Goal: Task Accomplishment & Management: Complete application form

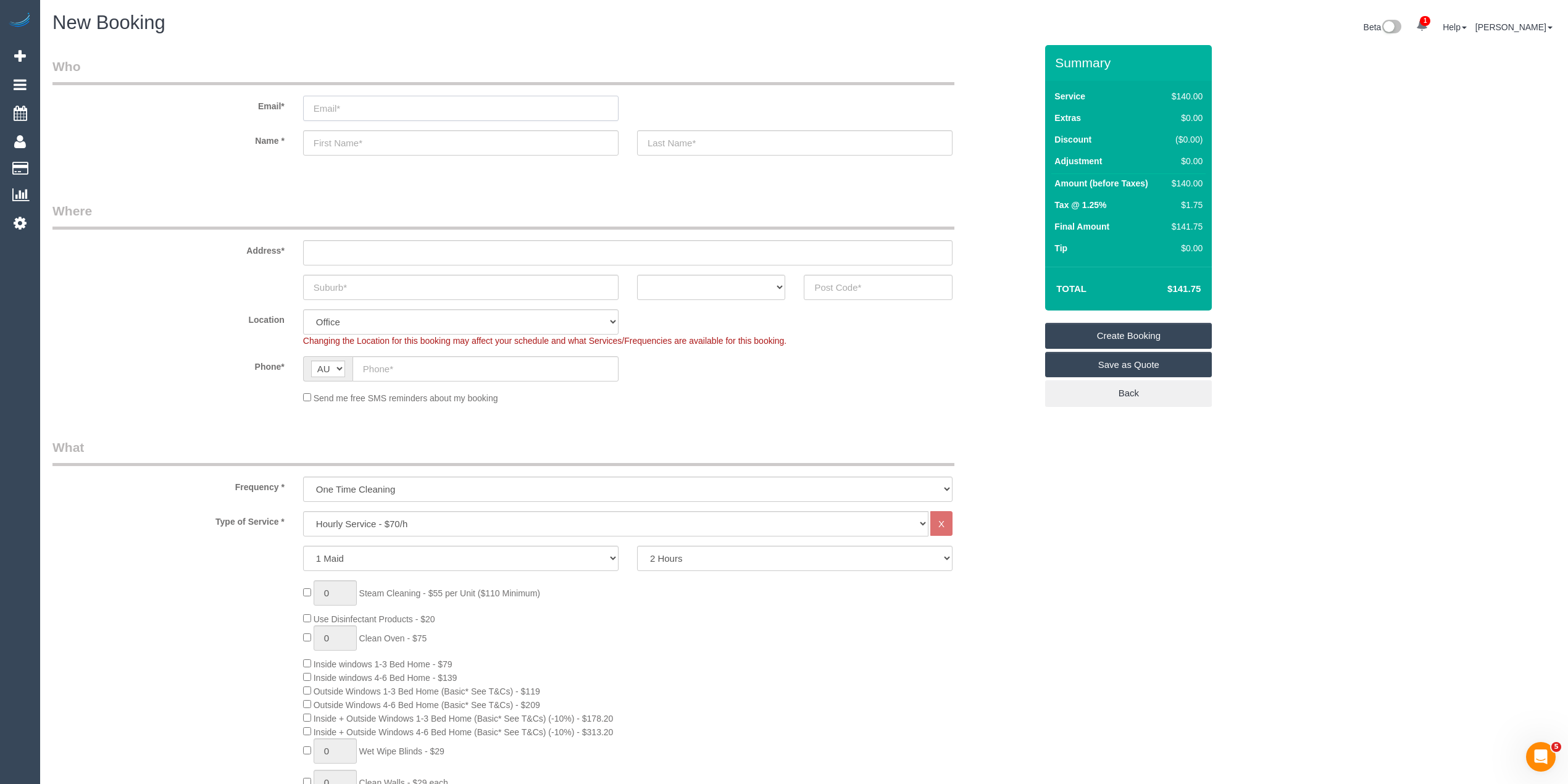
click at [398, 111] on input "email" at bounding box center [461, 109] width 315 height 25
paste input "shaw.tania@gmail.com"
type input "shaw.tania@gmail.com"
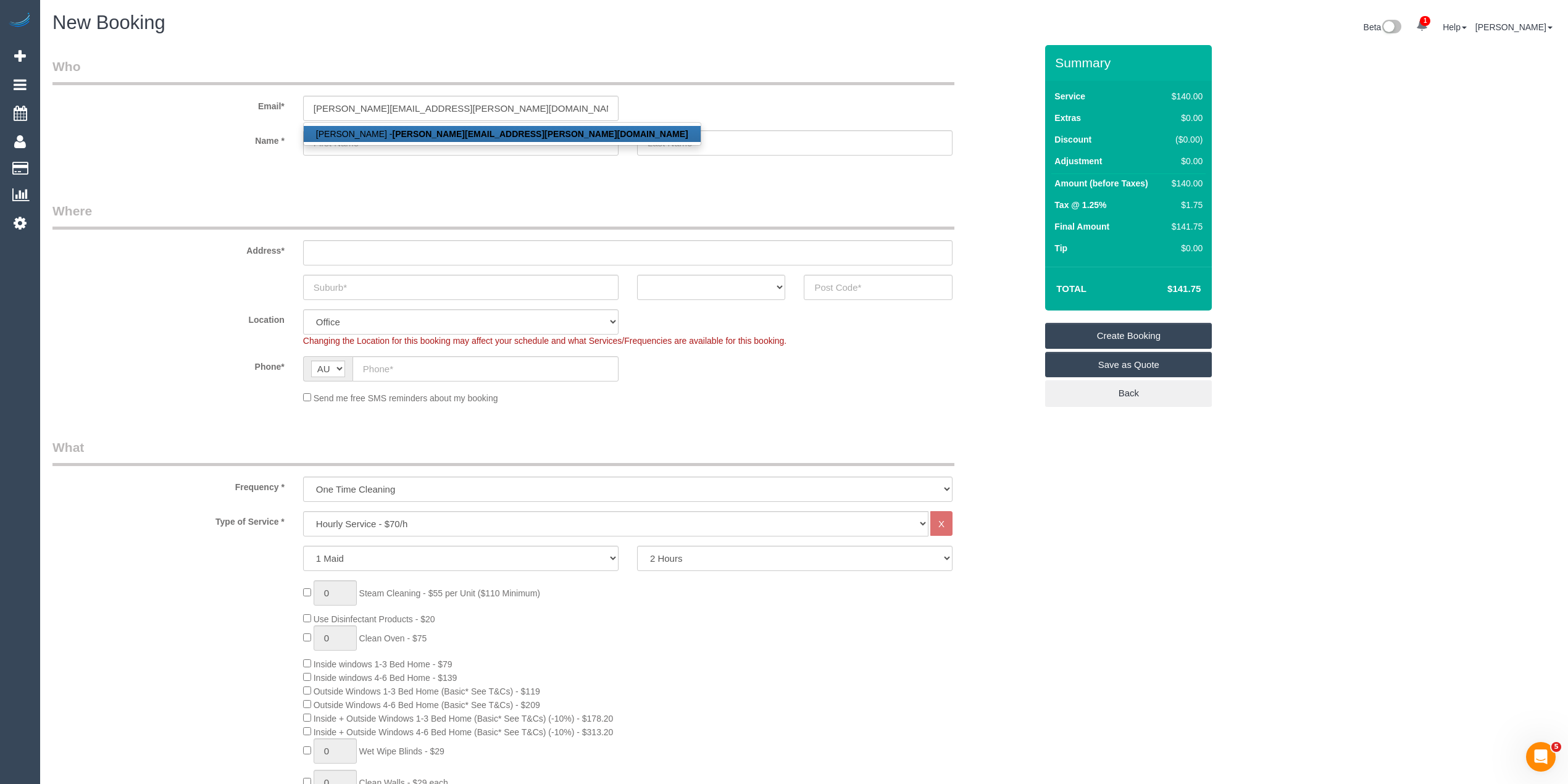
click at [410, 131] on strong "shaw.tania@gmail.com" at bounding box center [541, 134] width 296 height 10
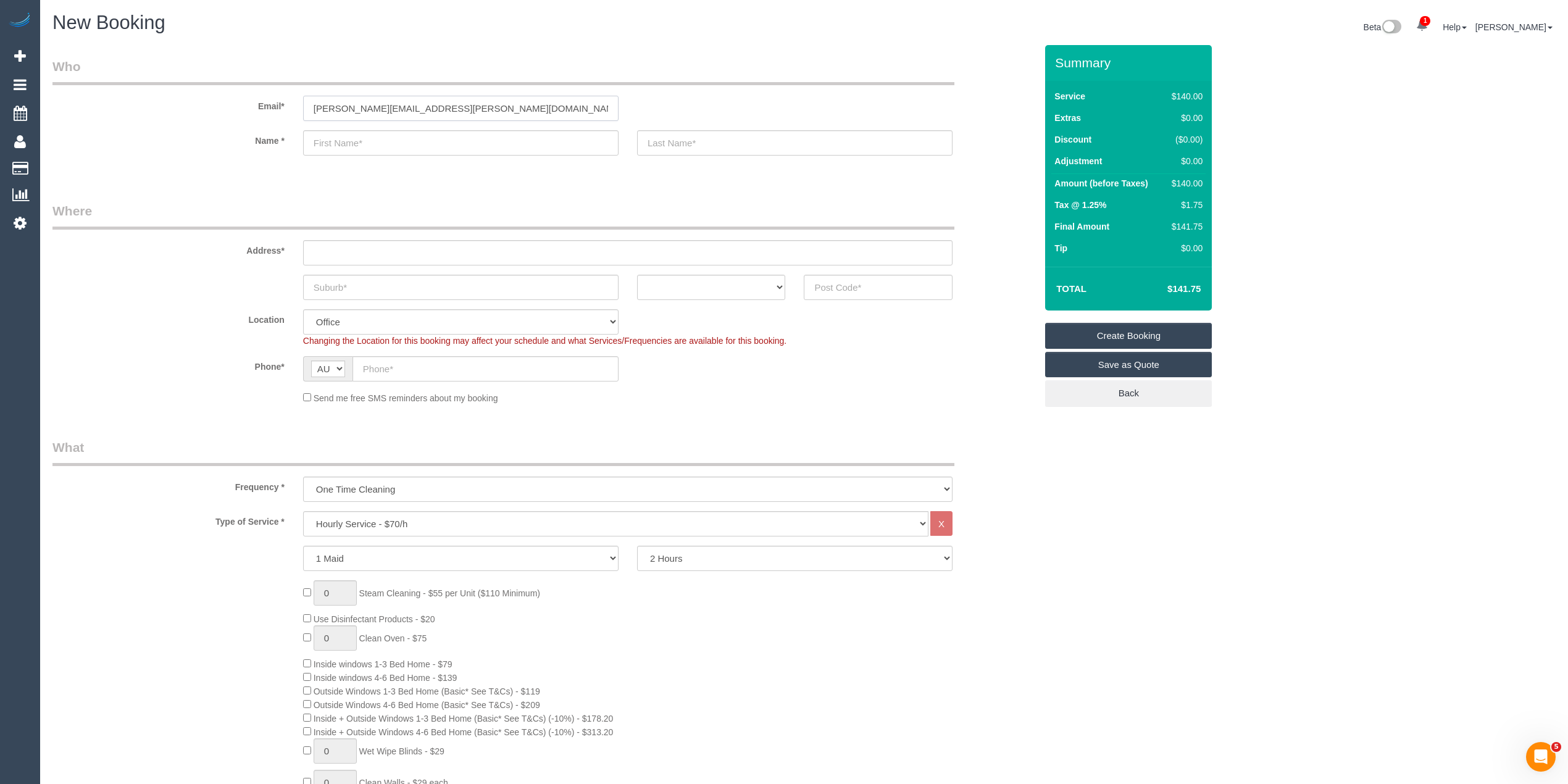
type input "Tania"
type input "Shaw"
type input "0422 174 702"
type input "15 Maude Street, G12"
type input "Cheltenham"
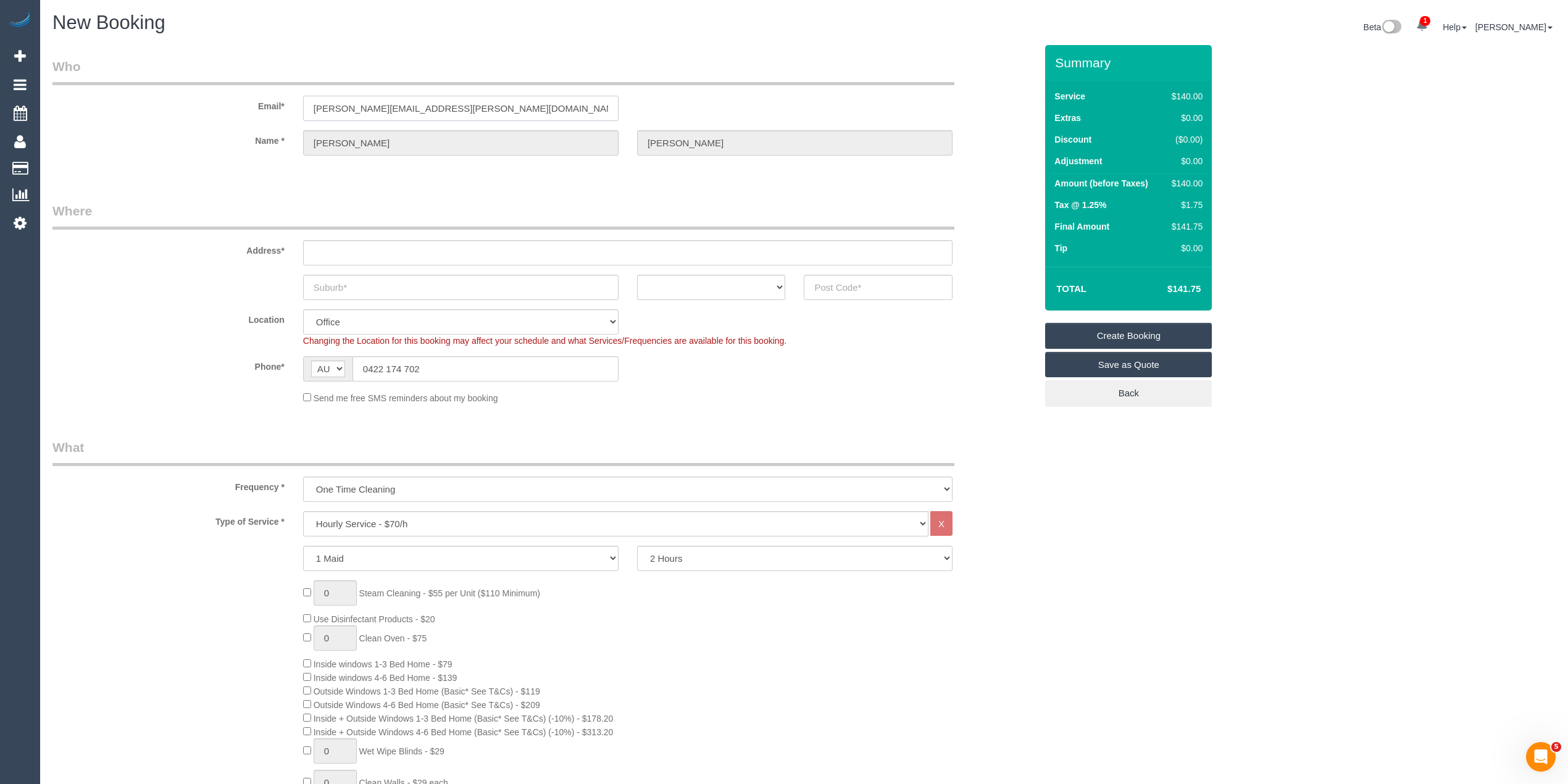
select select "VIC"
type input "3192"
select select "string:stripe-pm_1KlqgR2GScqysDRVW22wAOOx"
select select "64"
select select "object:2145"
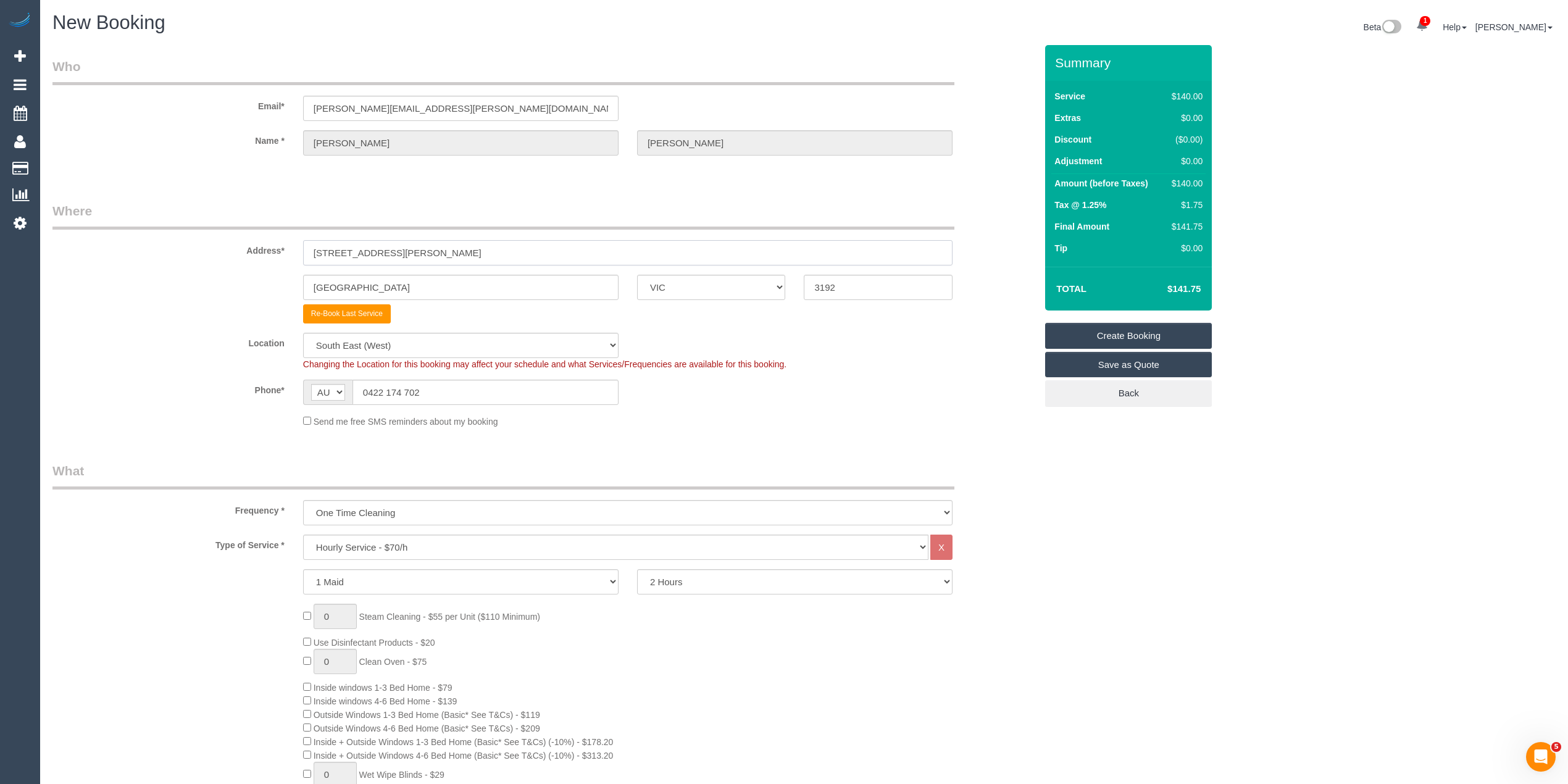
drag, startPoint x: 445, startPoint y: 257, endPoint x: 151, endPoint y: 265, distance: 294.1
click at [167, 260] on div "Address* 15 Maude Street, G12" at bounding box center [543, 234] width 1001 height 64
paste input "2 Rowe Street"
type input "2 Rowe Street"
drag, startPoint x: 393, startPoint y: 278, endPoint x: 207, endPoint y: 280, distance: 186.0
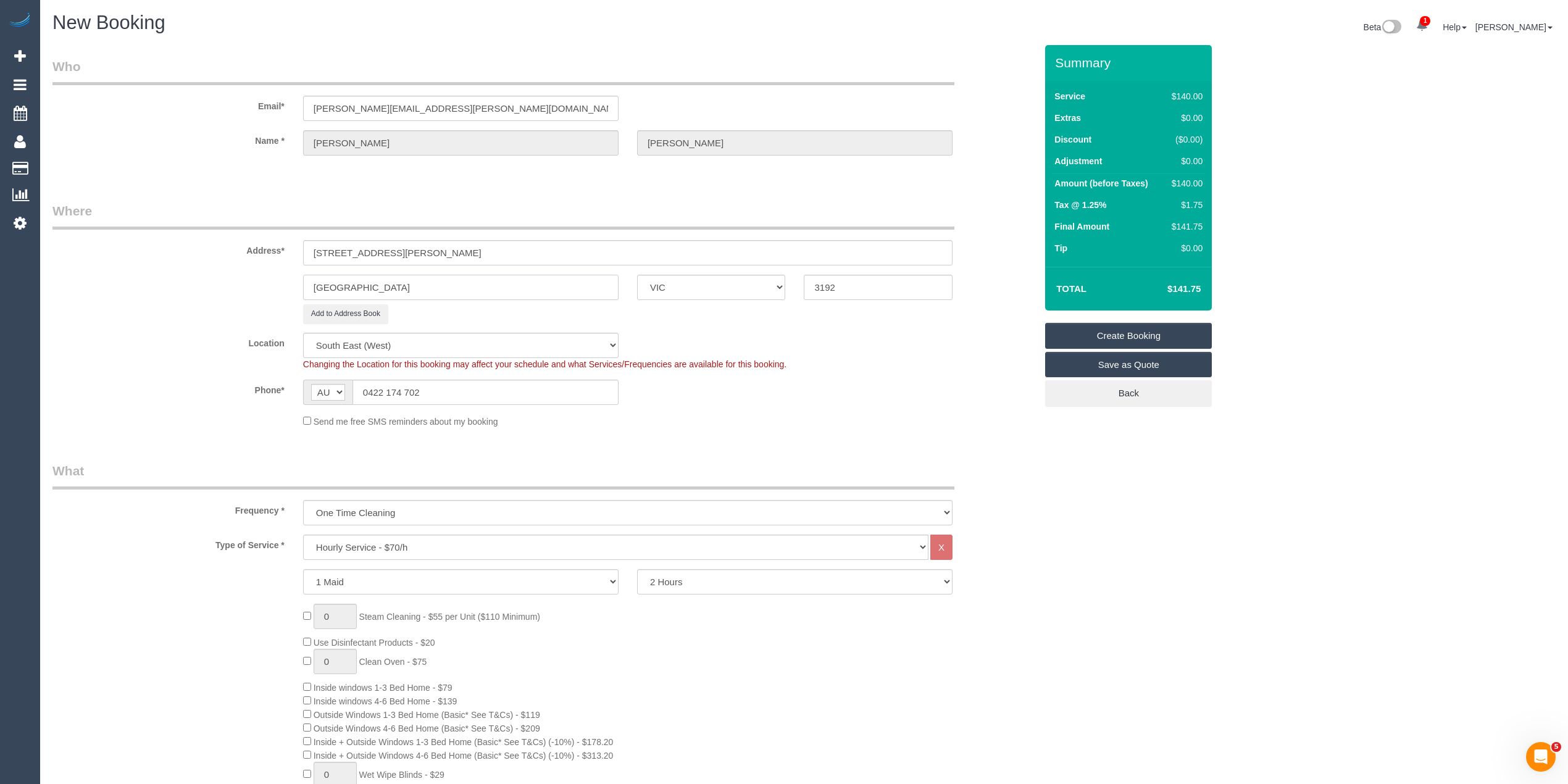
click at [207, 280] on div "Cheltenham ACT NSW NT QLD SA TAS VIC WA 3192" at bounding box center [543, 287] width 1001 height 25
paste input "Fitzroy North"
type input "Fitzroy North"
click at [923, 271] on sui-booking-address "Address* 2 Rowe Street Fitzroy North ACT NSW NT QLD SA TAS VIC WA 3192 Add to A…" at bounding box center [544, 263] width 984 height 122
click at [922, 271] on sui-booking-address "Address* 2 Rowe Street Fitzroy North ACT NSW NT QLD SA TAS VIC WA 3192 Add to A…" at bounding box center [544, 263] width 984 height 122
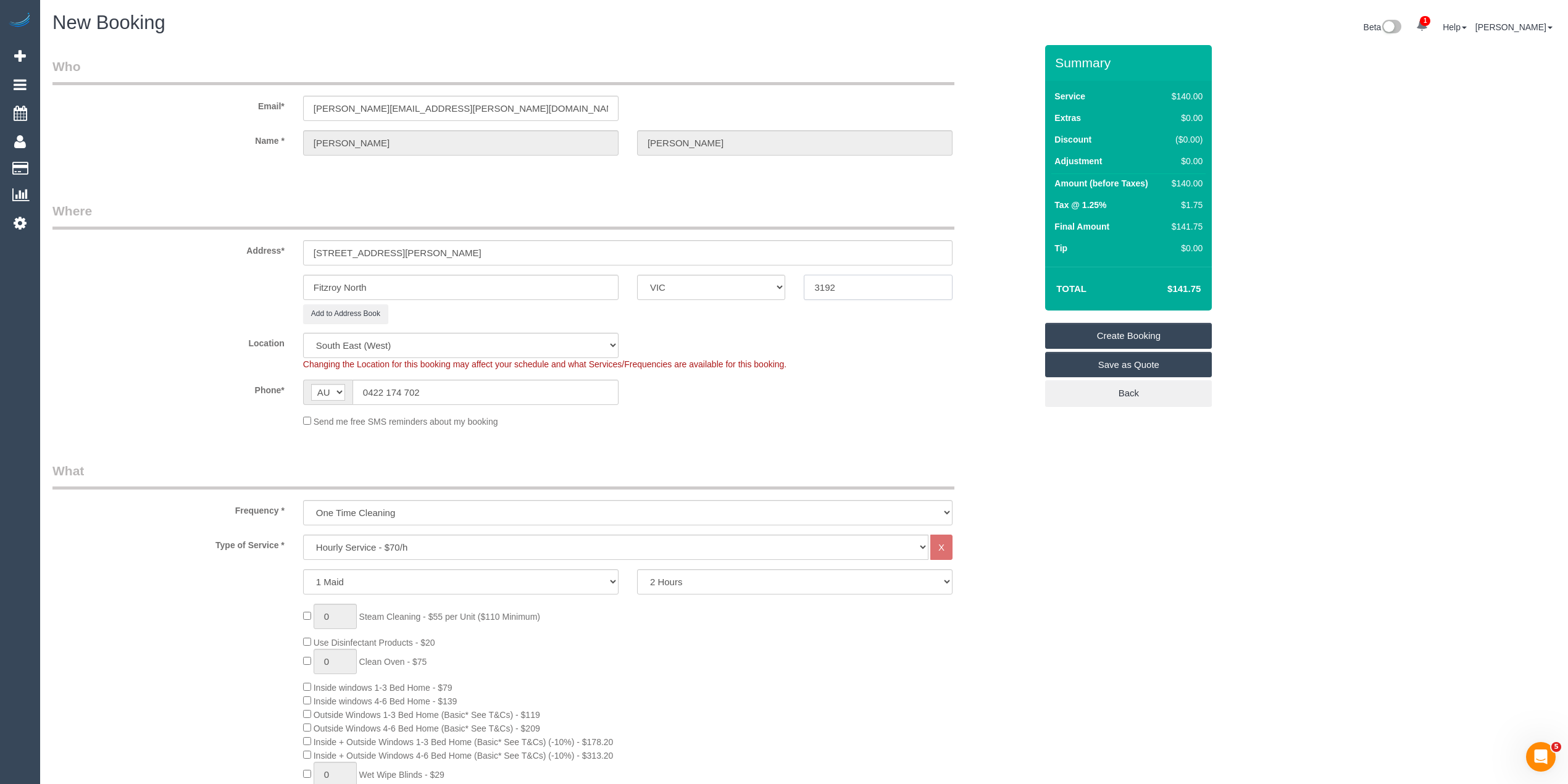
drag, startPoint x: 905, startPoint y: 289, endPoint x: 611, endPoint y: 247, distance: 297.0
click at [611, 247] on sui-booking-address "Address* 2 Rowe Street Fitzroy North ACT NSW NT QLD SA TAS VIC WA 3192 Add to A…" at bounding box center [544, 263] width 984 height 122
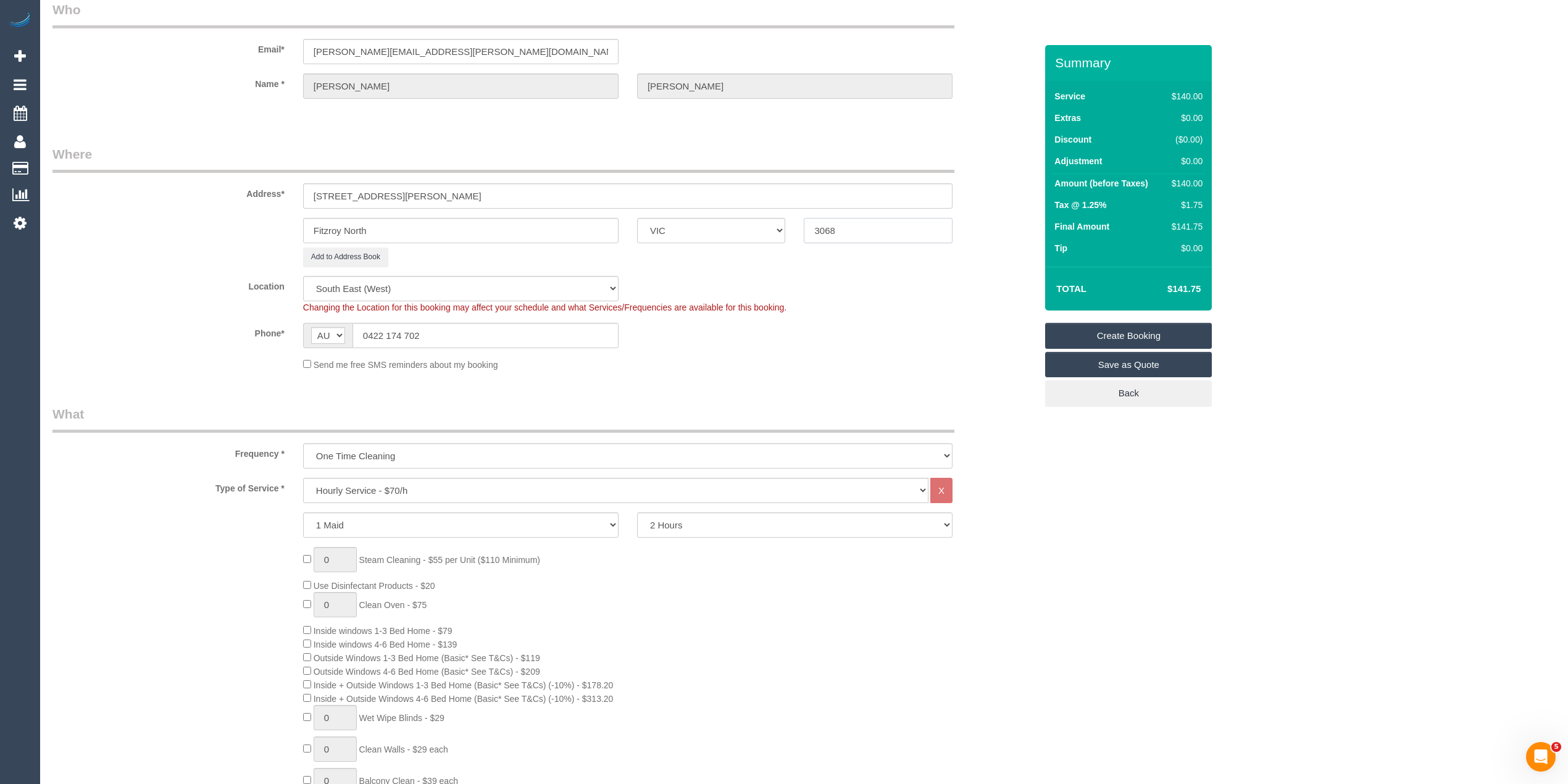
scroll to position [82, 0]
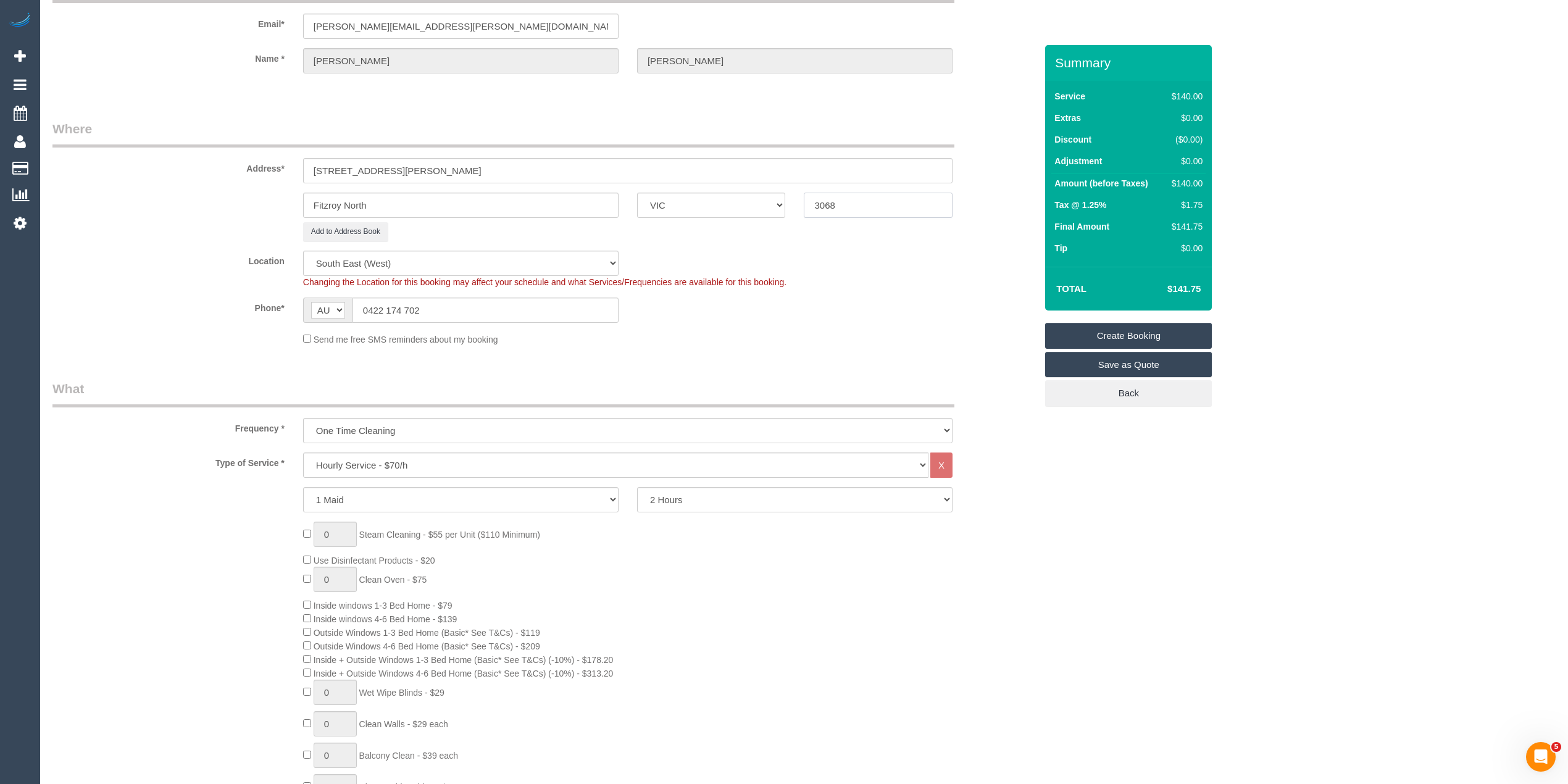
type input "3068"
select select "47"
select select "object:2707"
click at [439, 467] on select "Hourly Service - $70/h Hourly Service - $65/h Hourly Service - $60/h Hourly Ser…" at bounding box center [616, 466] width 625 height 25
select select "211"
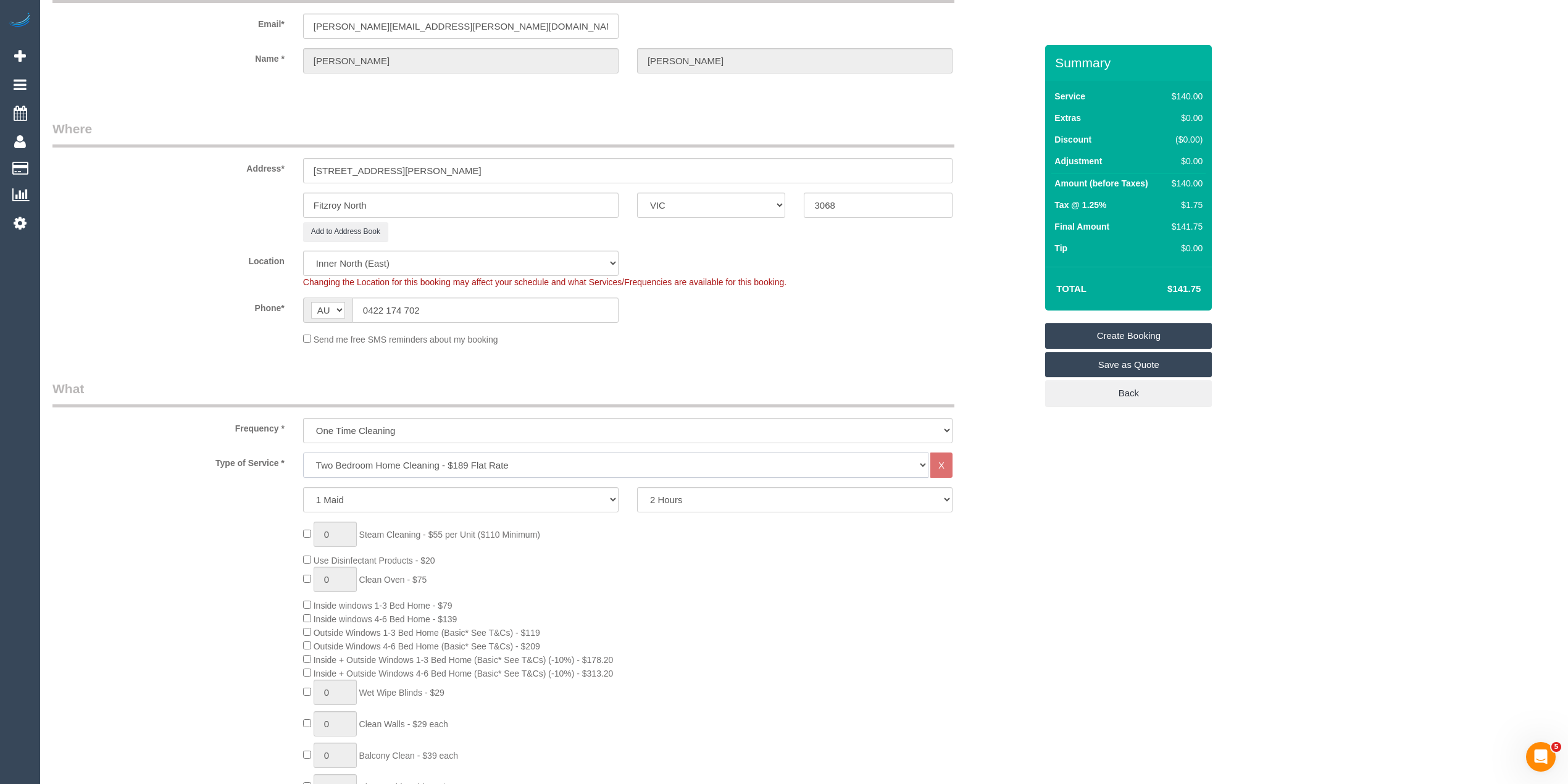
click at [303, 453] on select "Hourly Service - $70/h Hourly Service - $65/h Hourly Service - $60/h Hourly Ser…" at bounding box center [616, 466] width 625 height 25
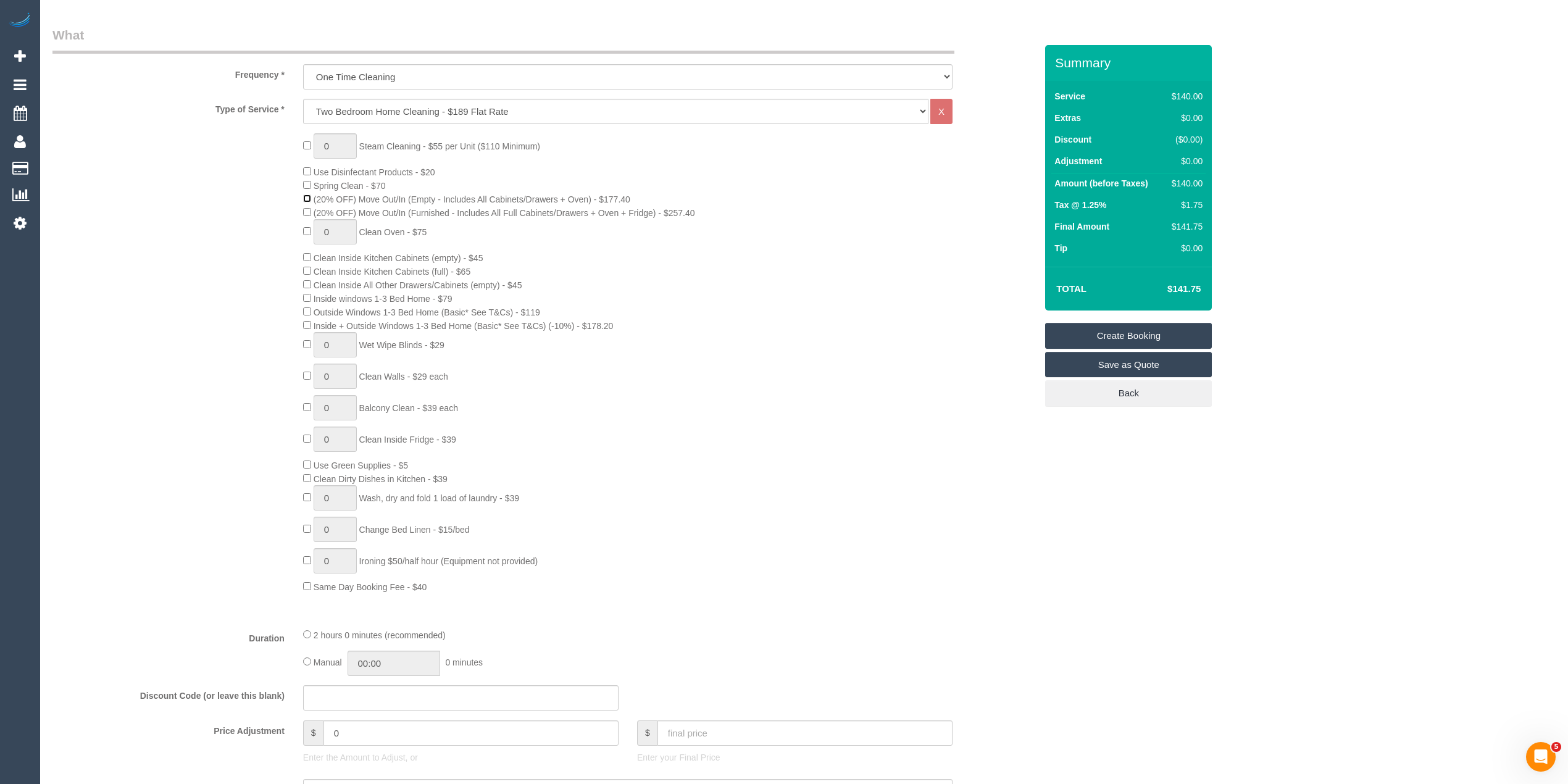
scroll to position [741, 0]
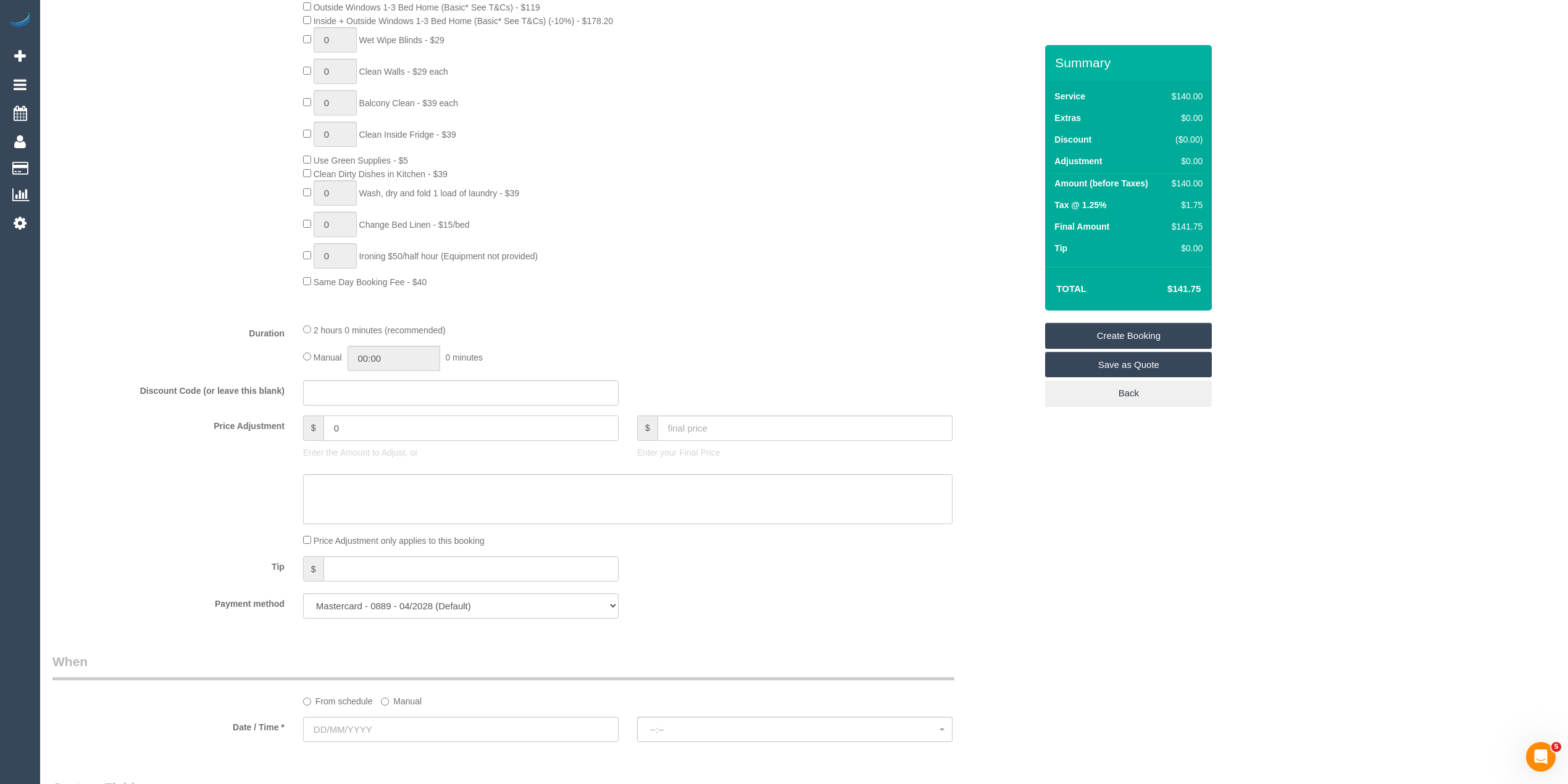
drag, startPoint x: 356, startPoint y: 421, endPoint x: 232, endPoint y: 413, distance: 124.3
click at [232, 413] on fieldset "What Frequency * One Time Cleaning Weekly - 10% Off - 10.00% (0% for the First …" at bounding box center [544, 175] width 984 height 907
type input "-10"
click at [317, 492] on textarea at bounding box center [627, 500] width 649 height 51
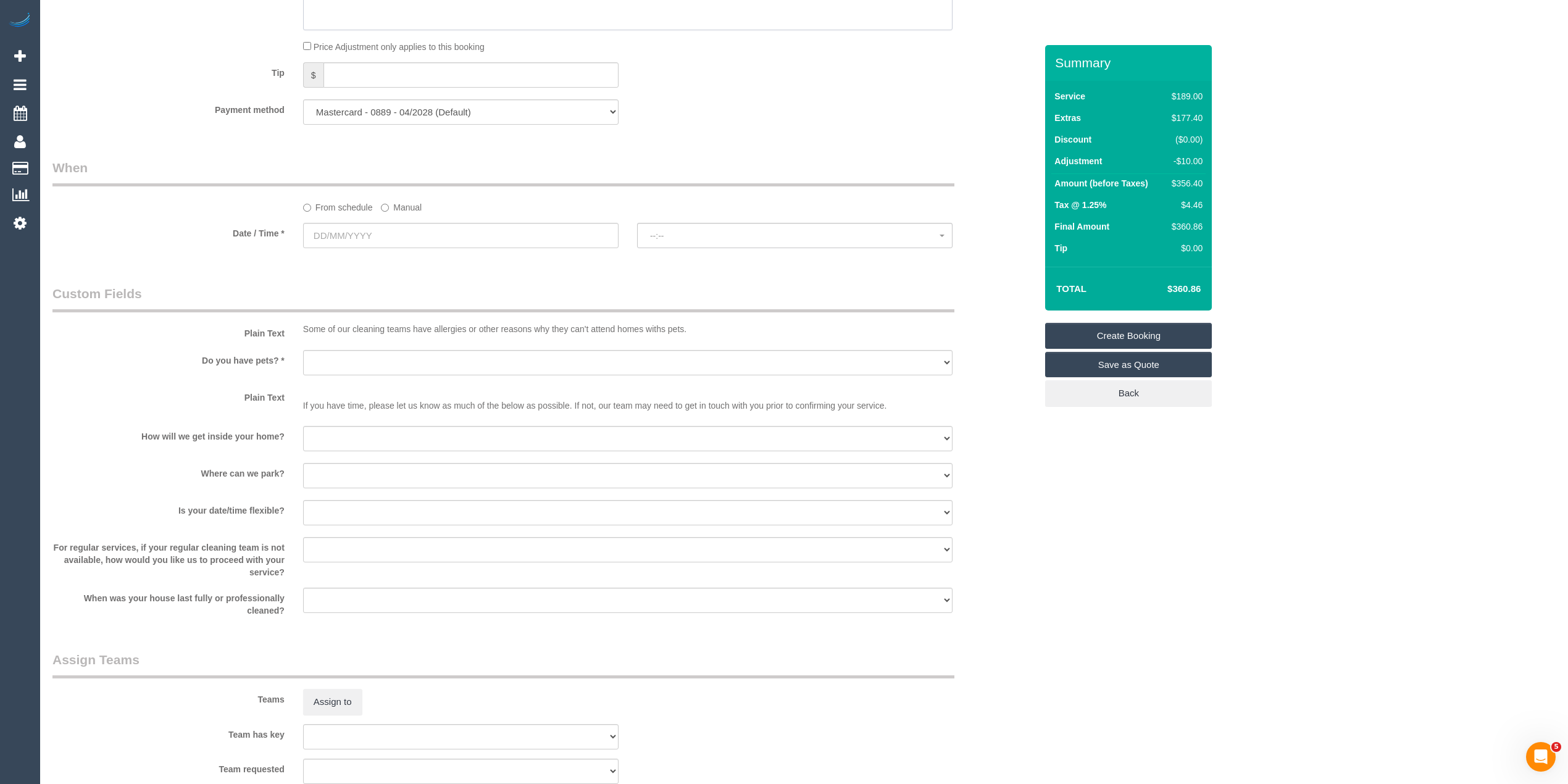
scroll to position [1646, 0]
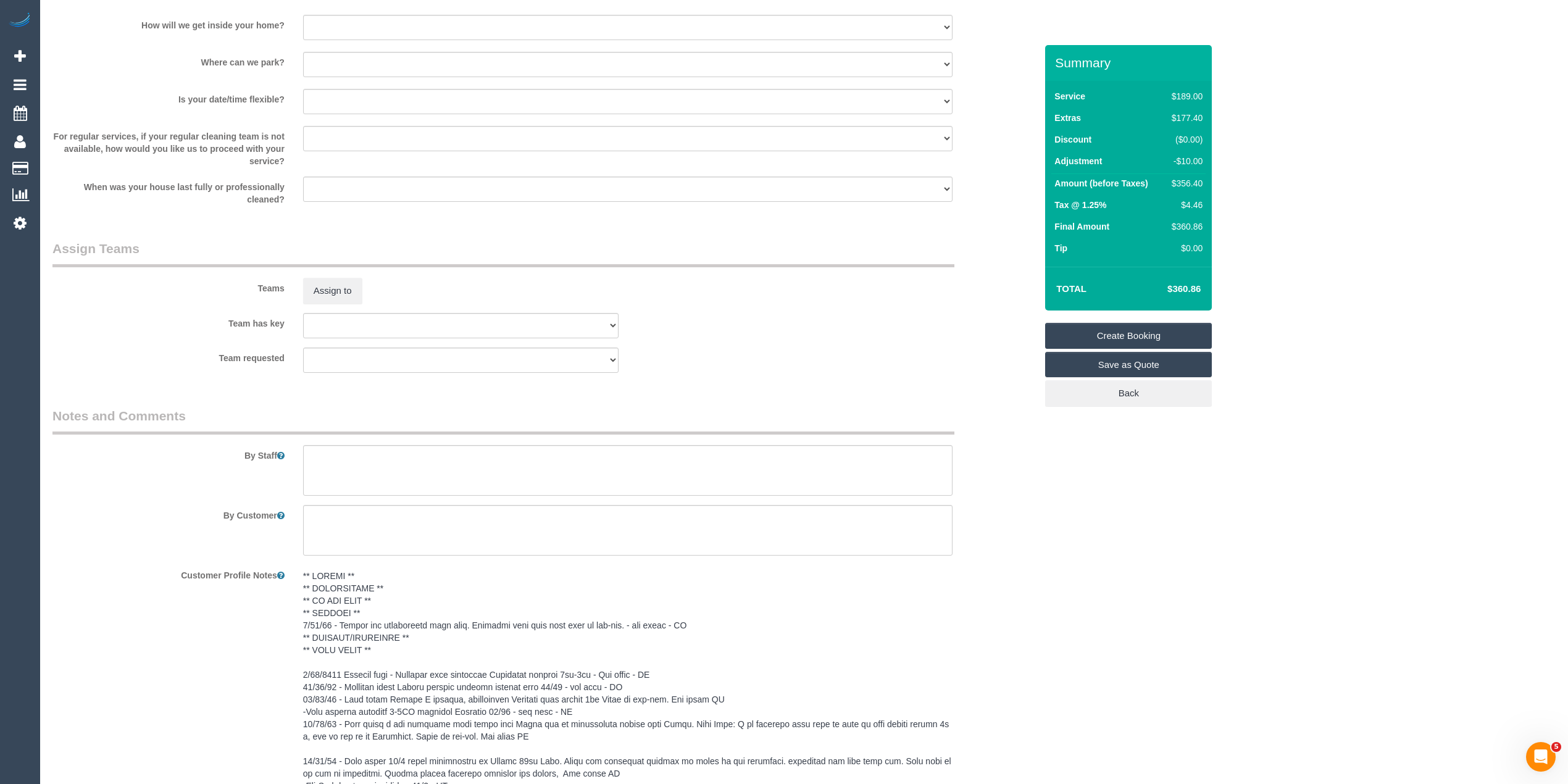
type textarea "-$10 for skipping one bedroom - CG"
click at [410, 475] on textarea at bounding box center [627, 471] width 649 height 51
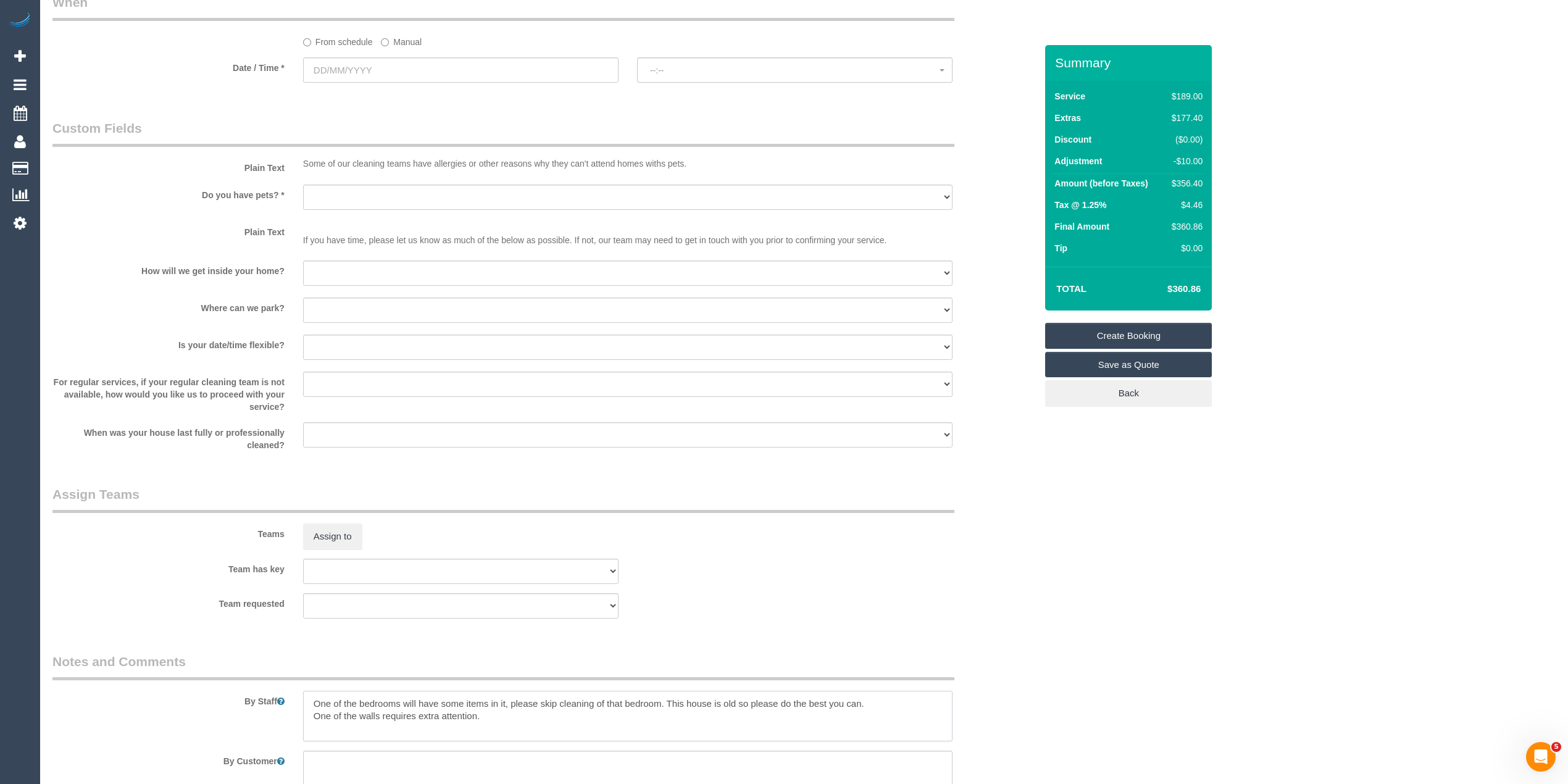
scroll to position [1399, 0]
type textarea "One of the bedrooms will have some items in it, please skip cleaning of that be…"
click at [322, 193] on select "Yes - Cats Yes - Dogs No pets Yes - Dogs and Cats Yes - Other" at bounding box center [627, 199] width 649 height 25
select select "number:28"
click at [303, 187] on select "Yes - Cats Yes - Dogs No pets Yes - Dogs and Cats Yes - Other" at bounding box center [627, 199] width 649 height 25
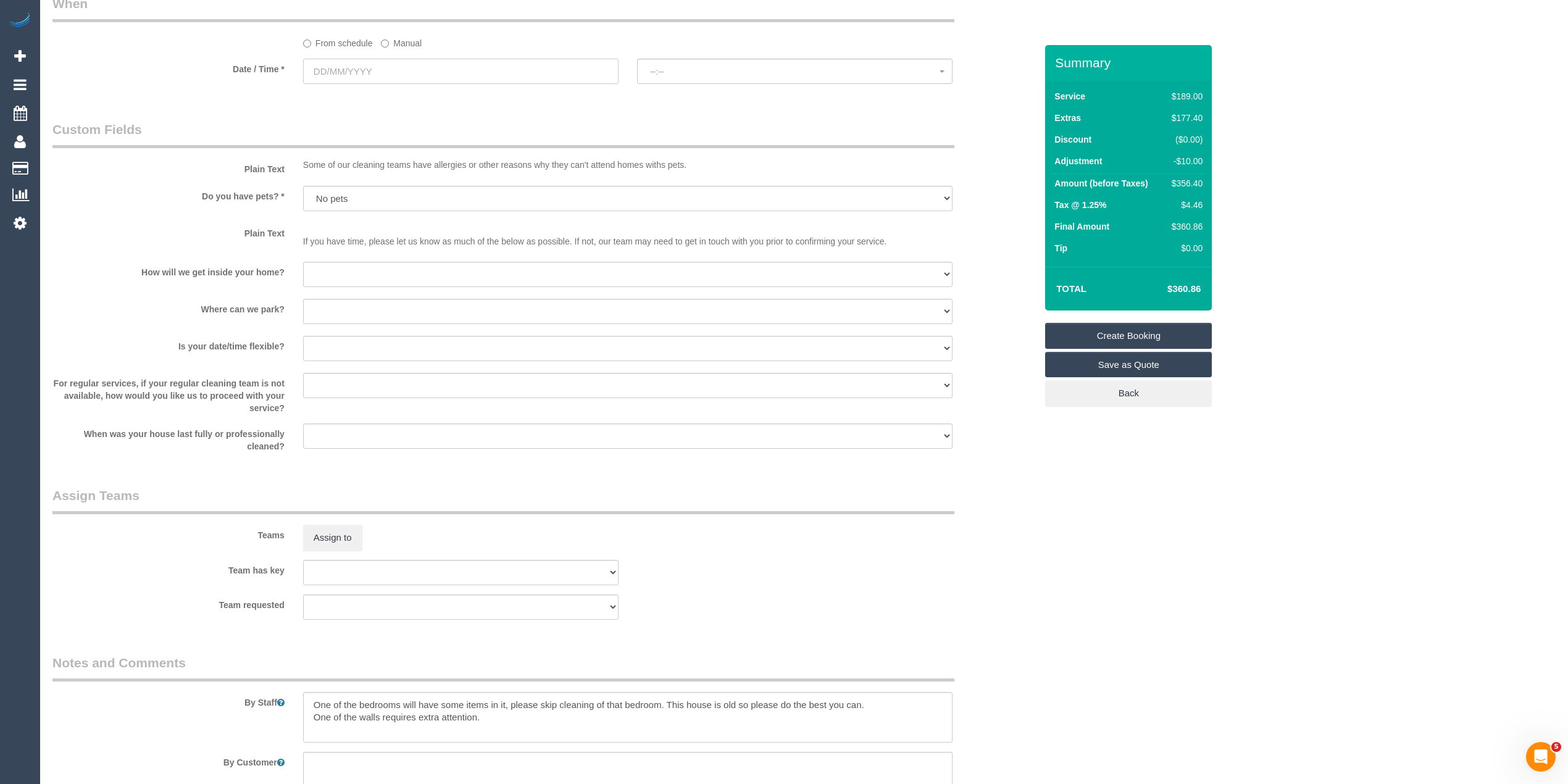
click at [331, 67] on input "text" at bounding box center [461, 71] width 315 height 25
click at [144, 135] on legend "Custom Fields" at bounding box center [503, 134] width 902 height 28
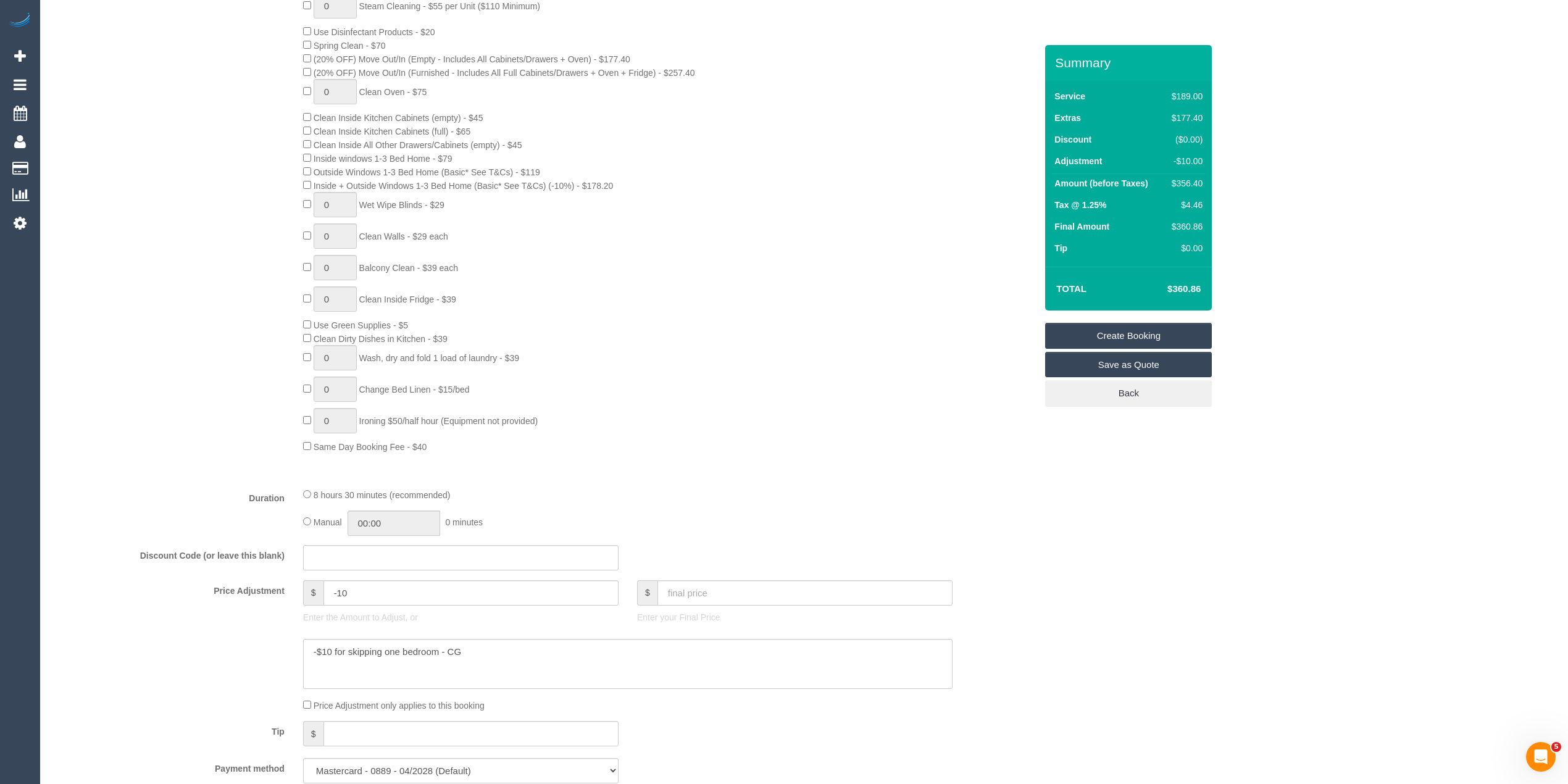
scroll to position [164, 0]
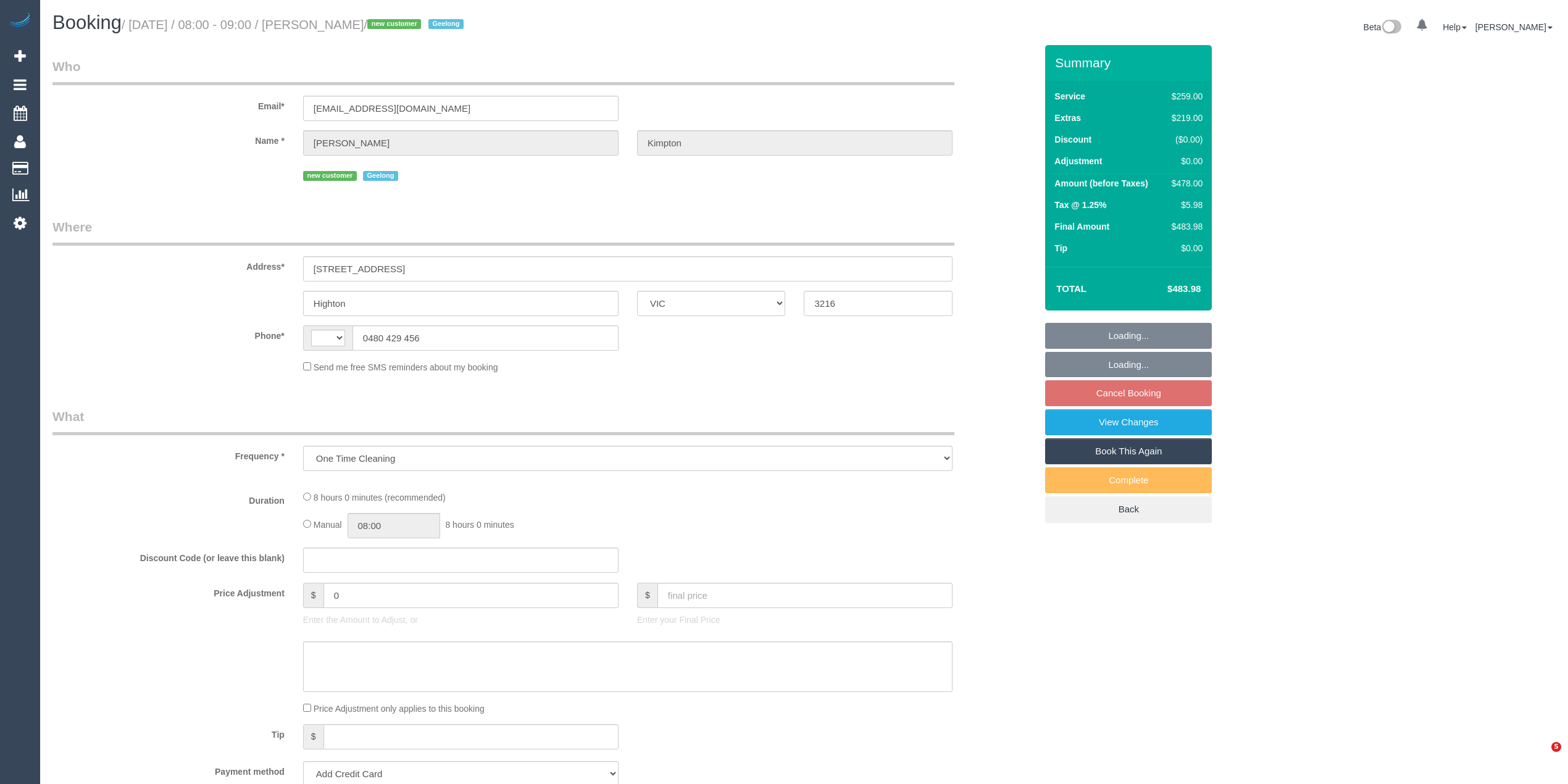
select select "VIC"
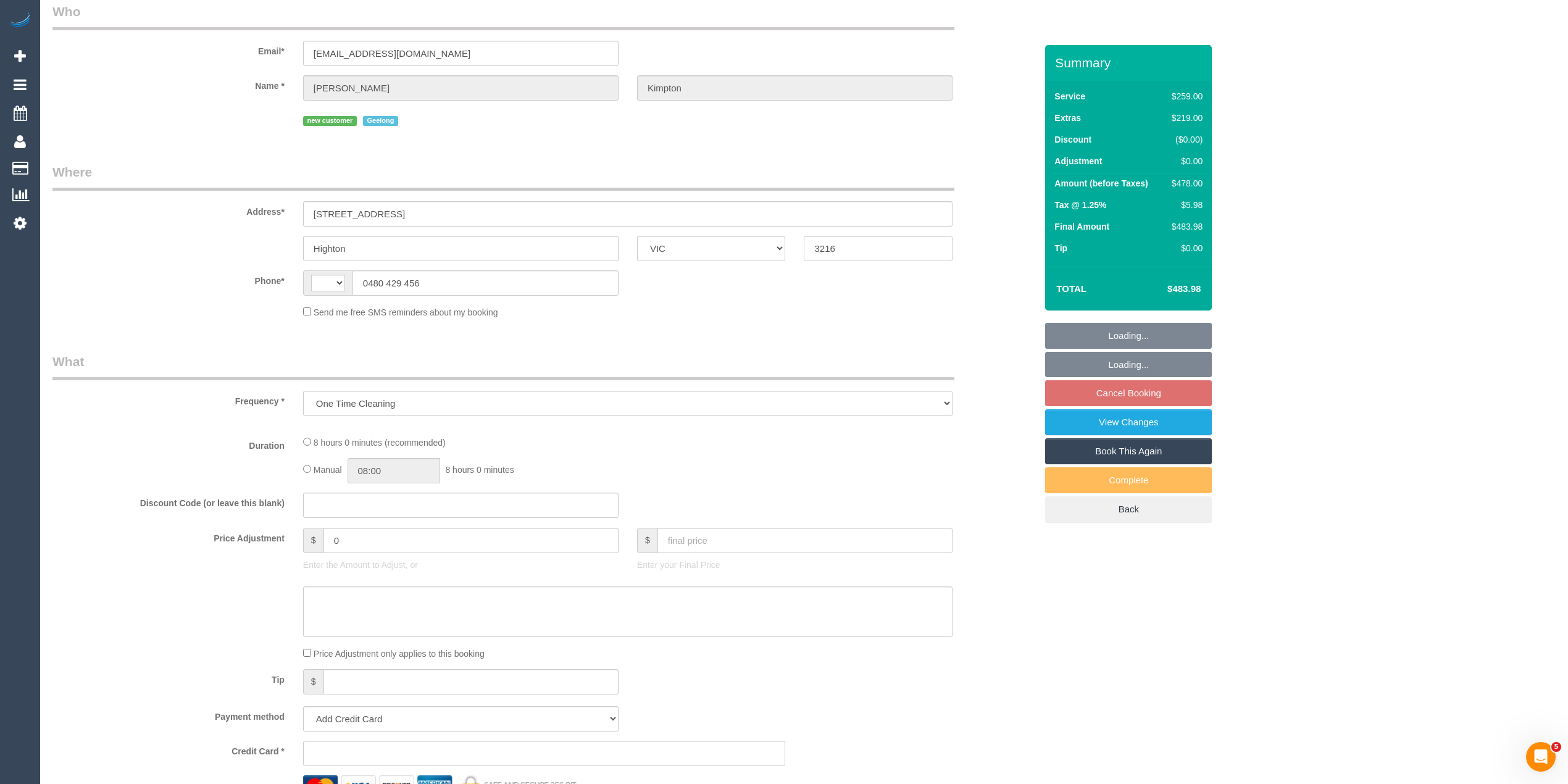
select select "string:stripe-pm_1SINTW2GScqysDRVkoXLX4Xp"
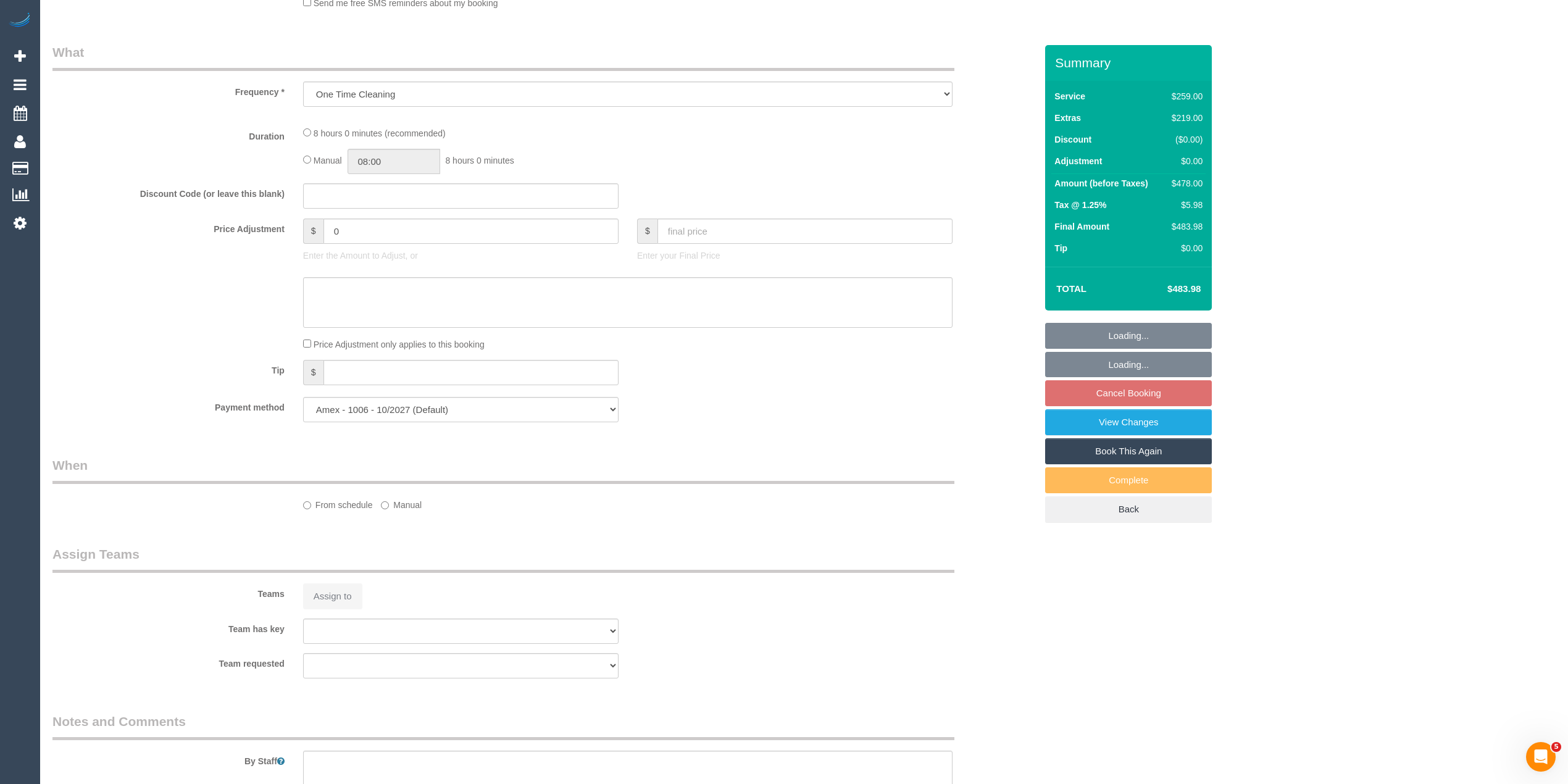
select select "object:572"
select select "string:AU"
select select "number:28"
select select "number:14"
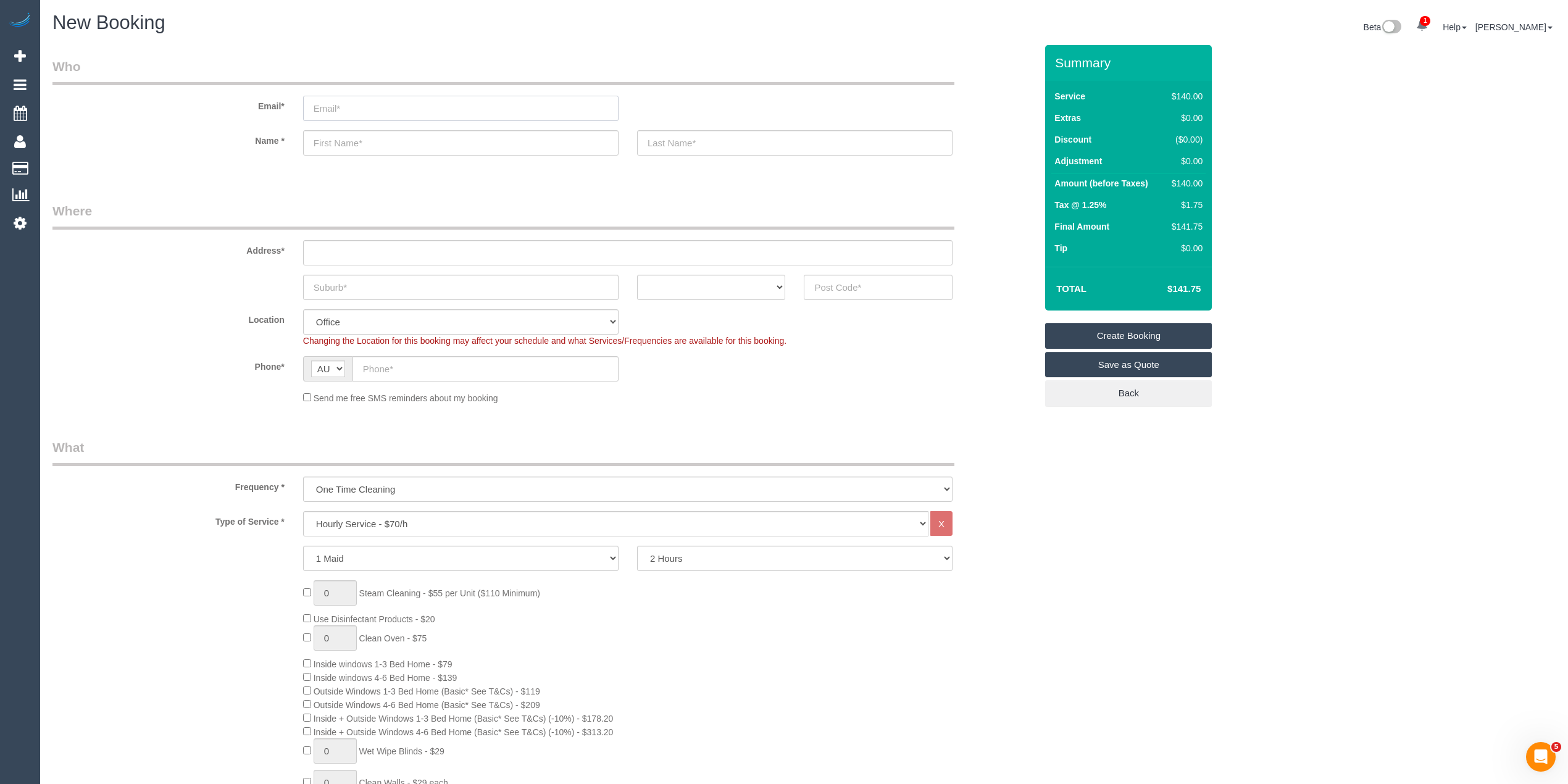
click at [340, 103] on input "email" at bounding box center [461, 109] width 315 height 25
paste input "shaw.tania@gmail.com"
type input "shaw.tania@gmail.com"
click at [374, 141] on input "text" at bounding box center [461, 143] width 315 height 25
click at [420, 107] on input "shaw.tania@gmail.com" at bounding box center [461, 109] width 315 height 25
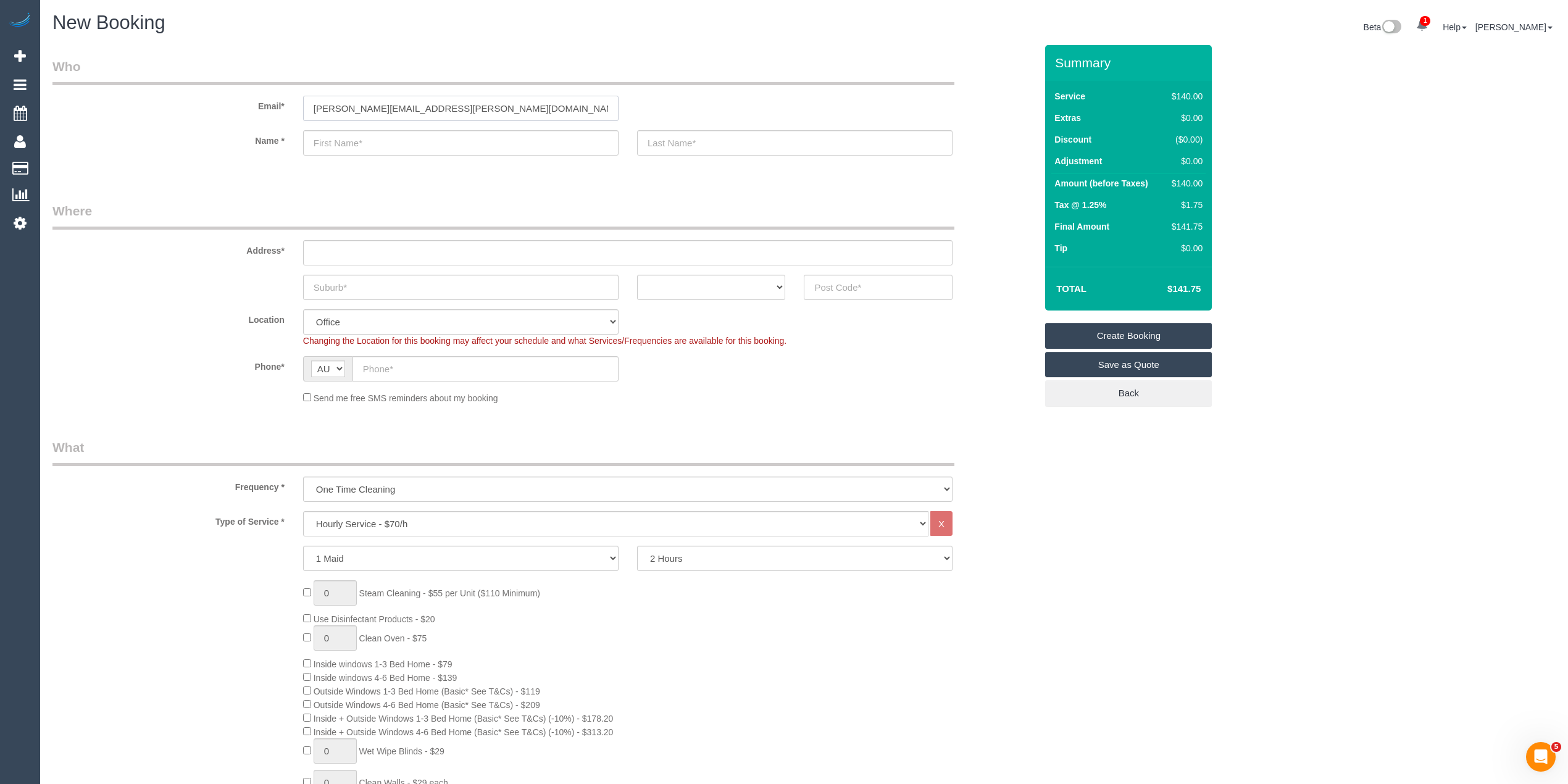
drag, startPoint x: 486, startPoint y: 106, endPoint x: 167, endPoint y: 110, distance: 319.0
click at [169, 110] on div "Email* shaw.tania@gmail.com" at bounding box center [543, 89] width 1001 height 64
click at [470, 109] on input "shaw.tania@gmail.com" at bounding box center [461, 109] width 315 height 25
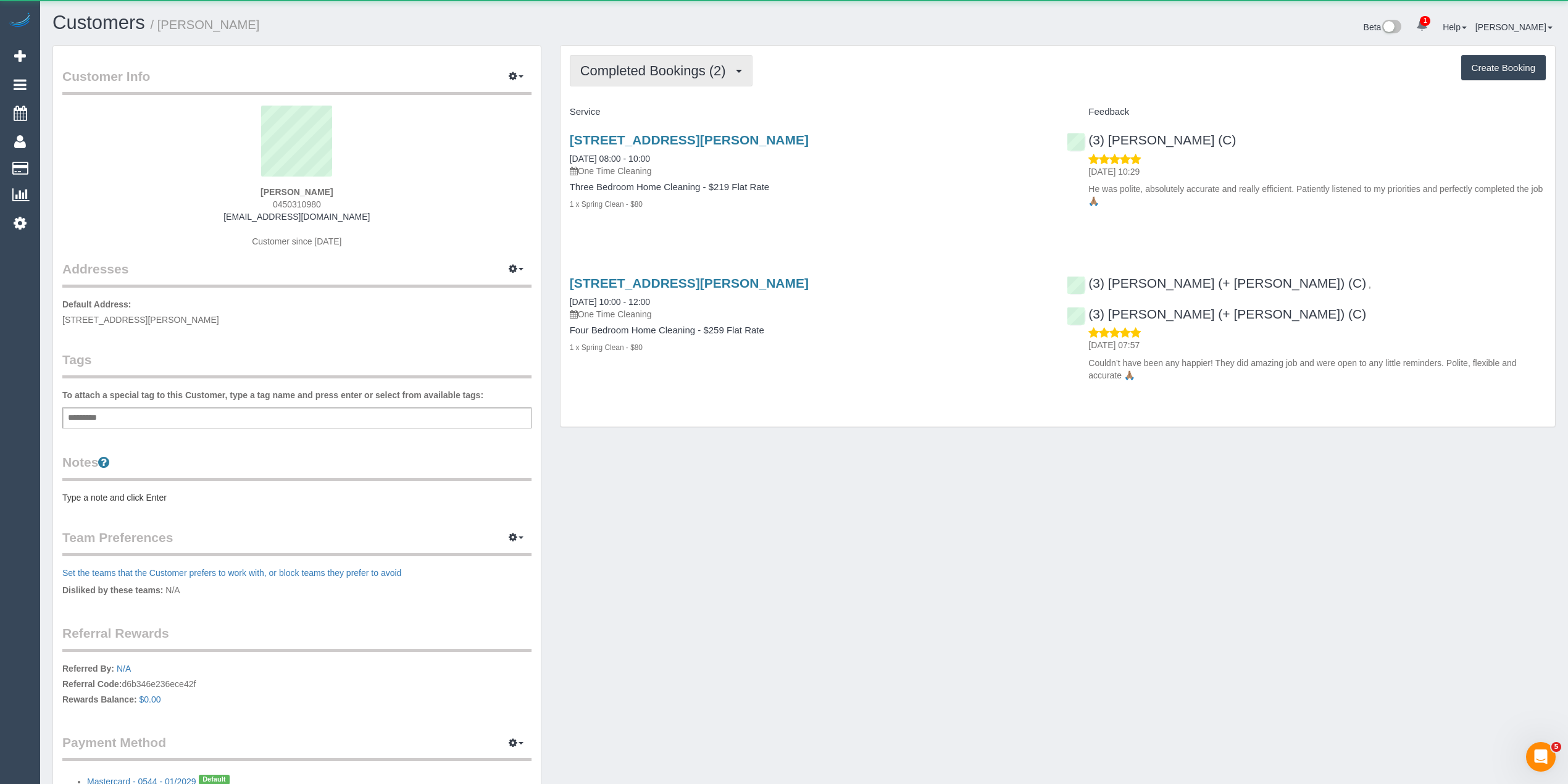
click at [665, 58] on button "Completed Bookings (2)" at bounding box center [661, 71] width 183 height 31
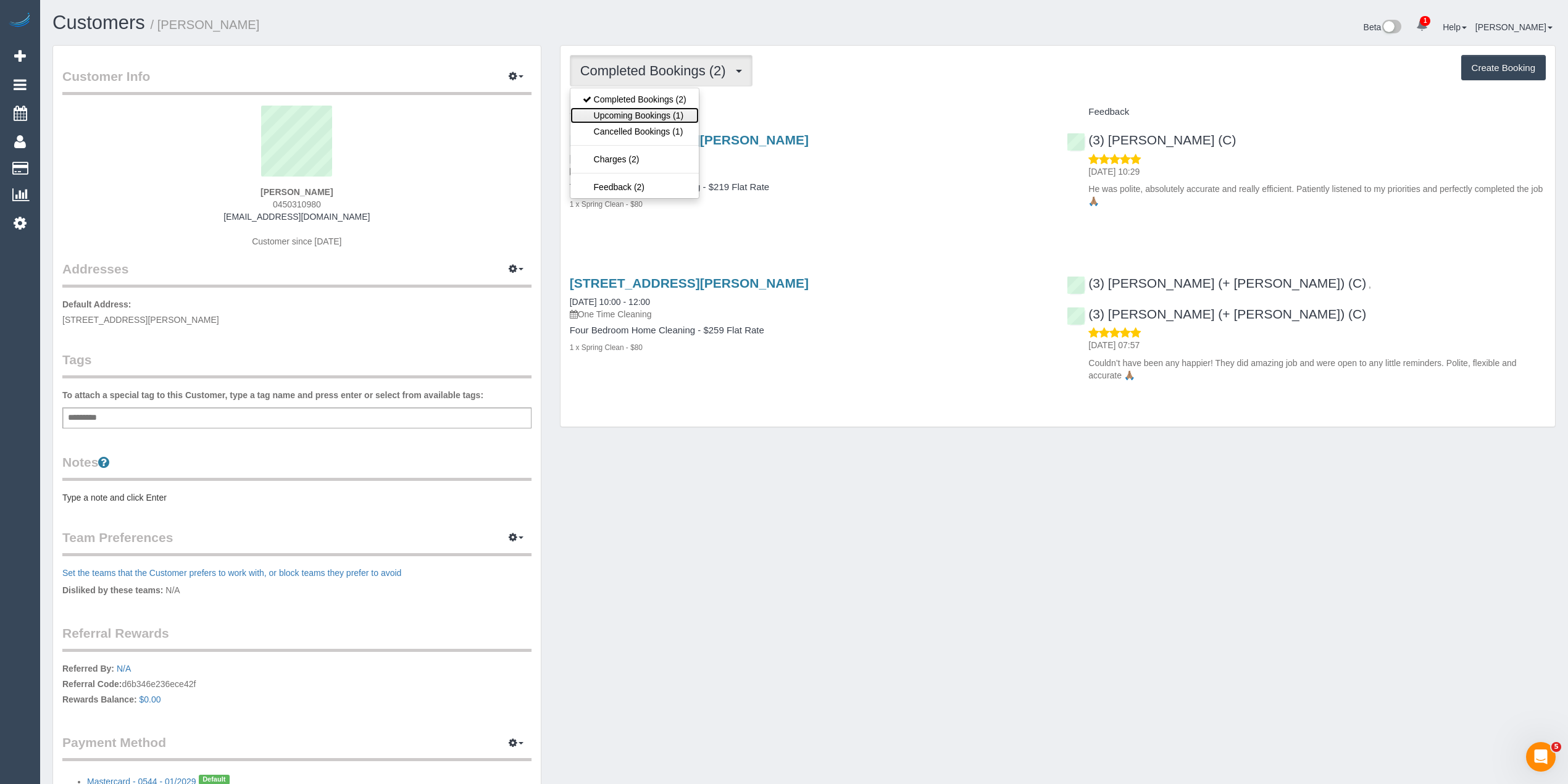
click at [679, 115] on link "Upcoming Bookings (1)" at bounding box center [634, 115] width 129 height 16
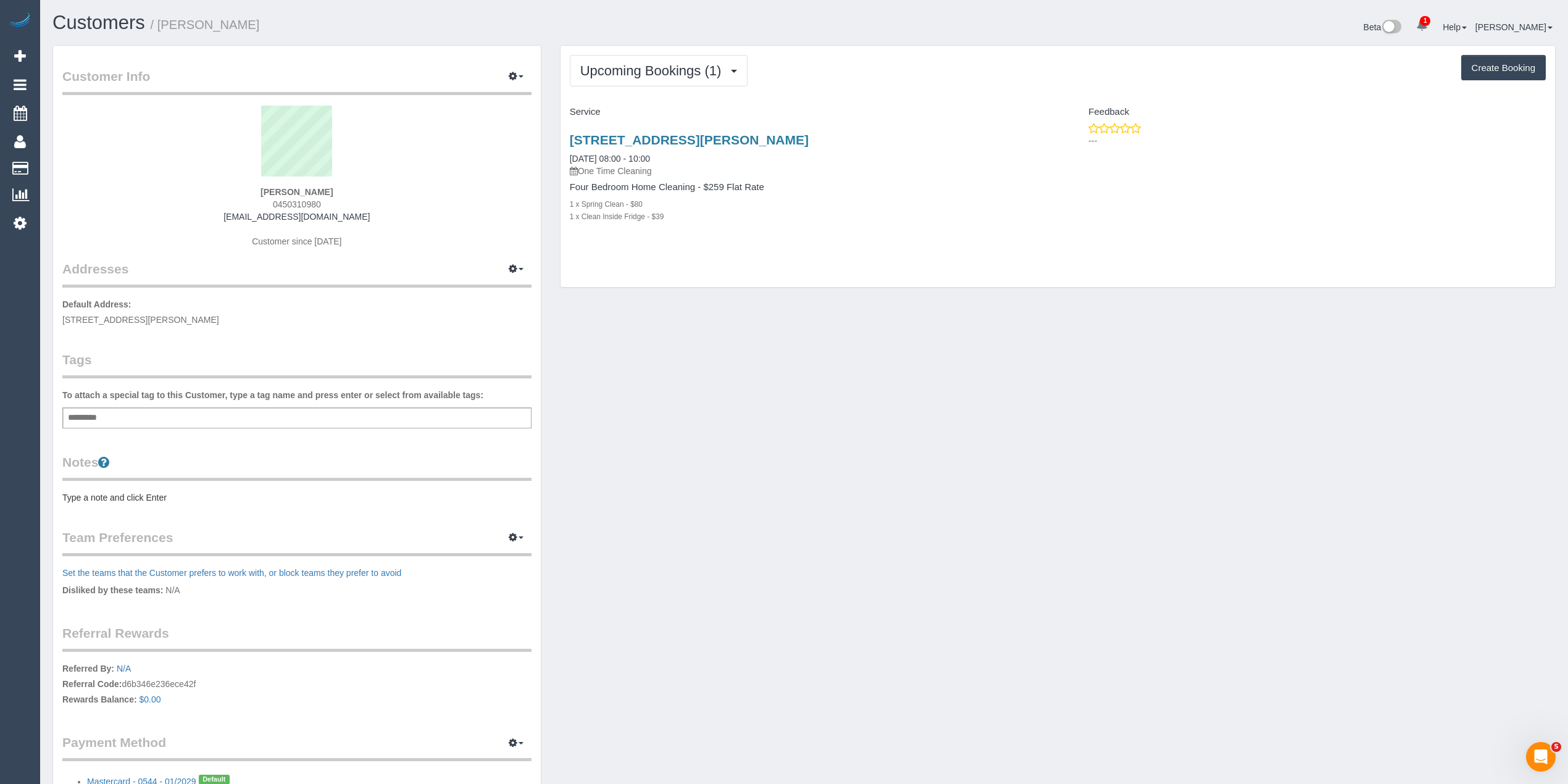
click at [1114, 420] on div "Customer Info Edit Contact Info Send Message Email Preferences Special Sales Ta…" at bounding box center [804, 459] width 1521 height 827
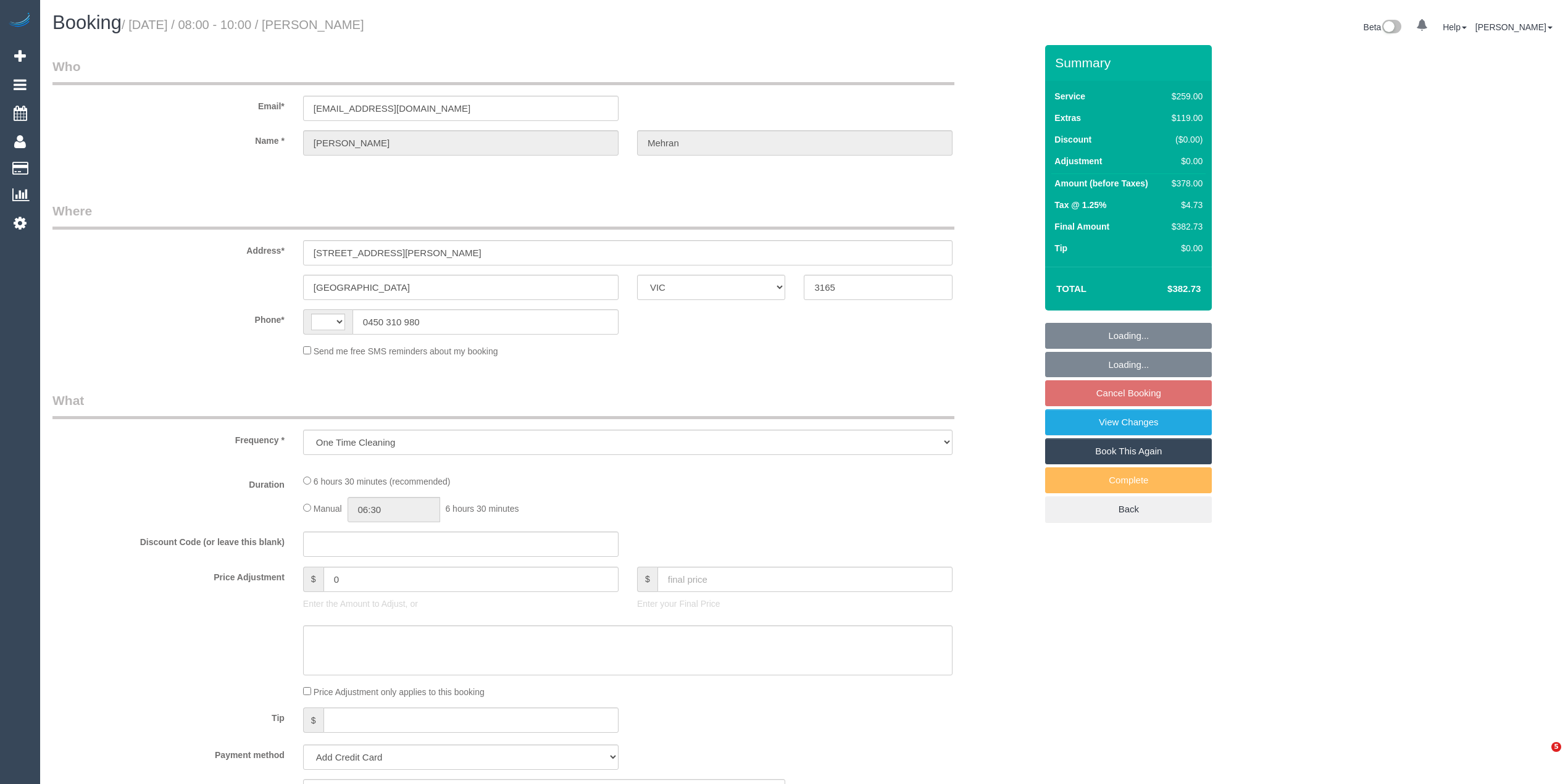
select select "VIC"
select select "string:AU"
select select "string:stripe-pm_1SHD7G2GScqysDRVqolXqEcs"
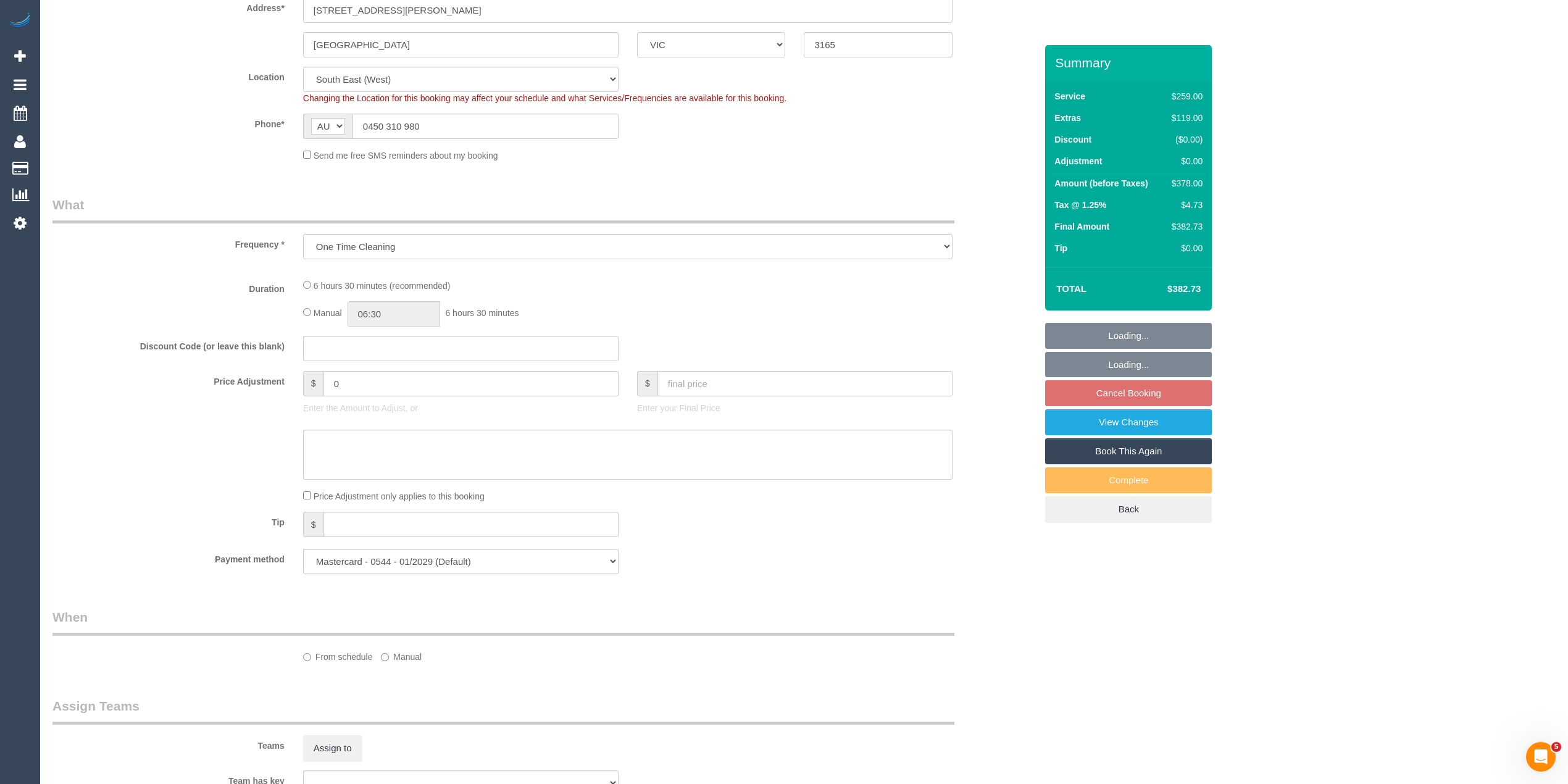
select select "object:1254"
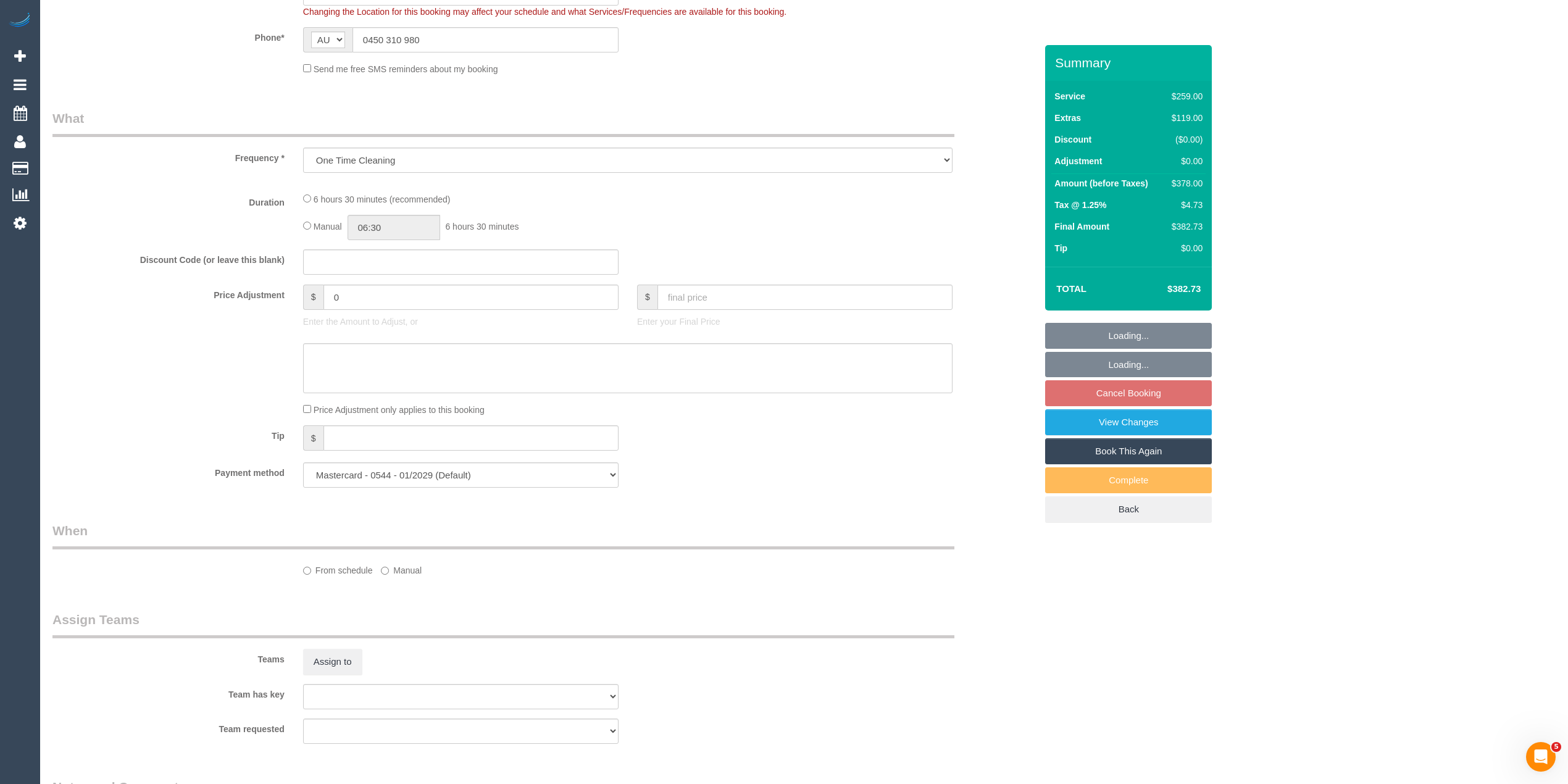
select select "number:28"
select select "number:15"
select select "number:19"
select select "number:25"
select select "number:13"
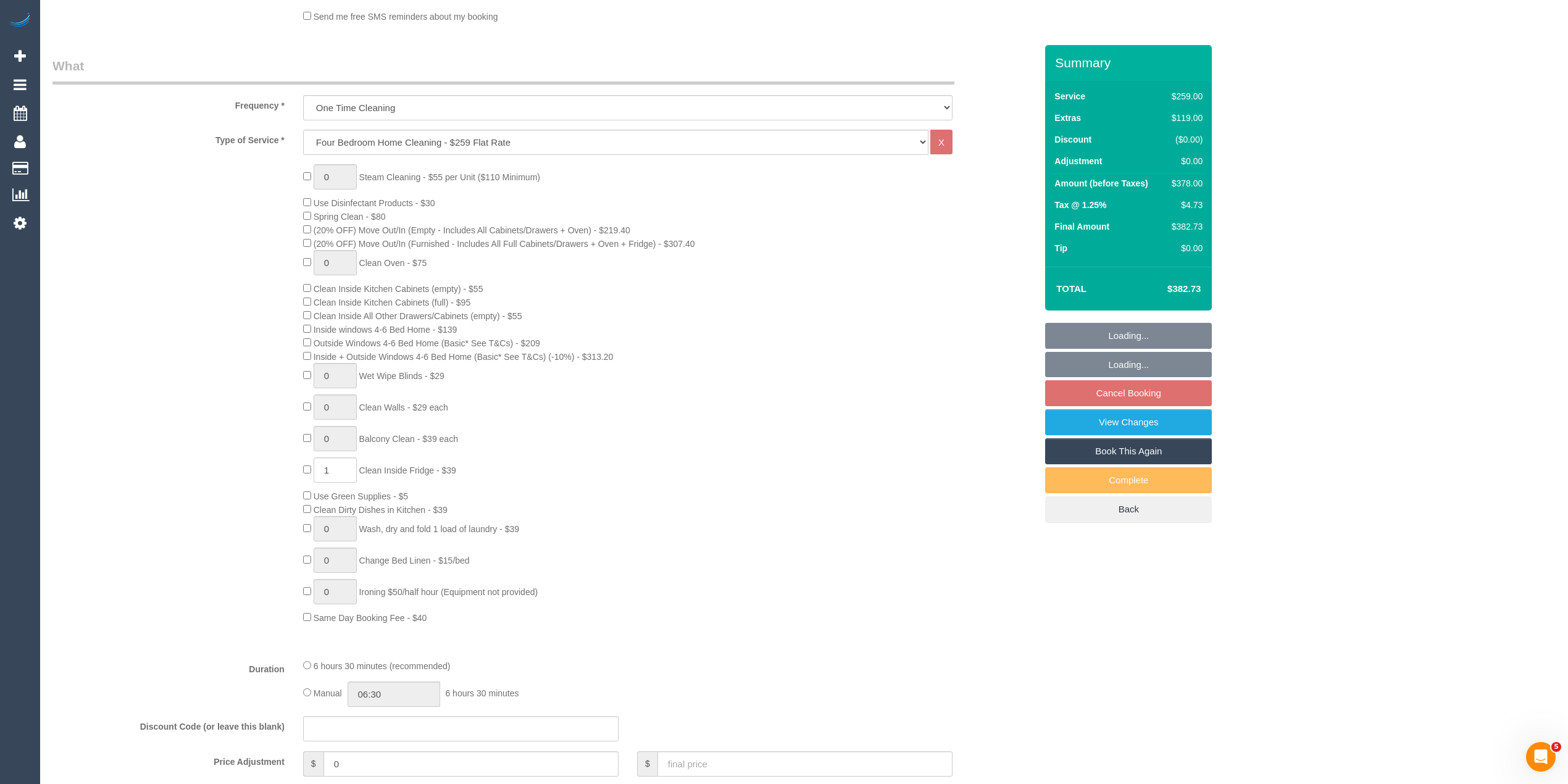
scroll to position [411, 0]
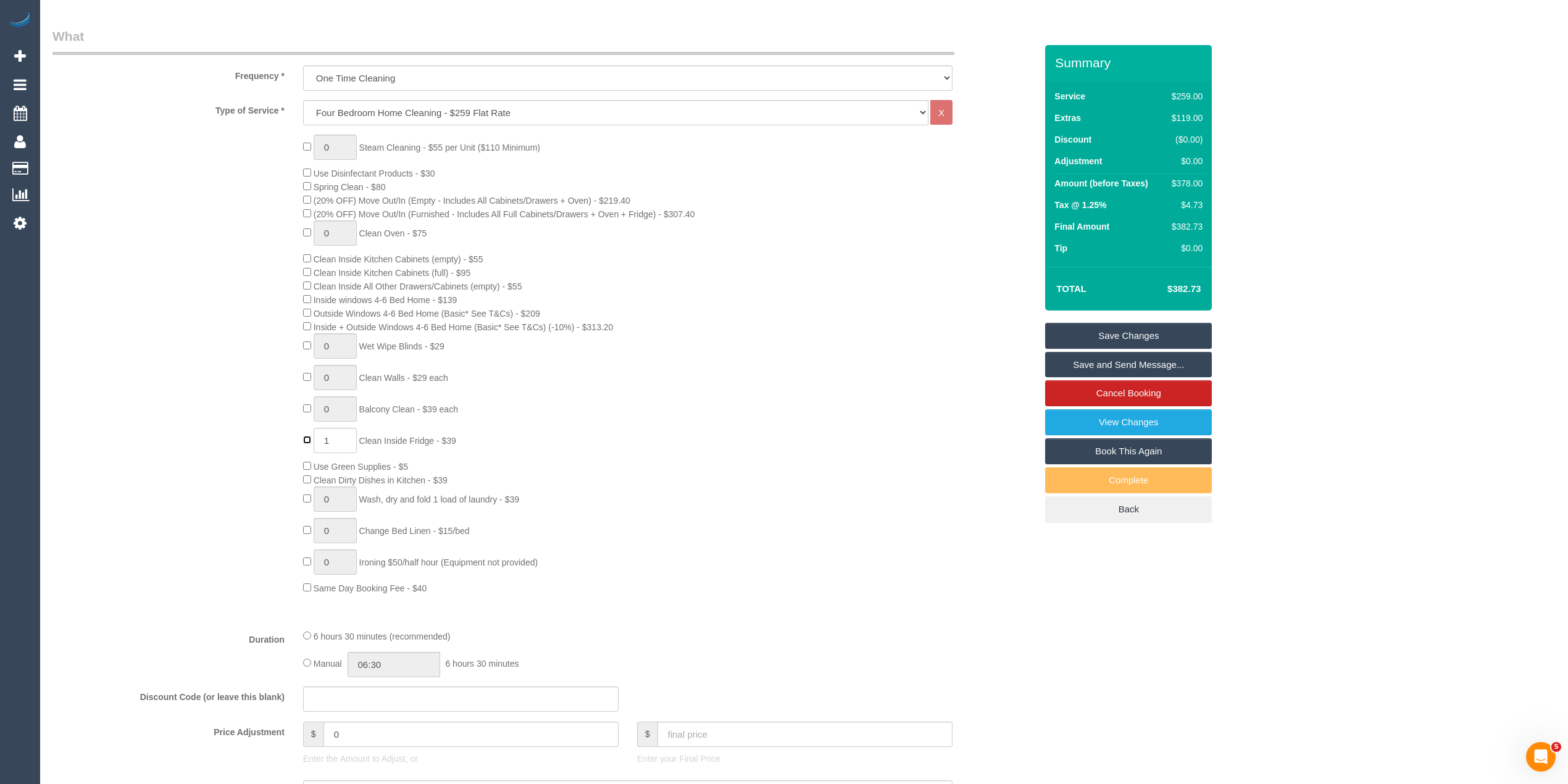
type input "0"
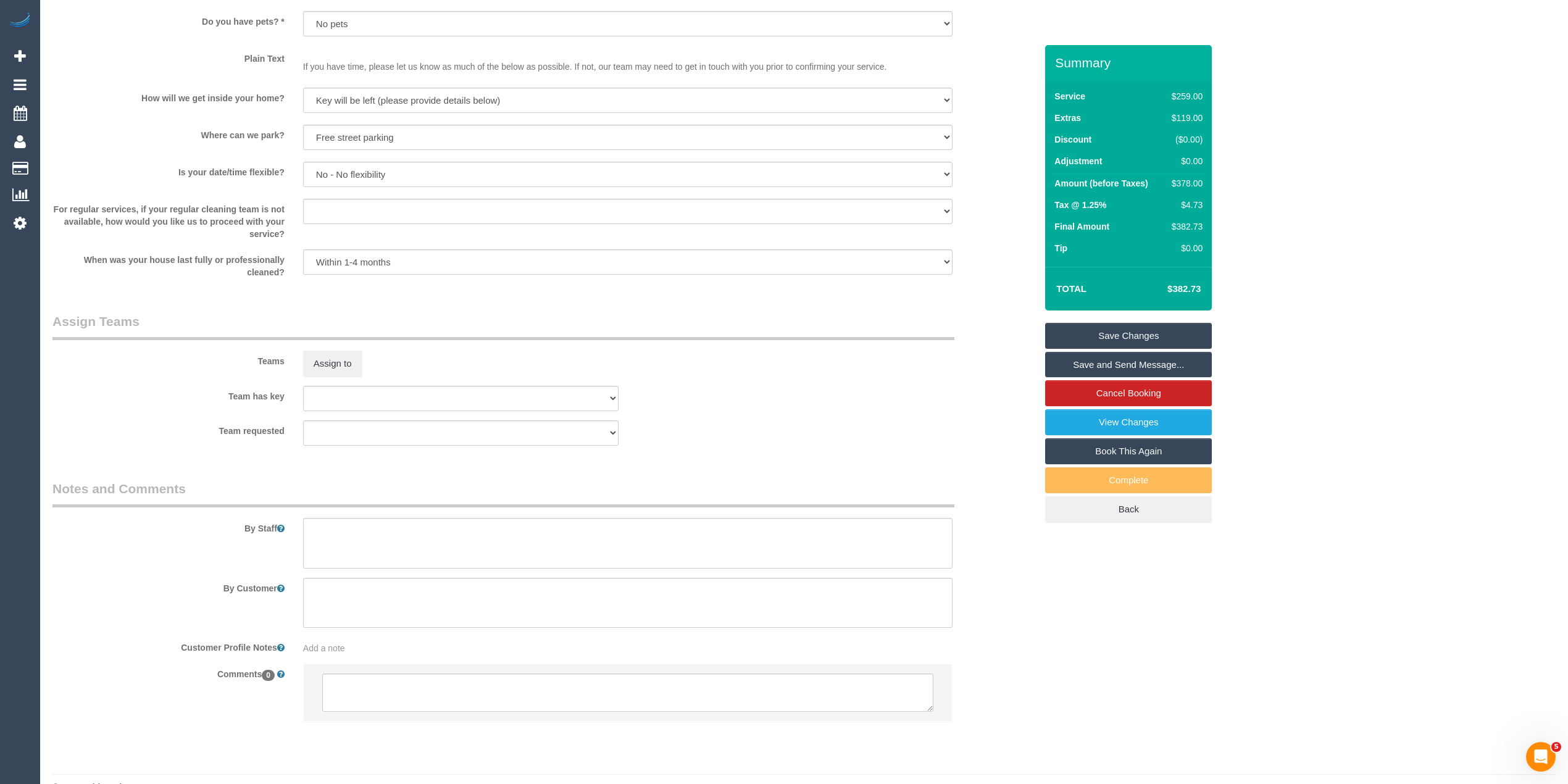
scroll to position [1646, 0]
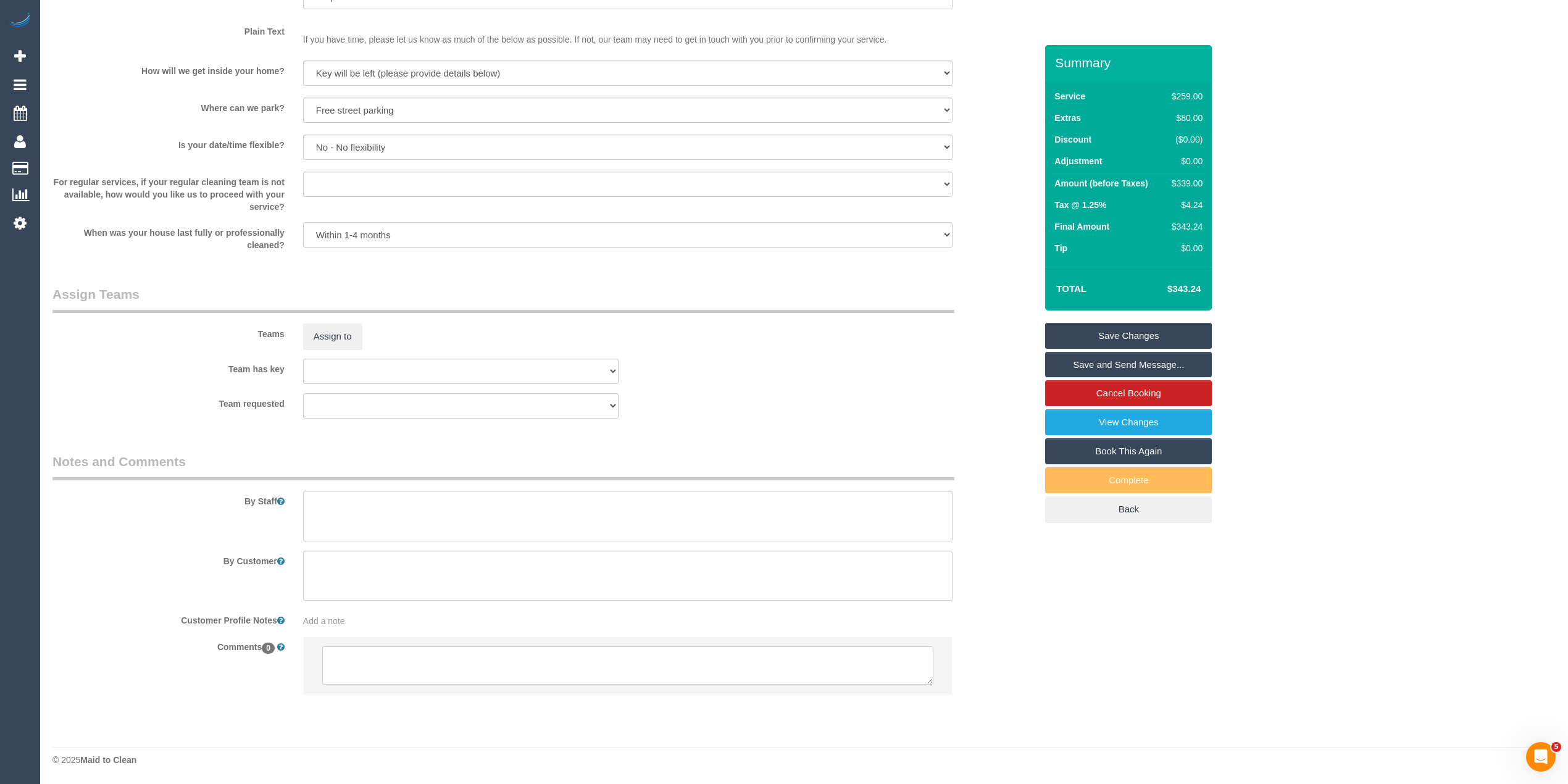
click at [433, 661] on textarea at bounding box center [627, 665] width 611 height 38
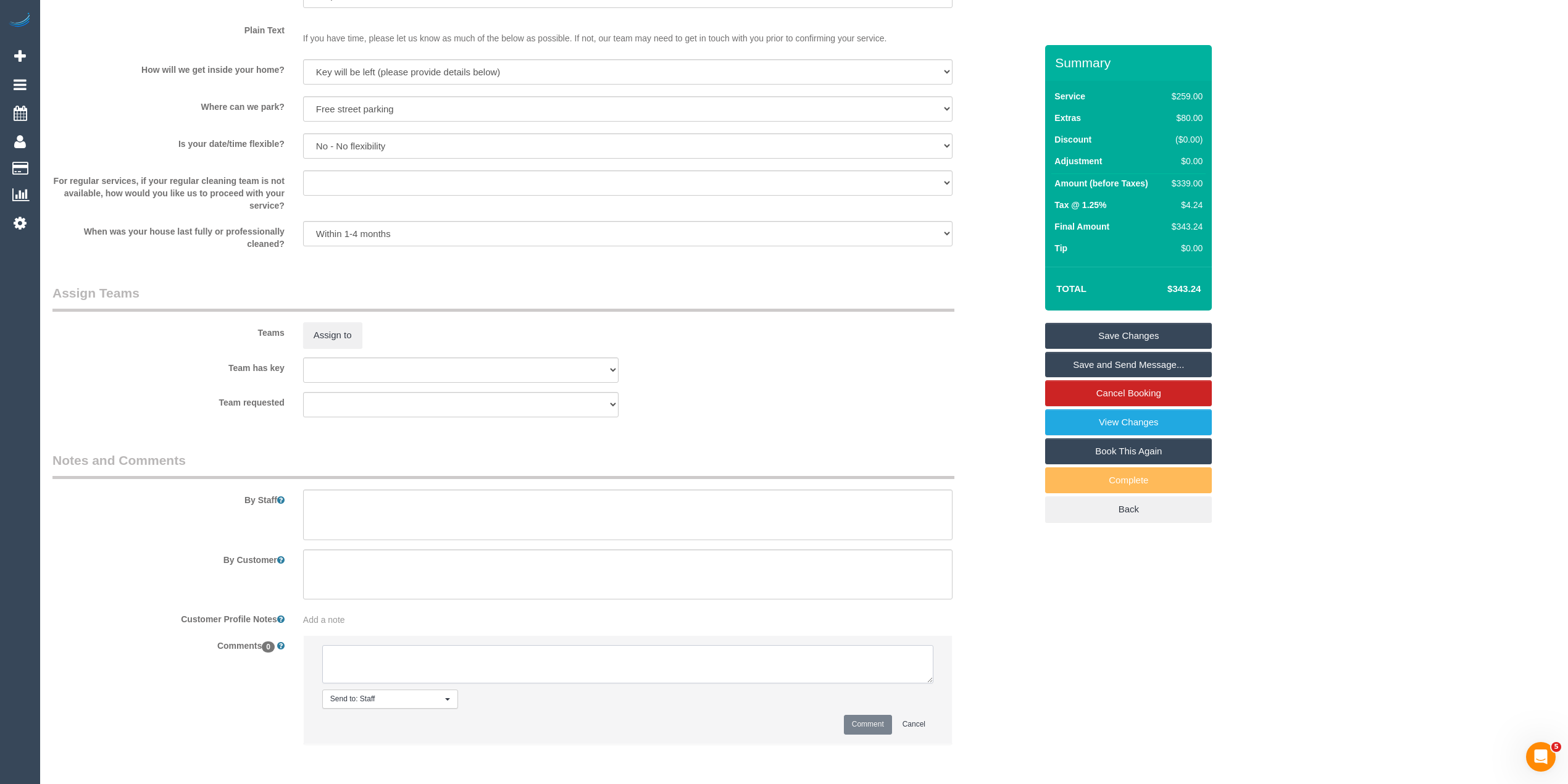
click at [370, 653] on textarea at bounding box center [627, 664] width 611 height 38
type textarea "Customer requested to remove fridge clean. Via phone"
click at [867, 726] on button "Comment" at bounding box center [868, 724] width 48 height 19
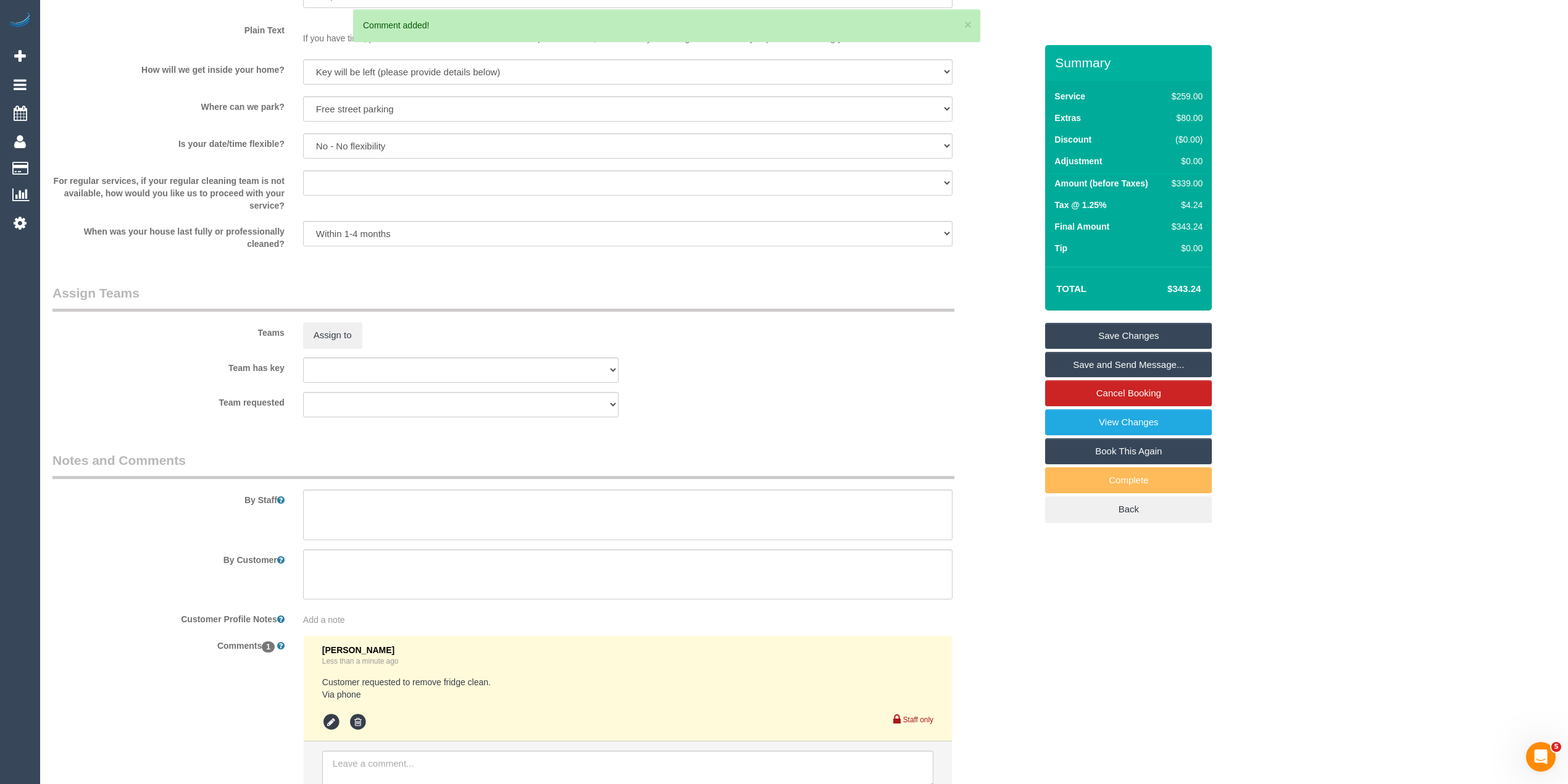
click at [1143, 332] on link "Save Changes" at bounding box center [1129, 335] width 167 height 26
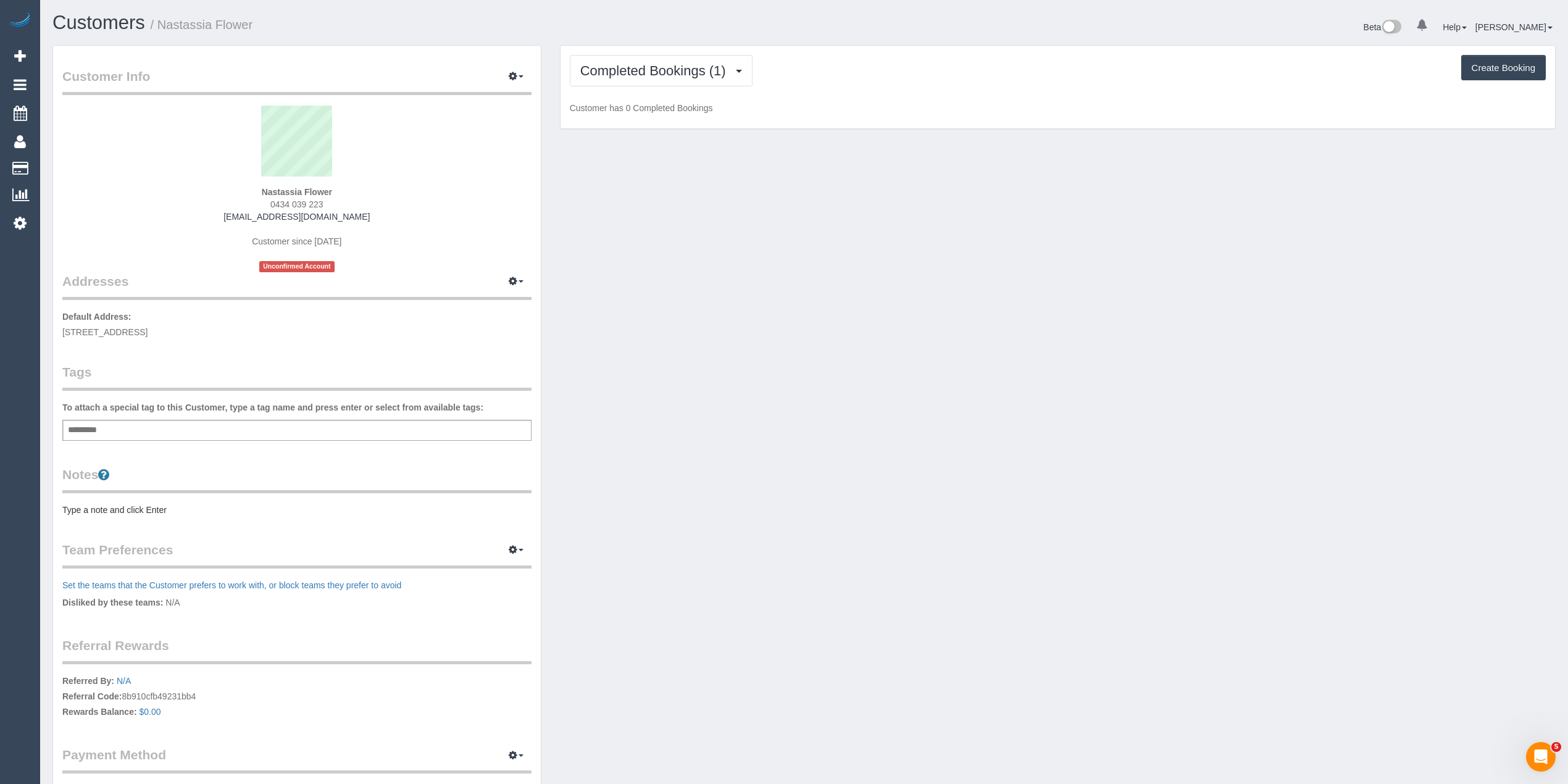
click at [595, 87] on div "Completed Bookings (1) Completed Bookings (1) Upcoming Bookings (0) Cancelled B…" at bounding box center [1057, 87] width 994 height 83
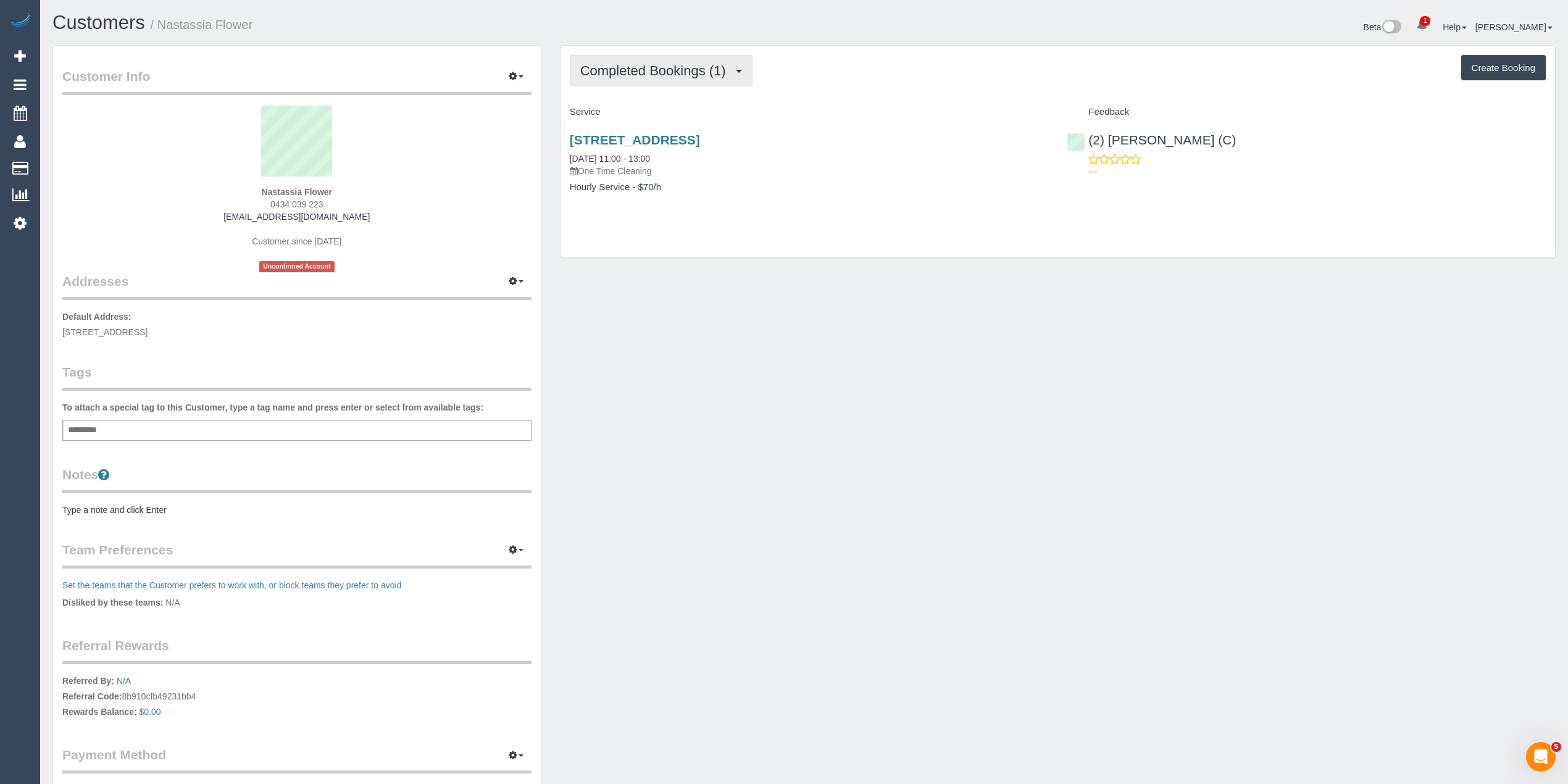
click at [587, 63] on span "Completed Bookings (1)" at bounding box center [656, 71] width 152 height 16
click at [586, 63] on span "Completed Bookings (1)" at bounding box center [656, 71] width 152 height 16
click at [277, 199] on span "0434 039 223" at bounding box center [297, 204] width 53 height 10
click at [314, 200] on span "0434 039 223" at bounding box center [297, 204] width 53 height 10
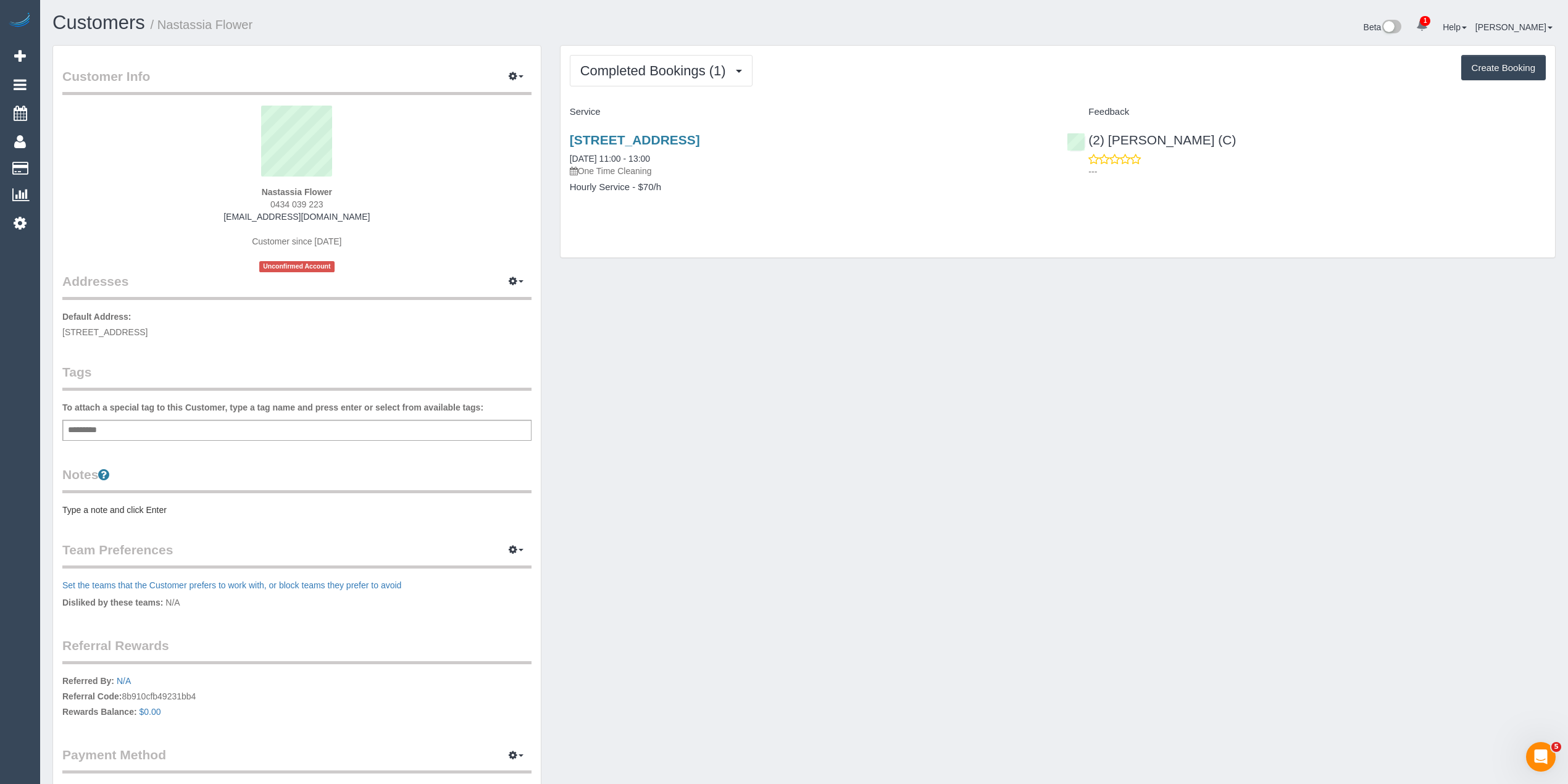
copy span "0434 039 223"
drag, startPoint x: 347, startPoint y: 217, endPoint x: 252, endPoint y: 213, distance: 95.1
click at [252, 213] on div "Nastassia Flower 0434 039 223 nj.flower@outlook.com Customer since 2025 Unconfi…" at bounding box center [297, 189] width 469 height 167
copy link "nj.flower@outlook.com"
click at [270, 187] on strong "Nastassia Flower" at bounding box center [297, 192] width 71 height 10
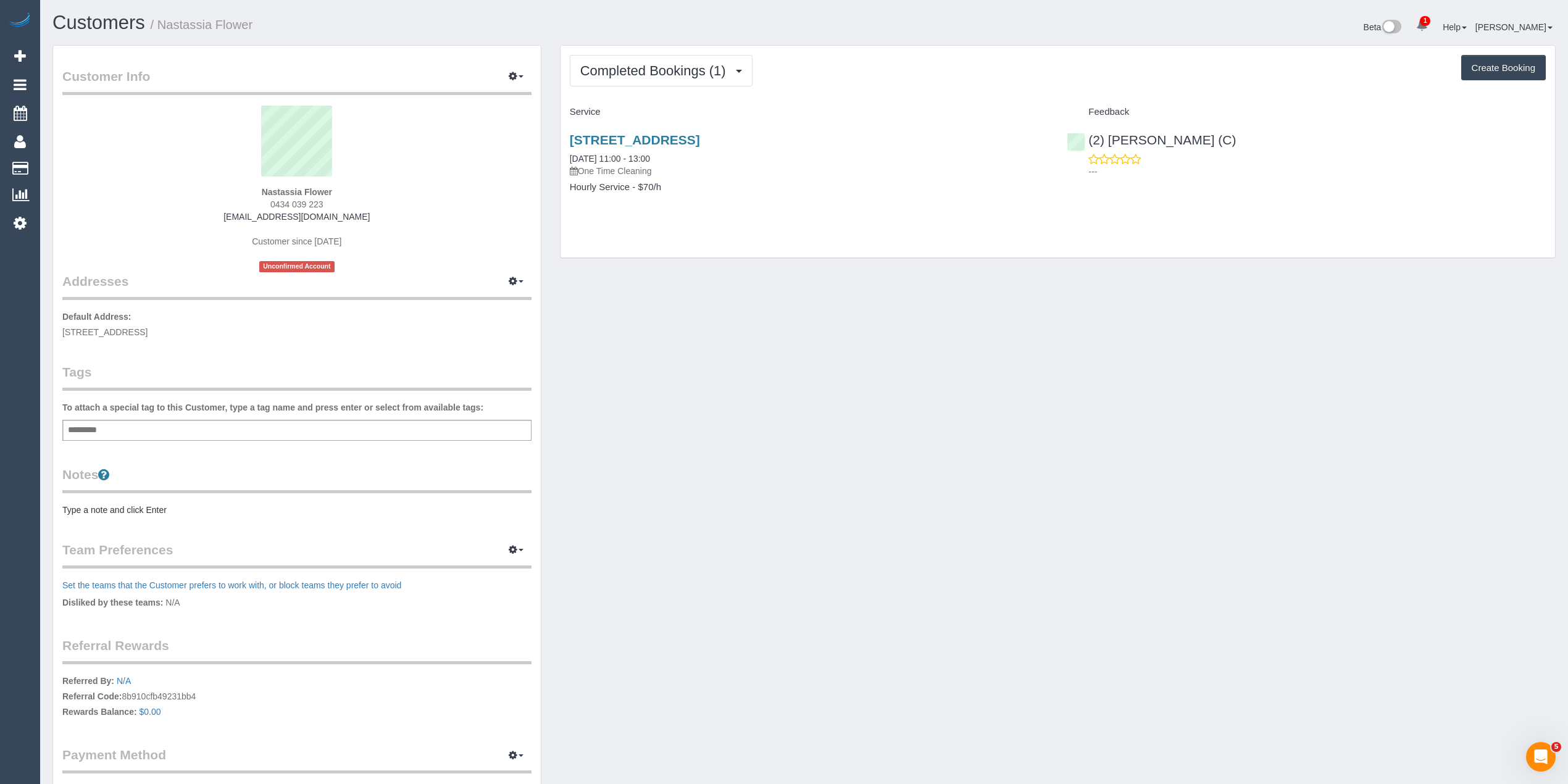
click at [270, 187] on strong "Nastassia Flower" at bounding box center [297, 192] width 71 height 10
copy strong "Nastassia"
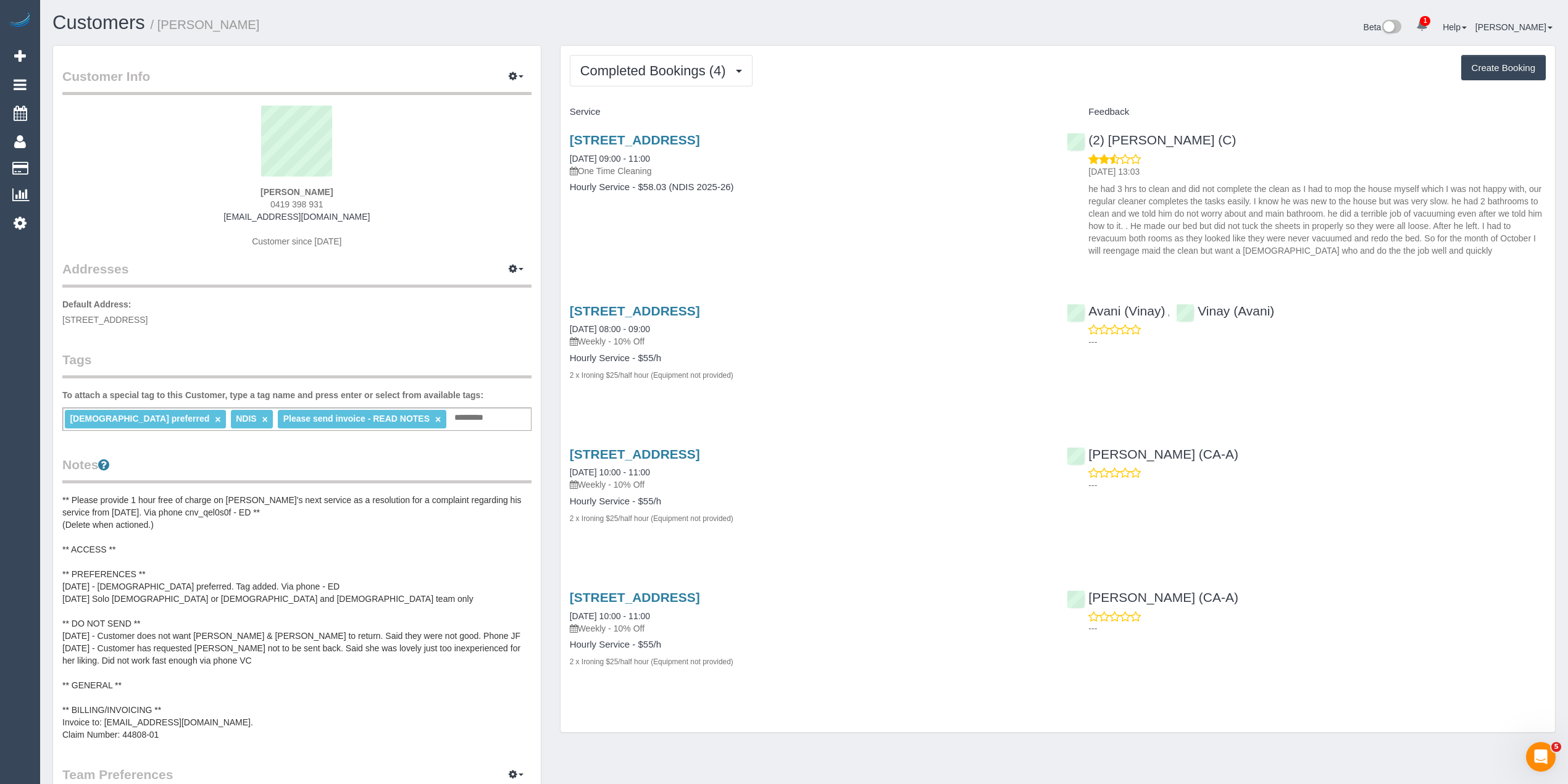
click at [277, 200] on span "0419 398 931" at bounding box center [297, 204] width 53 height 10
click at [312, 199] on span "0419 398 931" at bounding box center [297, 204] width 53 height 10
copy span "0419 398 931"
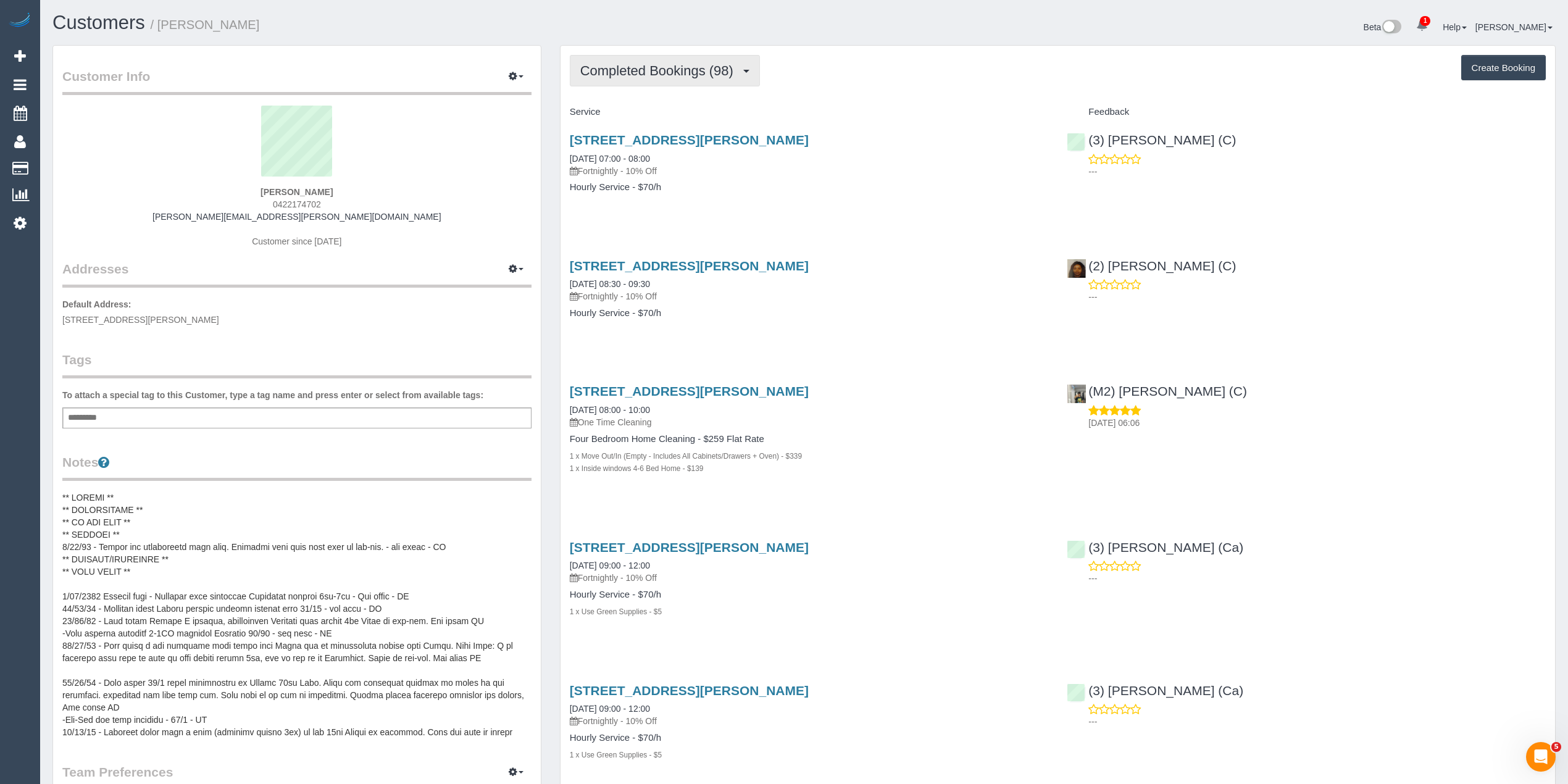
click at [645, 65] on span "Completed Bookings (98)" at bounding box center [659, 71] width 159 height 16
click at [674, 115] on link "Upcoming Bookings (0)" at bounding box center [636, 115] width 133 height 16
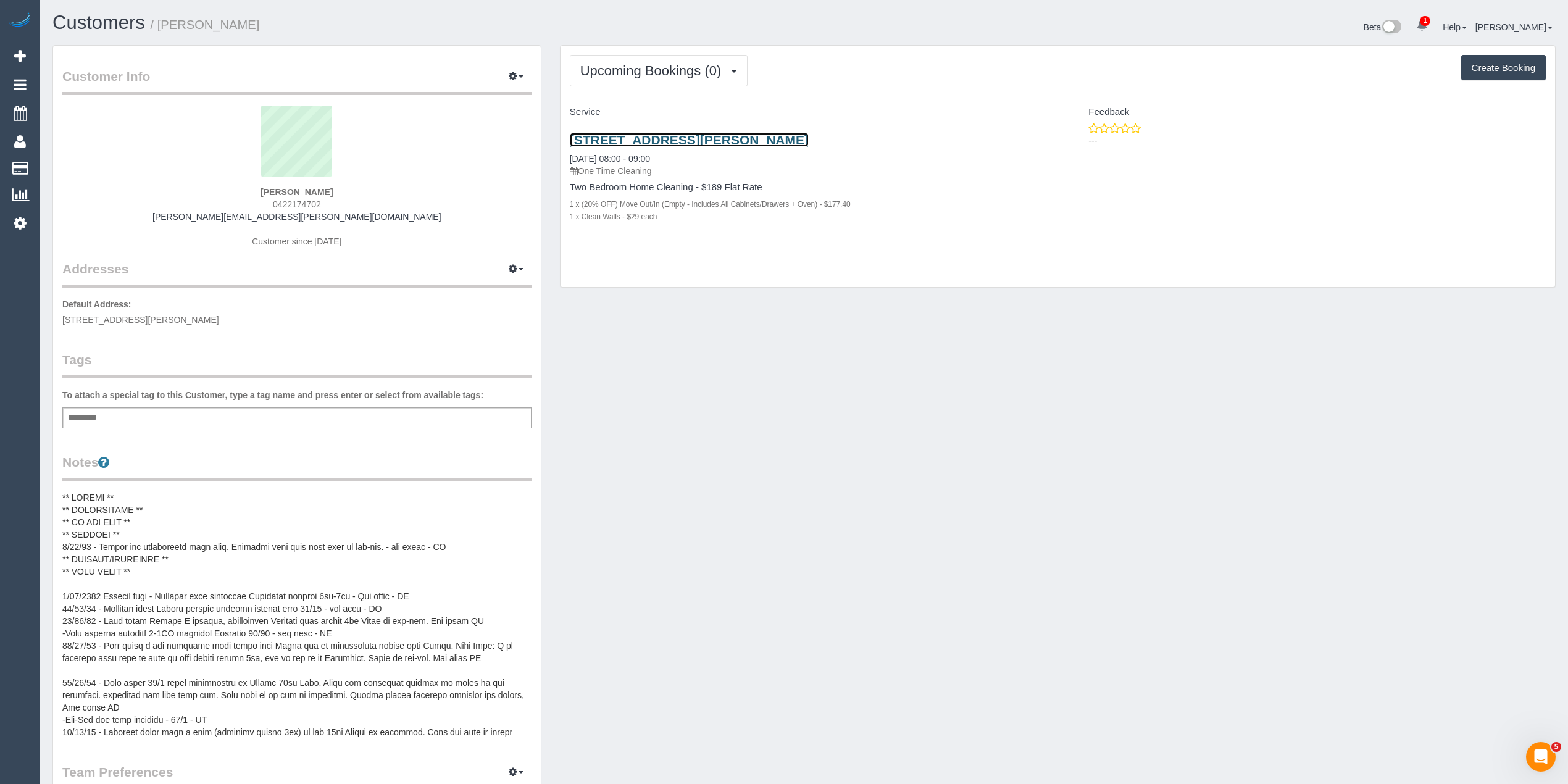
click at [695, 136] on link "[STREET_ADDRESS][PERSON_NAME]" at bounding box center [688, 139] width 239 height 14
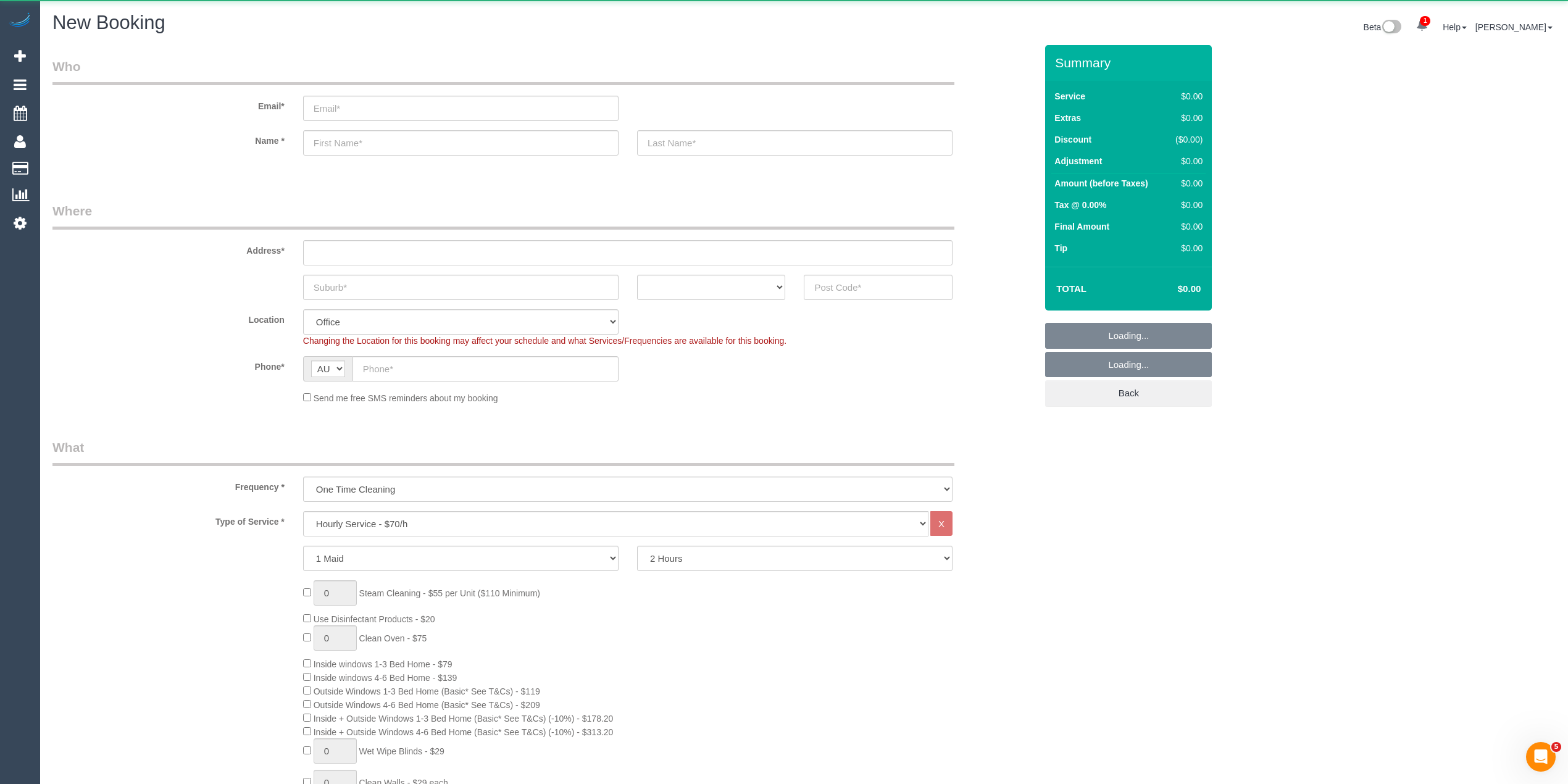
select select "object:2135"
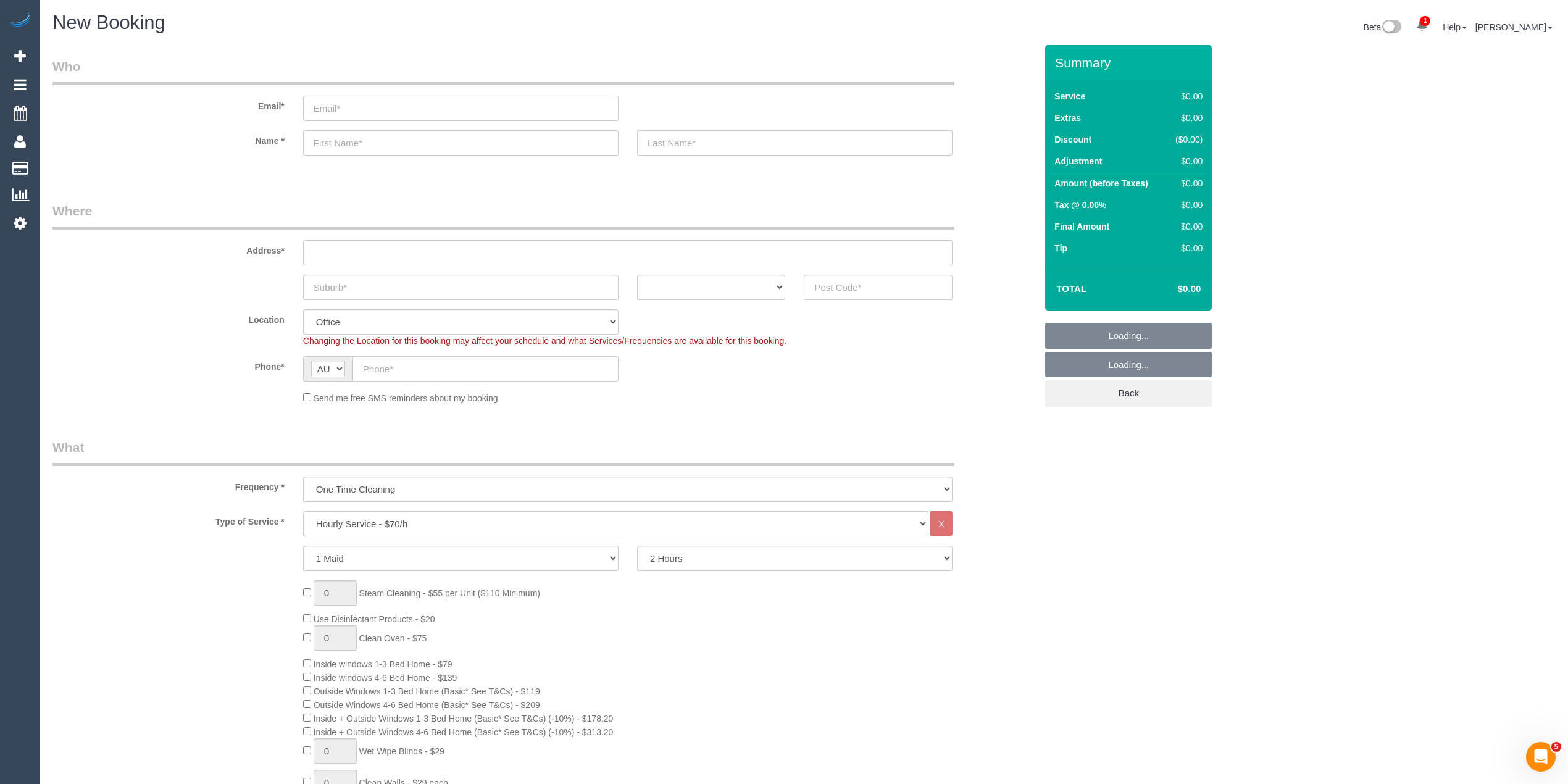
click at [422, 103] on input "email" at bounding box center [461, 109] width 315 height 25
paste input "[PERSON_NAME][EMAIL_ADDRESS][PERSON_NAME][DOMAIN_NAME]"
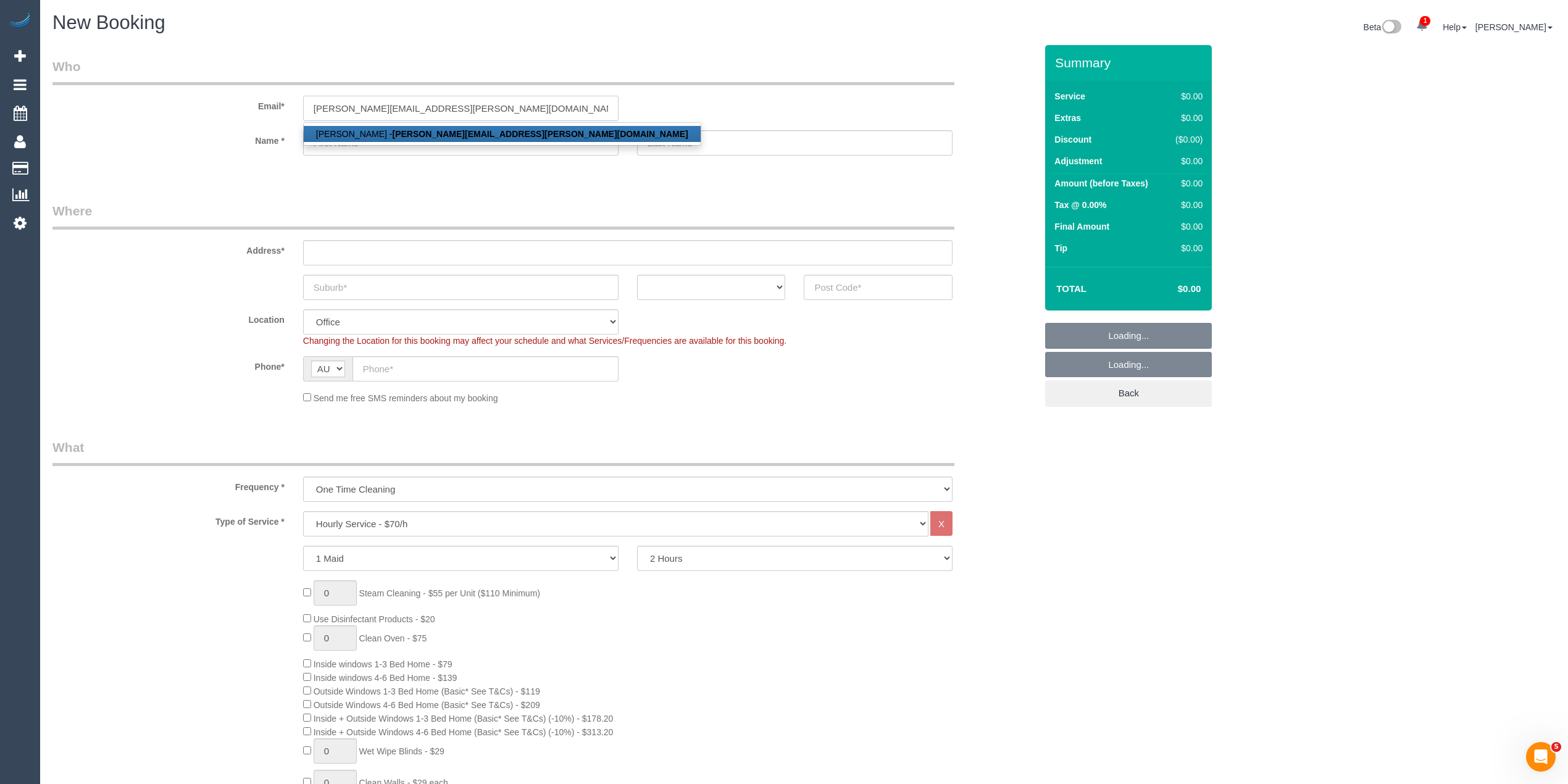
type input "[PERSON_NAME][EMAIL_ADDRESS][PERSON_NAME][DOMAIN_NAME]"
click at [393, 136] on strong "[PERSON_NAME][EMAIL_ADDRESS][PERSON_NAME][DOMAIN_NAME]" at bounding box center [541, 134] width 296 height 10
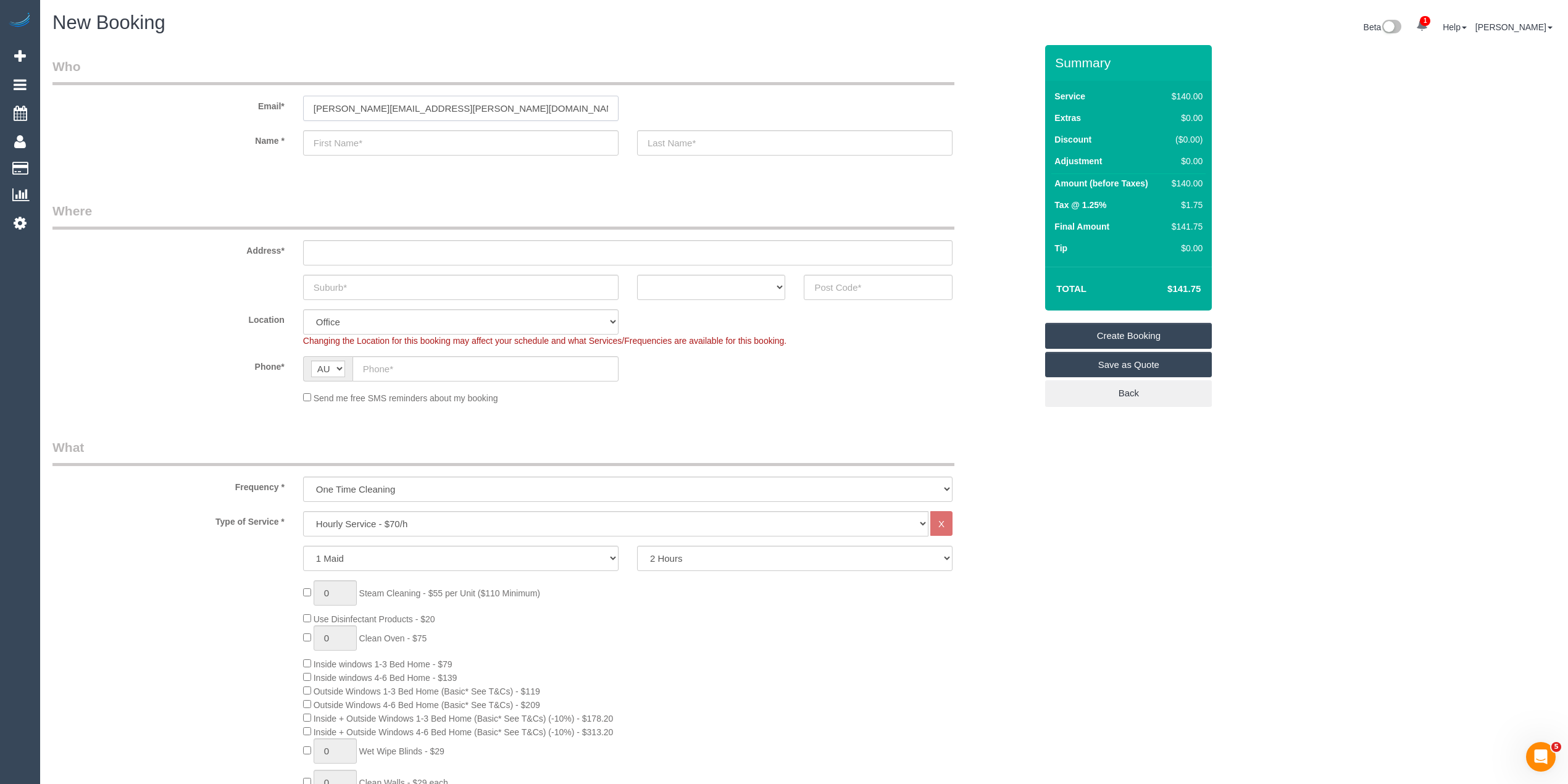
type input "[PERSON_NAME]"
type input "0422 174 702"
type input "15 Maude Street, G12"
type input "Cheltenham"
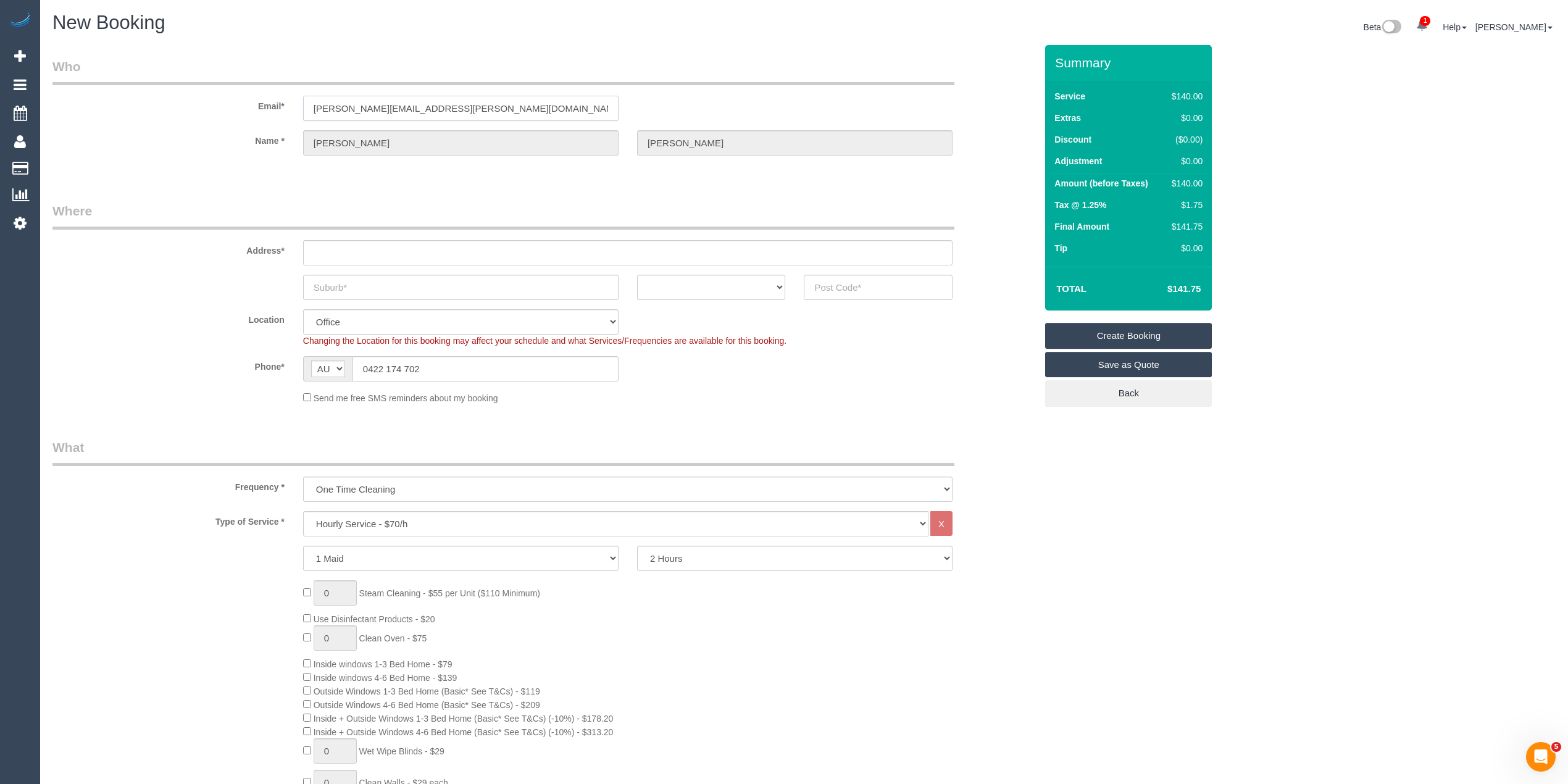
select select "VIC"
type input "3192"
select select "string:stripe-pm_1KlqgR2GScqysDRVW22wAOOx"
select select "64"
select select "object:2155"
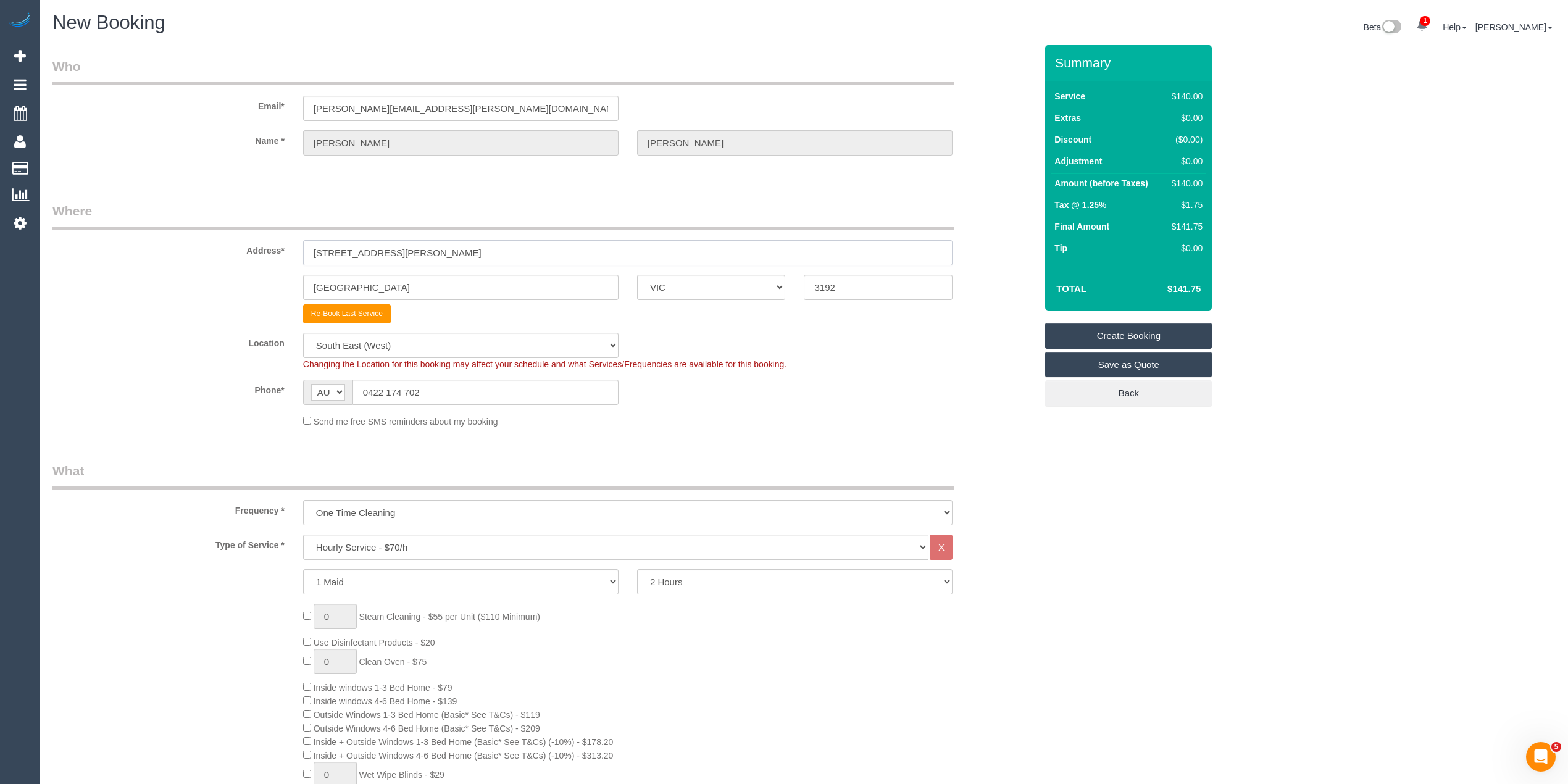
drag, startPoint x: 497, startPoint y: 252, endPoint x: 71, endPoint y: 257, distance: 426.0
click at [71, 257] on div "Address* 15 Maude Street, G12" at bounding box center [543, 234] width 1001 height 64
paste input "2 Rowe Street"
type input "2 Rowe Street"
drag, startPoint x: 391, startPoint y: 290, endPoint x: 225, endPoint y: 297, distance: 166.1
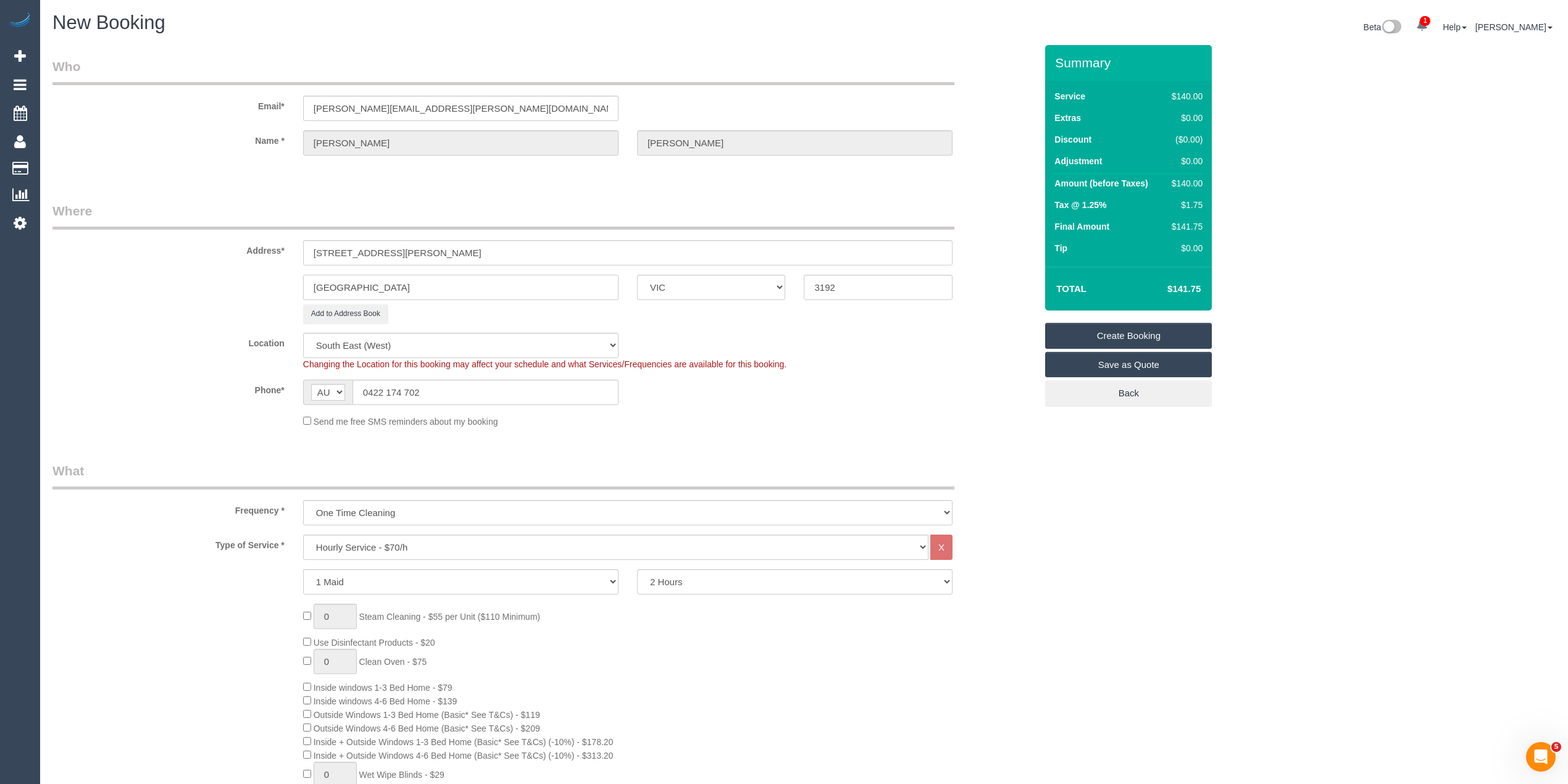
click at [228, 297] on div "Cheltenham ACT NSW NT QLD SA TAS VIC WA 3192" at bounding box center [543, 287] width 1001 height 25
paste input "Fitzroy North"
type input "Fitzroy North"
drag, startPoint x: 900, startPoint y: 285, endPoint x: 772, endPoint y: 271, distance: 128.8
click at [772, 271] on sui-booking-address "Address* 2 Rowe Street Fitzroy North ACT NSW NT QLD SA TAS VIC WA 3192 Add to A…" at bounding box center [544, 263] width 984 height 122
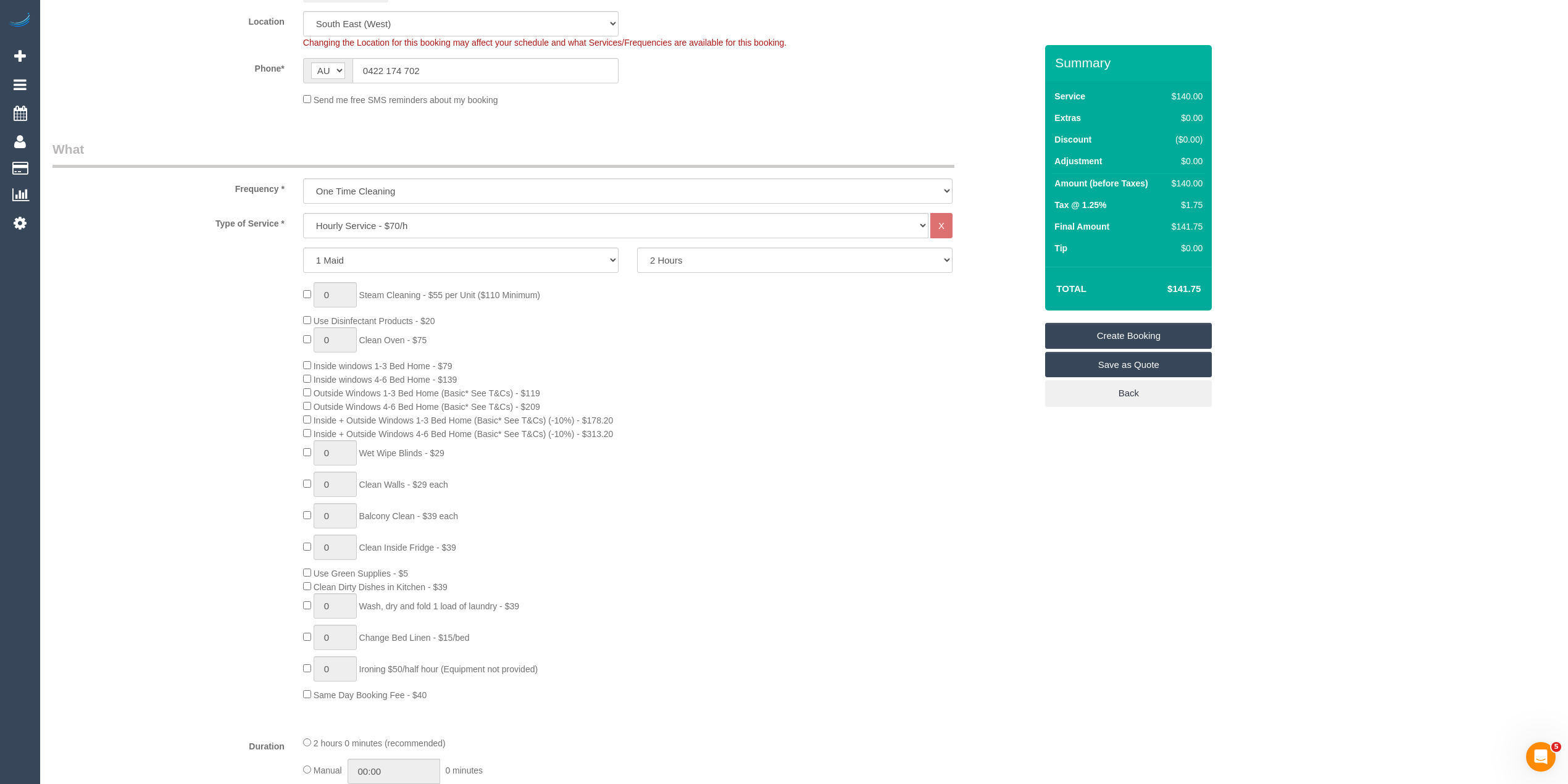
scroll to position [329, 0]
type input "3068"
click at [322, 215] on select "Hourly Service - $70/h Hourly Service - $65/h Hourly Service - $60/h Hourly Ser…" at bounding box center [616, 218] width 625 height 25
select select "47"
select select "object:2717"
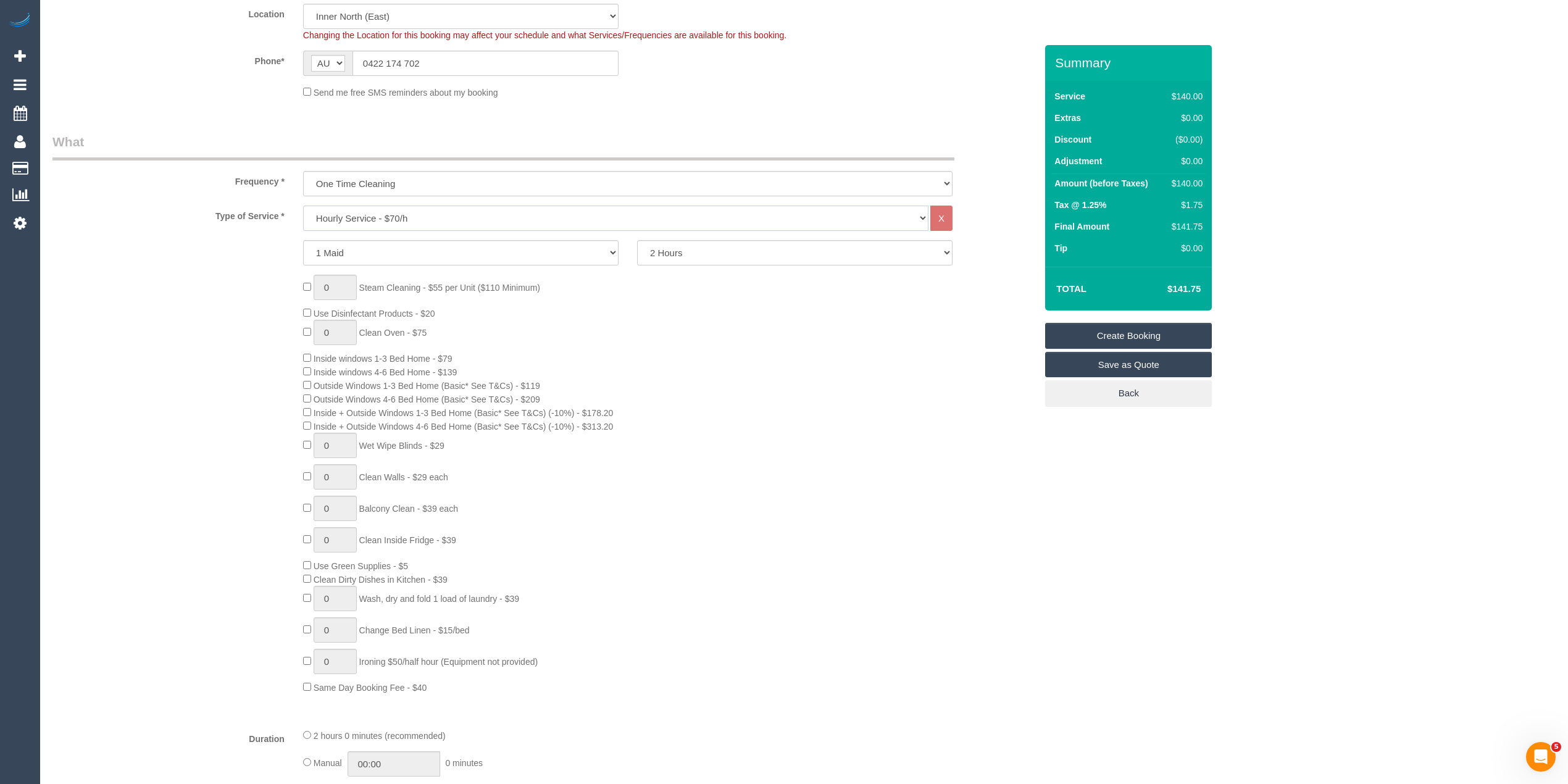
select select "211"
click at [303, 205] on select "Hourly Service - $70/h Hourly Service - $65/h Hourly Service - $60/h Hourly Ser…" at bounding box center [616, 218] width 625 height 25
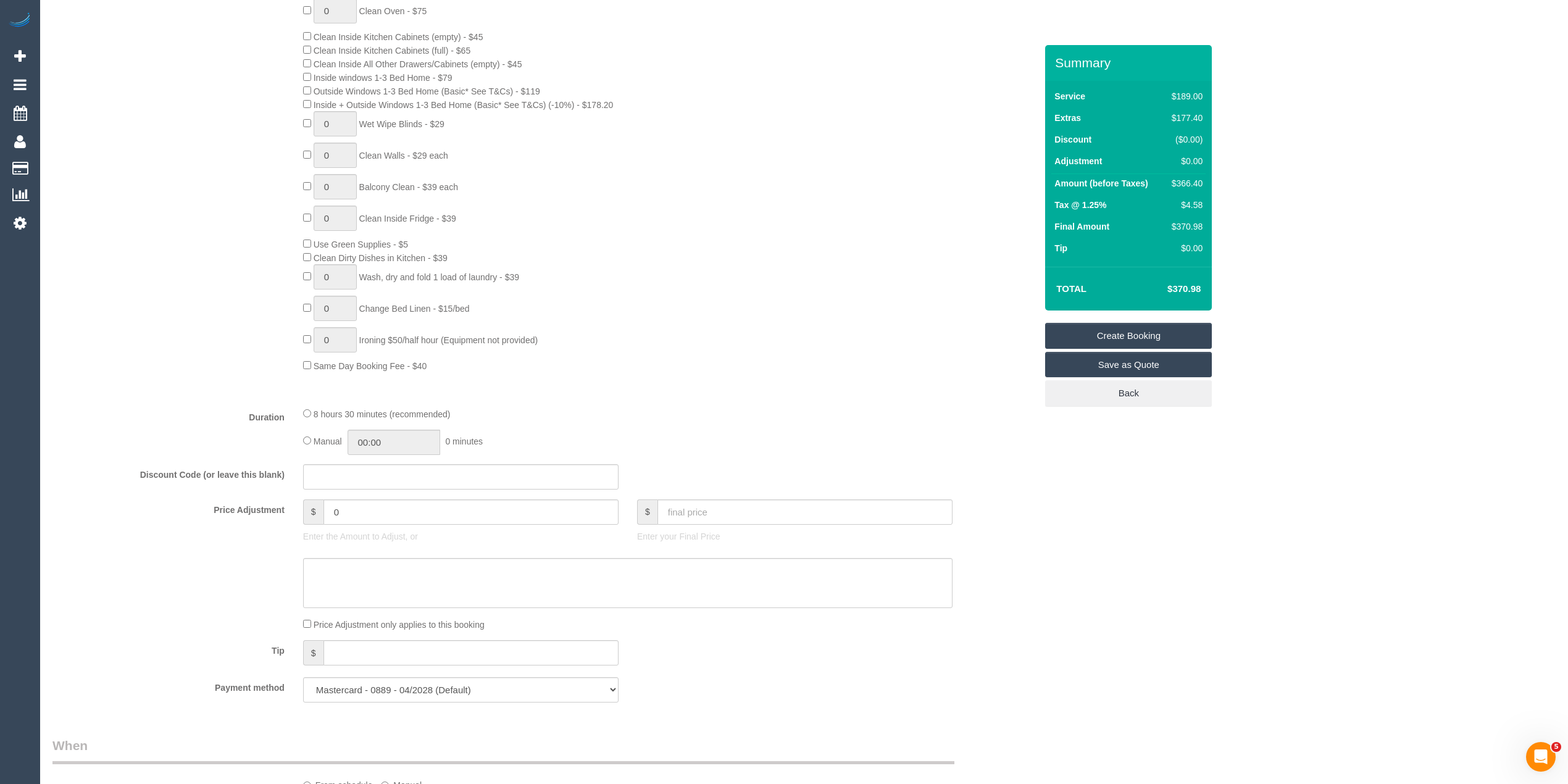
scroll to position [741, 0]
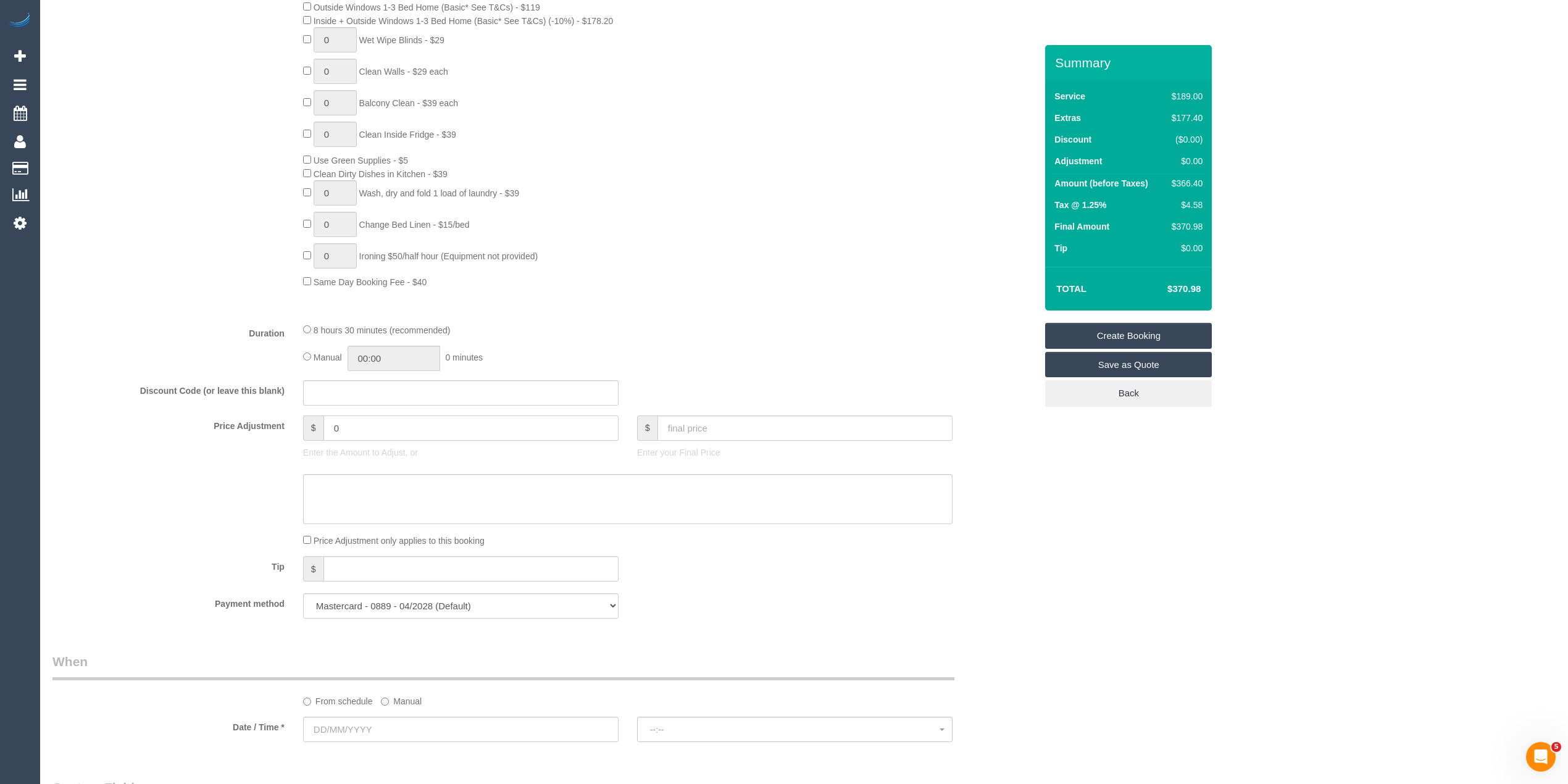
drag, startPoint x: 386, startPoint y: 428, endPoint x: 213, endPoint y: 424, distance: 173.0
click at [213, 425] on div "Price Adjustment $ 0 Enter the Amount to Adjust, or $ Enter your Final Price" at bounding box center [543, 440] width 1001 height 49
type input "-10"
click at [352, 486] on textarea at bounding box center [627, 500] width 649 height 51
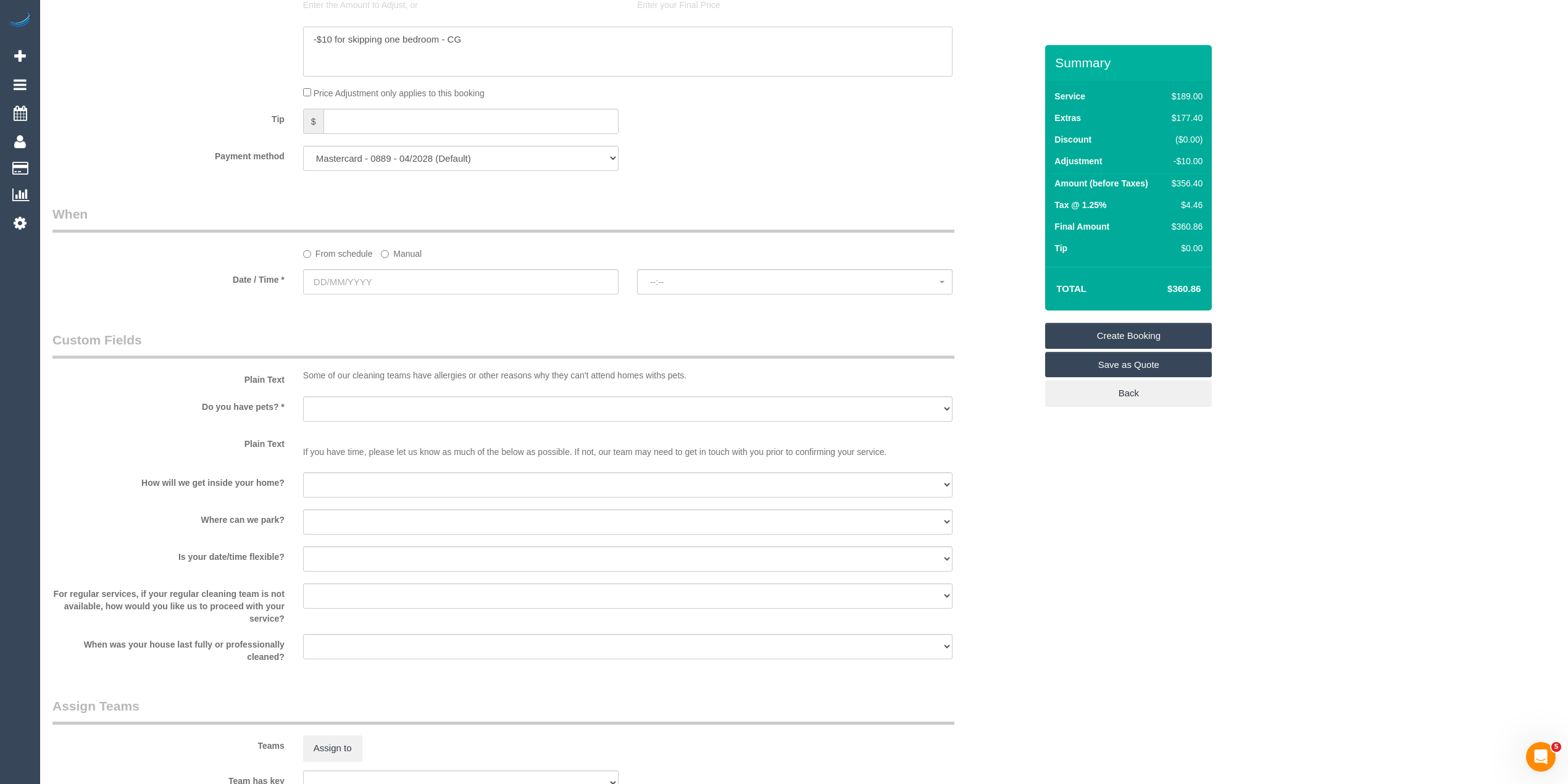
scroll to position [1235, 0]
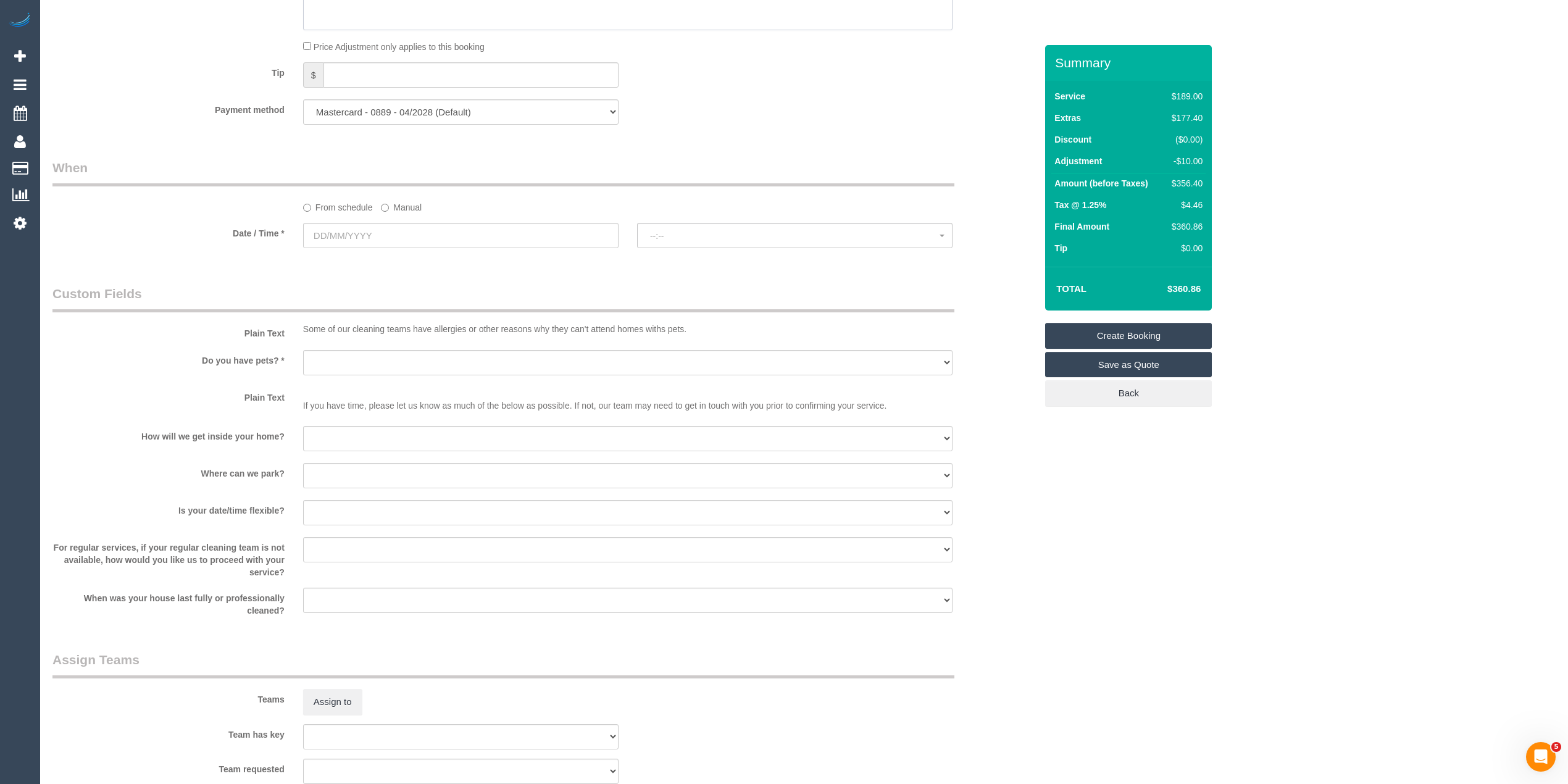
type textarea "-$10 for skipping one bedroom - CG"
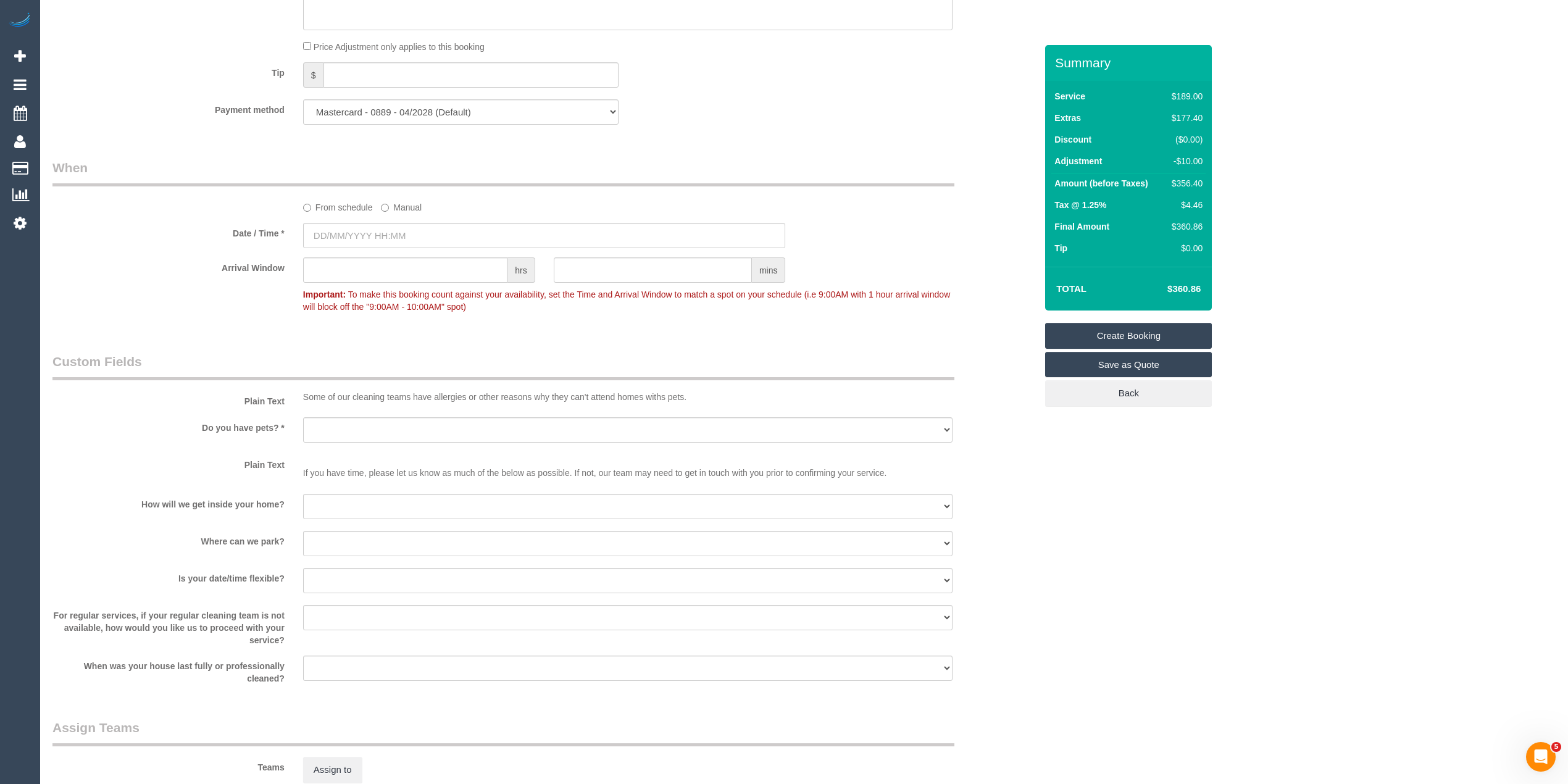
drag, startPoint x: 357, startPoint y: 257, endPoint x: 351, endPoint y: 238, distance: 19.9
click at [356, 255] on sui-booking-spot "From schedule Manual Date / Time * Arrival Window hrs mins Important: To make t…" at bounding box center [544, 238] width 984 height 160
click at [351, 233] on input "text" at bounding box center [544, 236] width 483 height 25
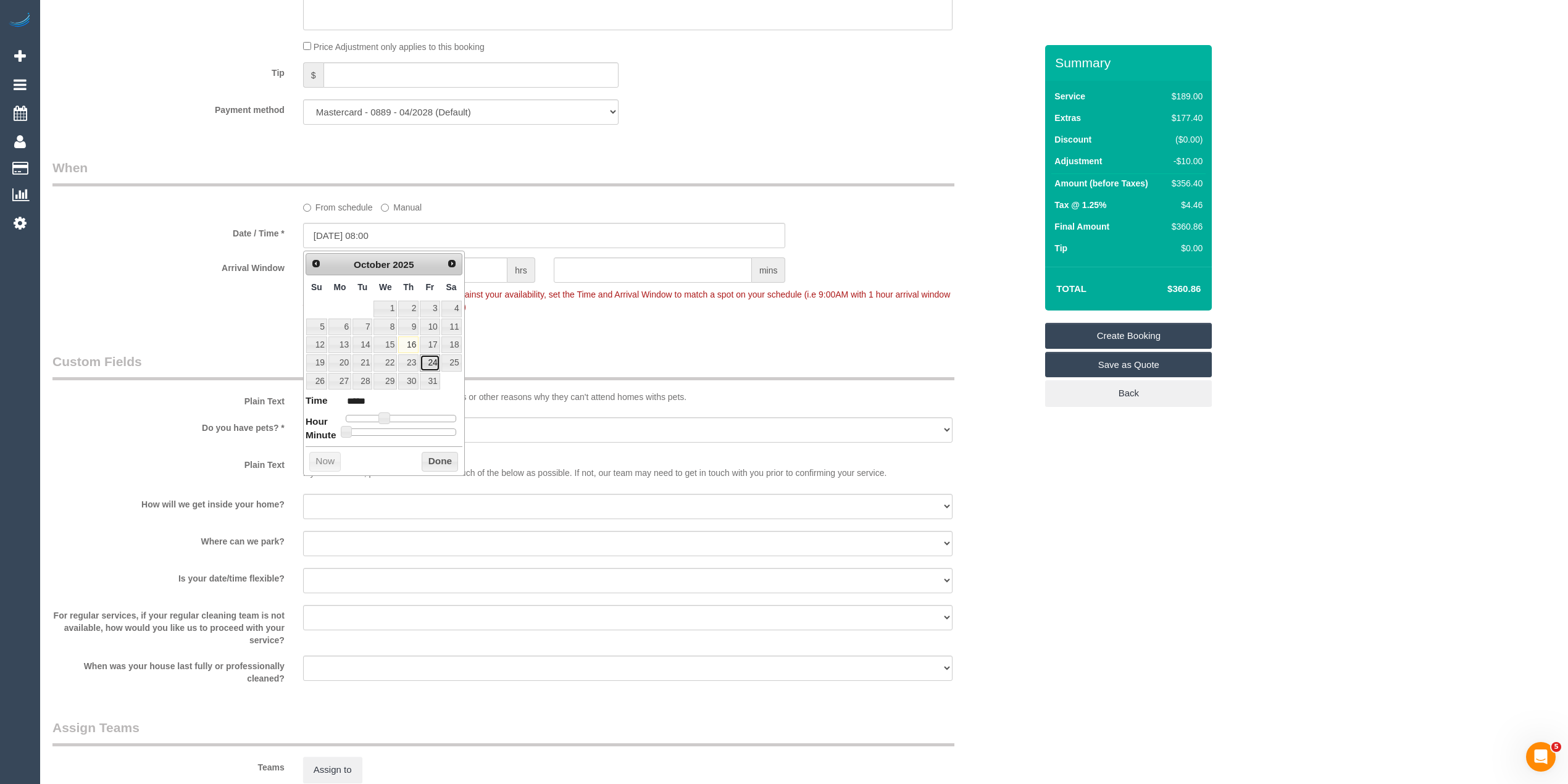
click at [434, 359] on link "24" at bounding box center [430, 363] width 20 height 16
type input "24/10/2025 08:00"
click at [1314, 547] on div "Who Email* shaw.tania@gmail.com Name * Tania Shaw Where Address* 2 Rowe Street …" at bounding box center [804, 103] width 1503 height 2588
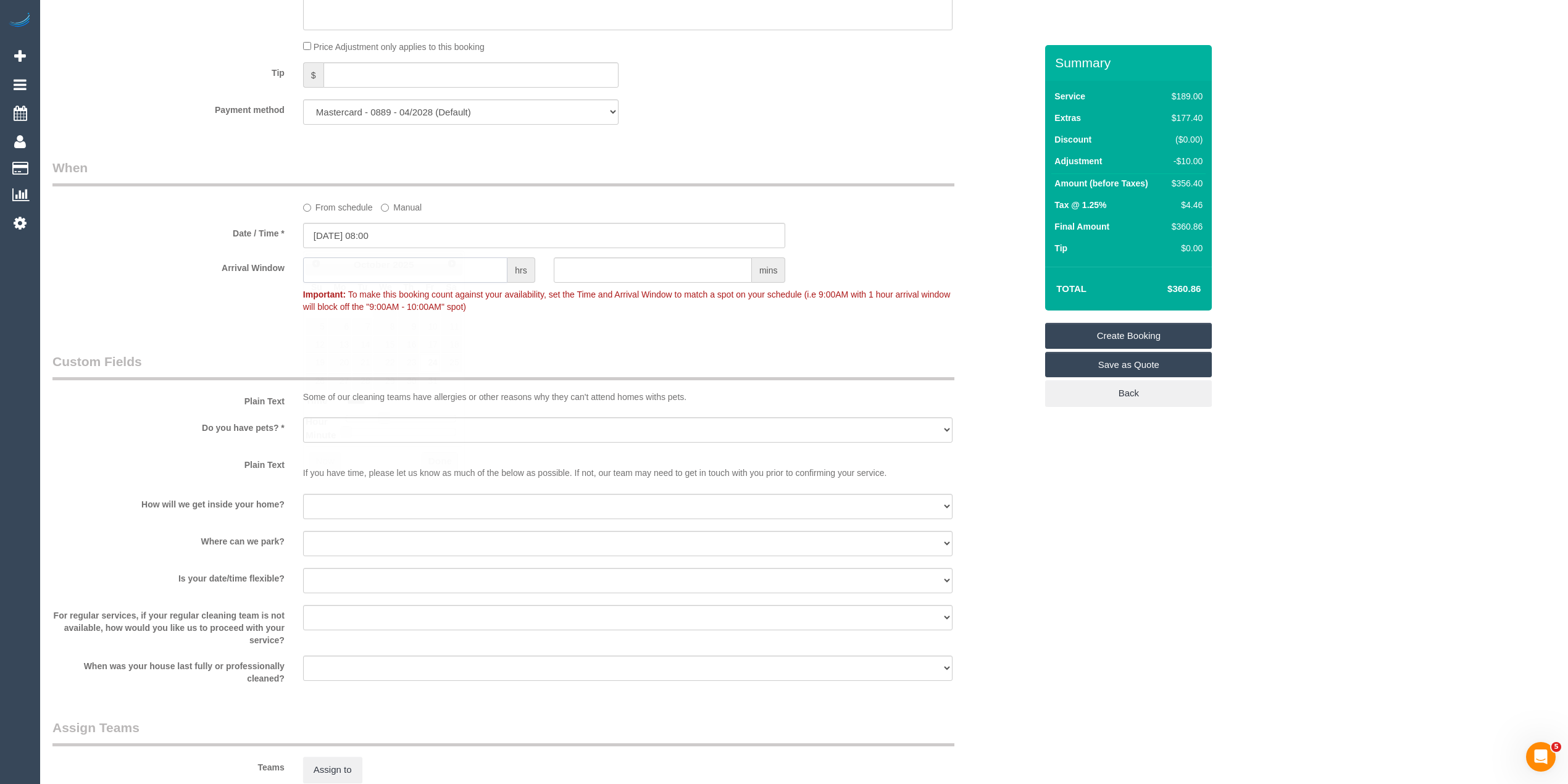
click at [405, 265] on input "text" at bounding box center [405, 270] width 204 height 25
type input "1"
click at [364, 421] on select "Yes - Cats Yes - Dogs No pets Yes - Dogs and Cats Yes - Other" at bounding box center [627, 430] width 649 height 25
select select "number:28"
click at [303, 420] on select "Yes - Cats Yes - Dogs No pets Yes - Dogs and Cats Yes - Other" at bounding box center [627, 430] width 649 height 25
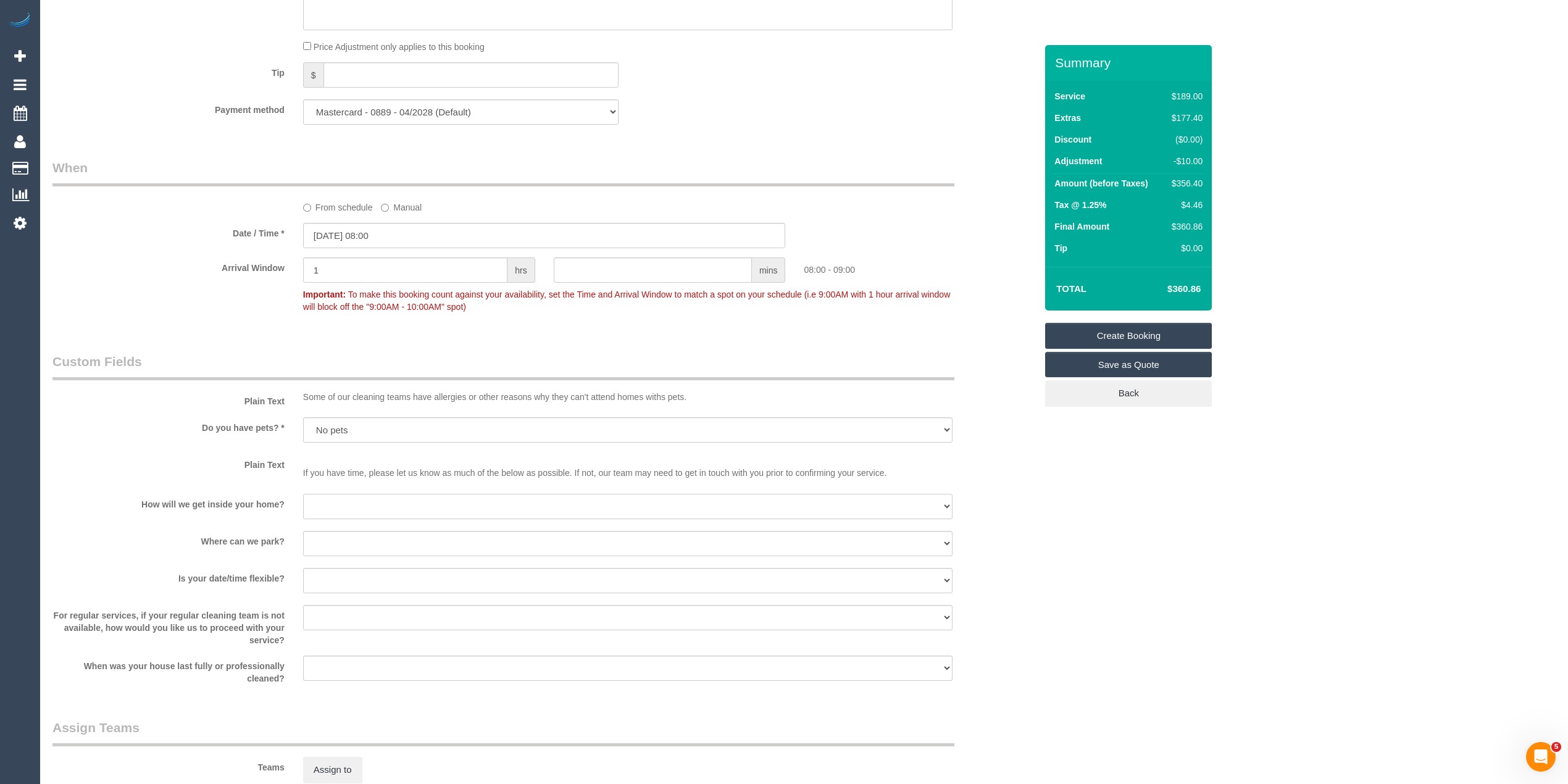
click at [381, 510] on select "I will be home Key will be left (please provide details below) Lock box/Access …" at bounding box center [627, 507] width 649 height 25
select select "number:14"
click at [303, 495] on select "I will be home Key will be left (please provide details below) Lock box/Access …" at bounding box center [627, 507] width 649 height 25
click at [396, 554] on select "I will provide parking on-site Free street parking Paid street parking (cost wi…" at bounding box center [627, 544] width 649 height 25
click at [213, 511] on label "How will we get inside your home?" at bounding box center [168, 502] width 251 height 16
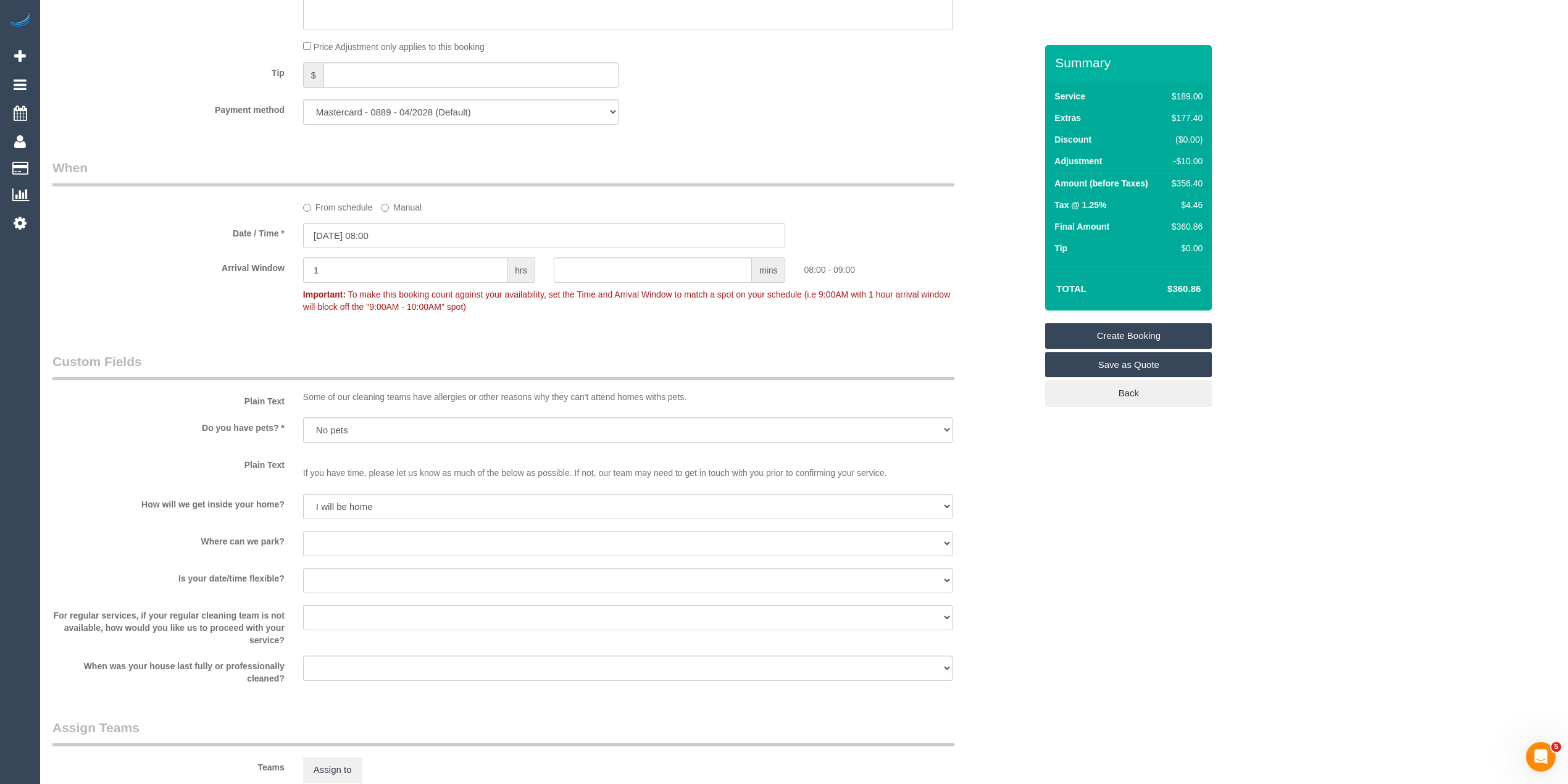
click at [349, 542] on select "I will provide parking on-site Free street parking Paid street parking (cost wi…" at bounding box center [627, 544] width 649 height 25
select select "number:19"
click at [303, 533] on select "I will provide parking on-site Free street parking Paid street parking (cost wi…" at bounding box center [627, 544] width 649 height 25
click at [346, 571] on select "Yes - date and time Yes - date but not time Yes - time but not date No - No fle…" at bounding box center [627, 581] width 649 height 25
select select "number:24"
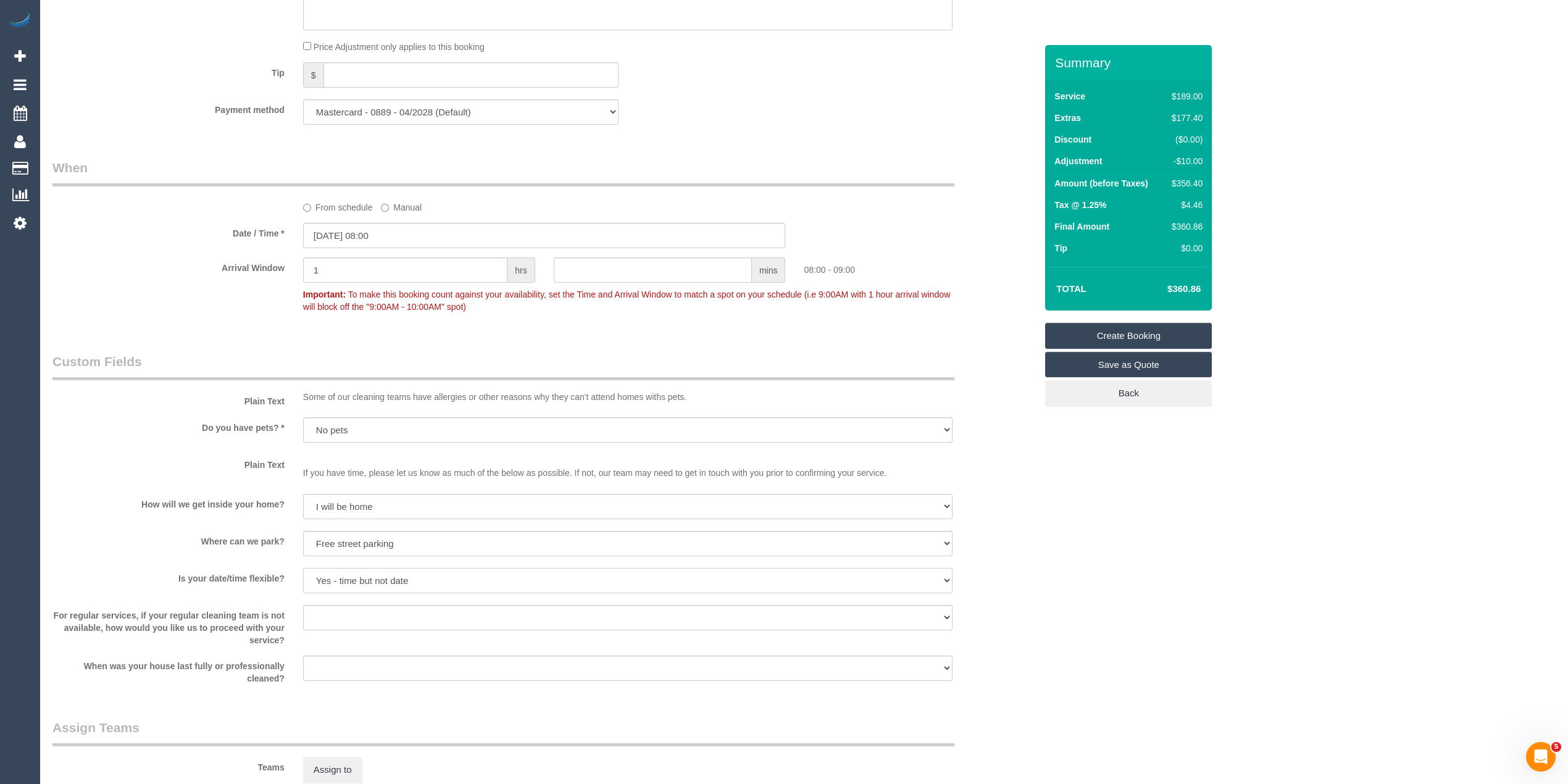
click at [303, 569] on select "Yes - date and time Yes - date but not time Yes - time but not date No - No fle…" at bounding box center [627, 581] width 649 height 25
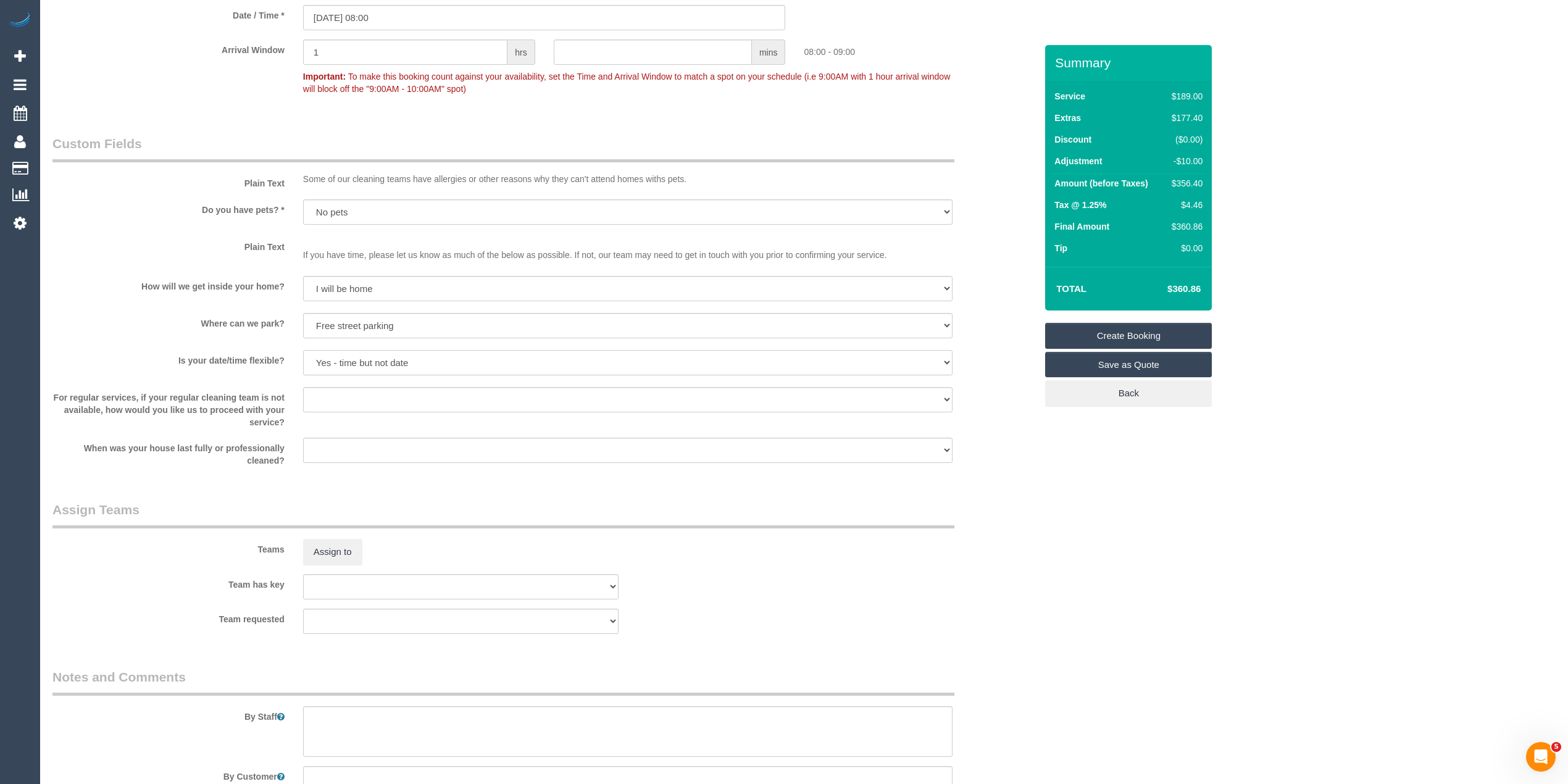
scroll to position [1482, 0]
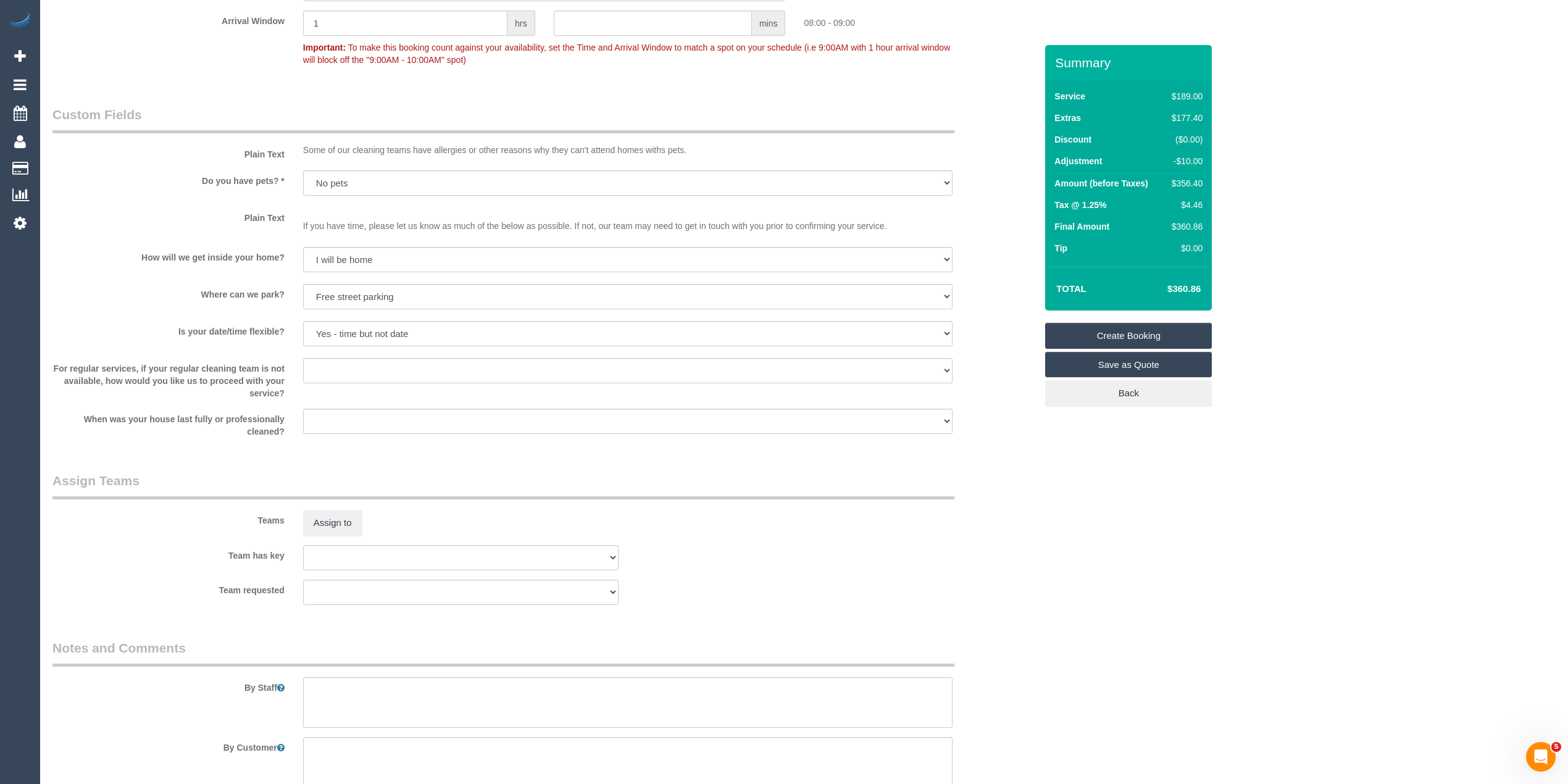
click at [543, 677] on div "By Staff" at bounding box center [543, 684] width 1001 height 89
click at [558, 694] on textarea at bounding box center [627, 703] width 649 height 51
type textarea "P"
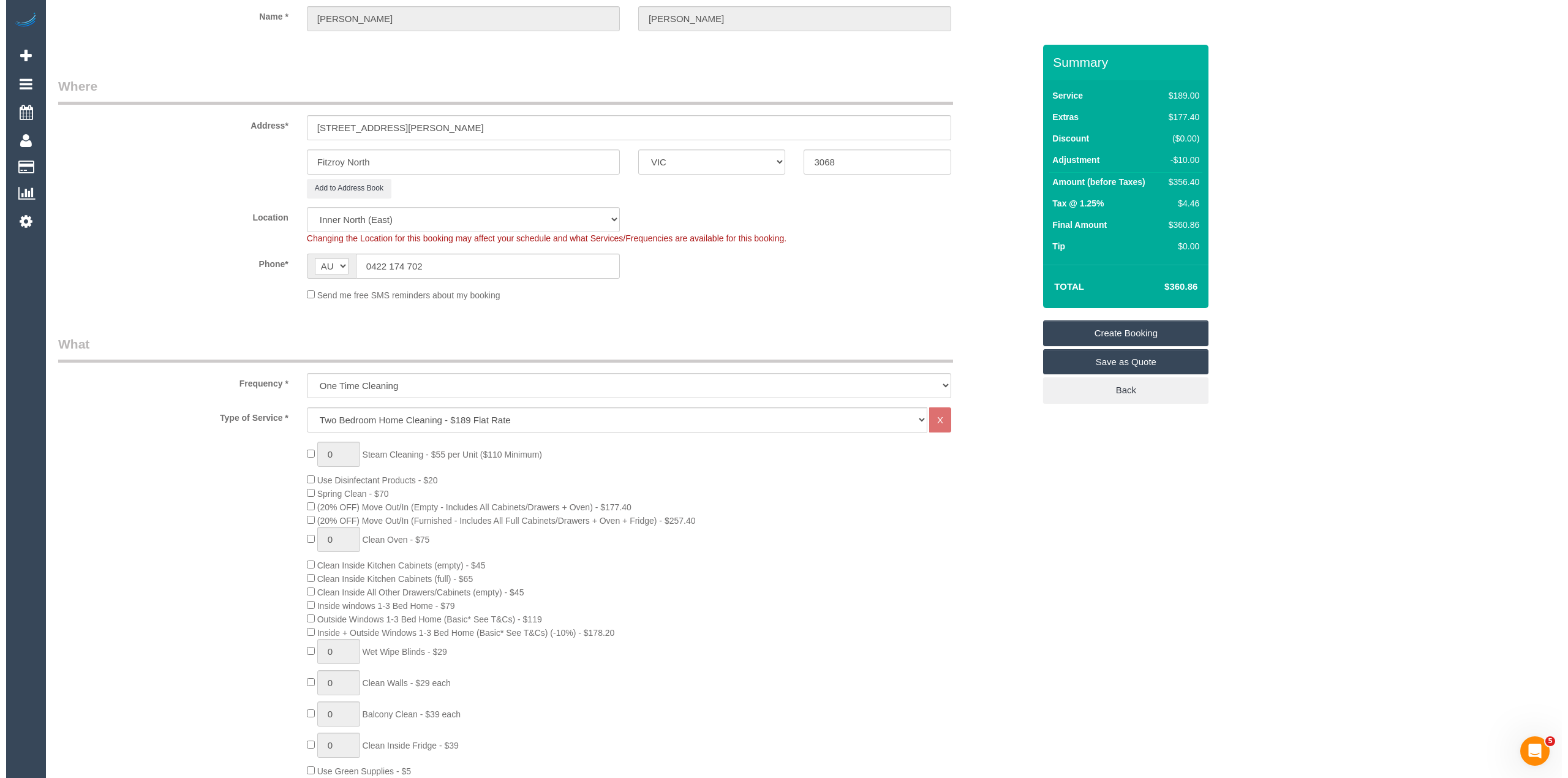
scroll to position [0, 0]
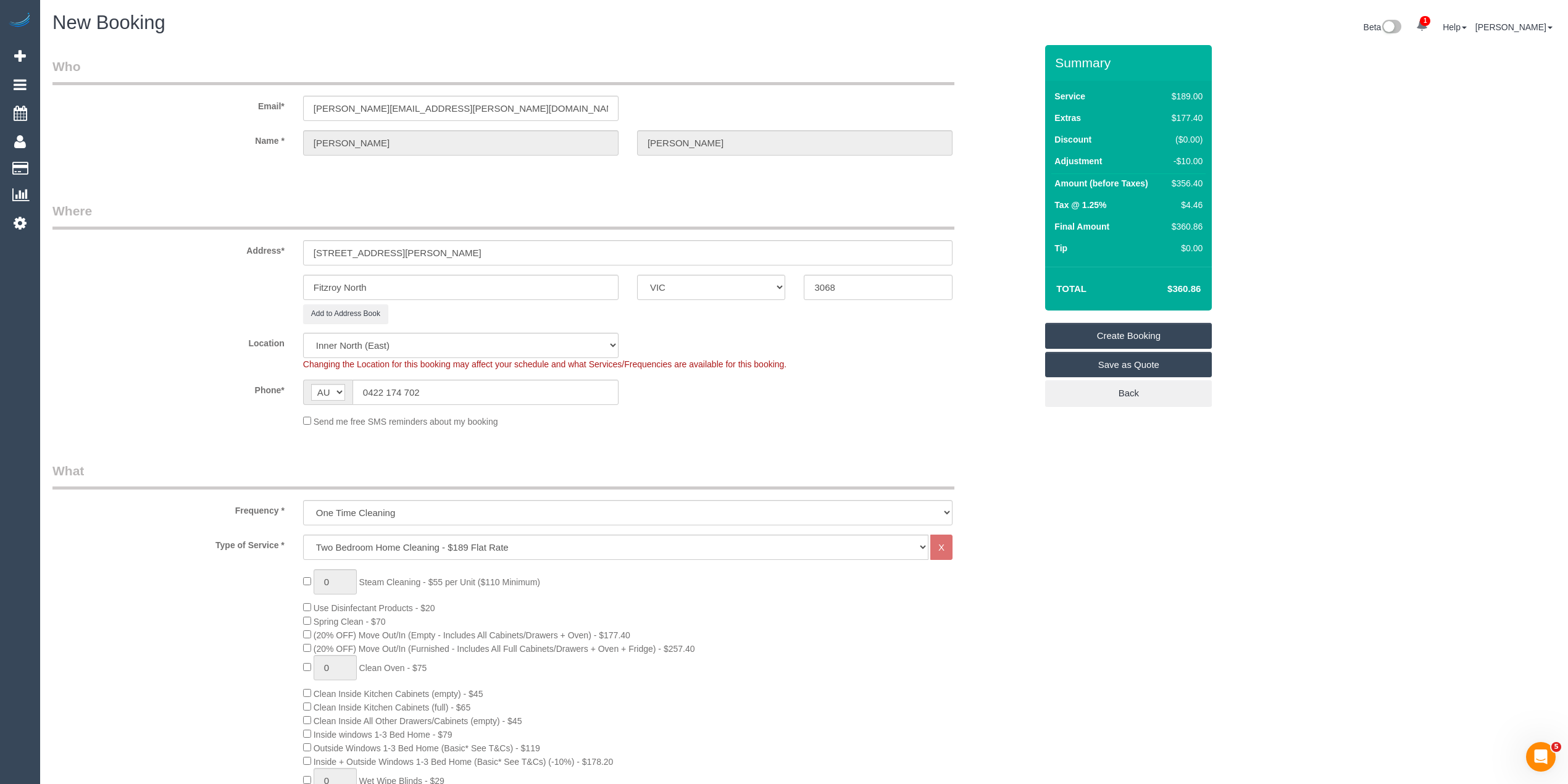
type textarea "One bedroom will have some items in it, please skip cleaning that bedroom. Ther…"
click at [1139, 362] on link "Save as Quote" at bounding box center [1129, 364] width 167 height 26
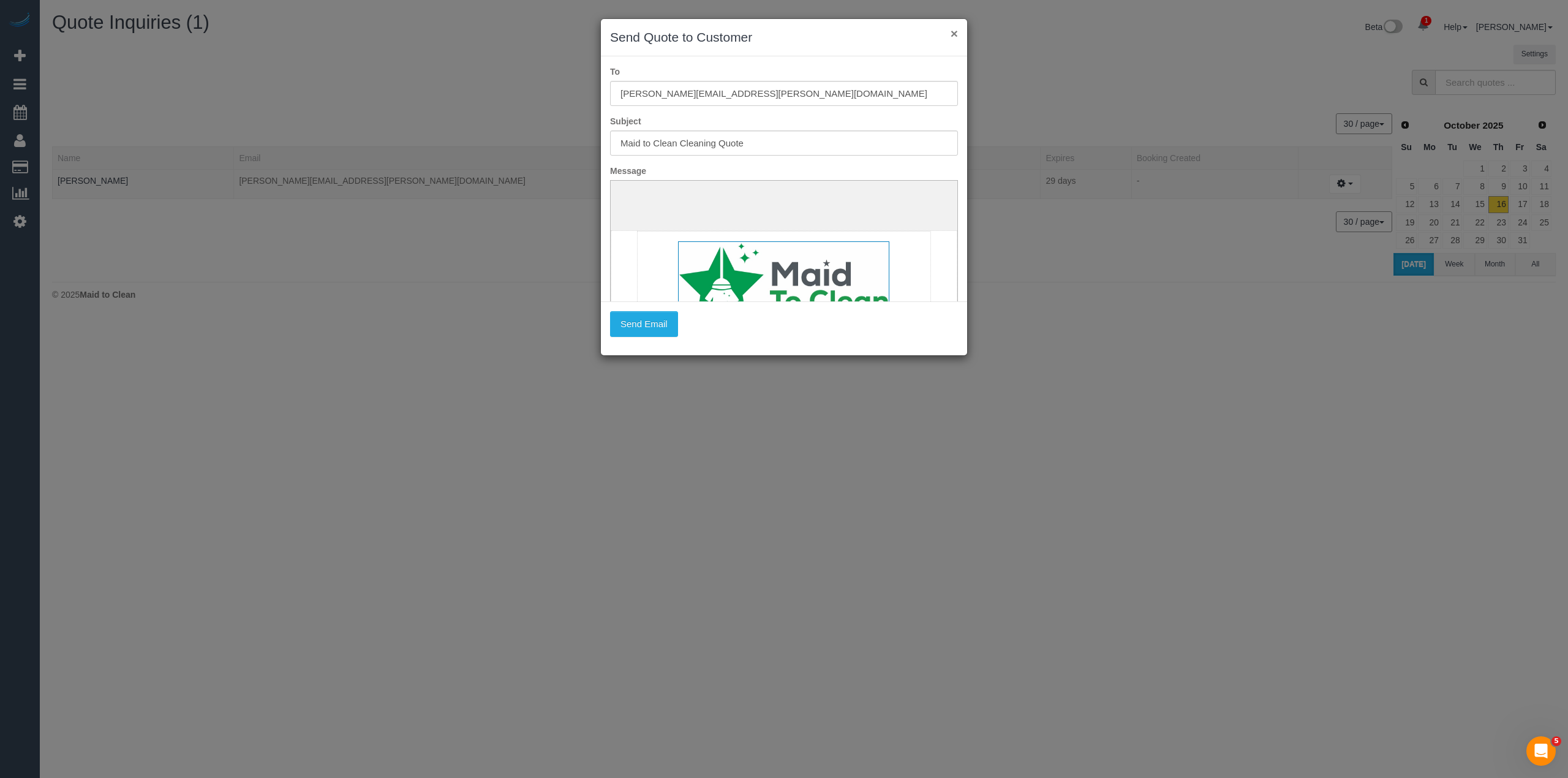
click at [953, 31] on button "×" at bounding box center [954, 33] width 7 height 13
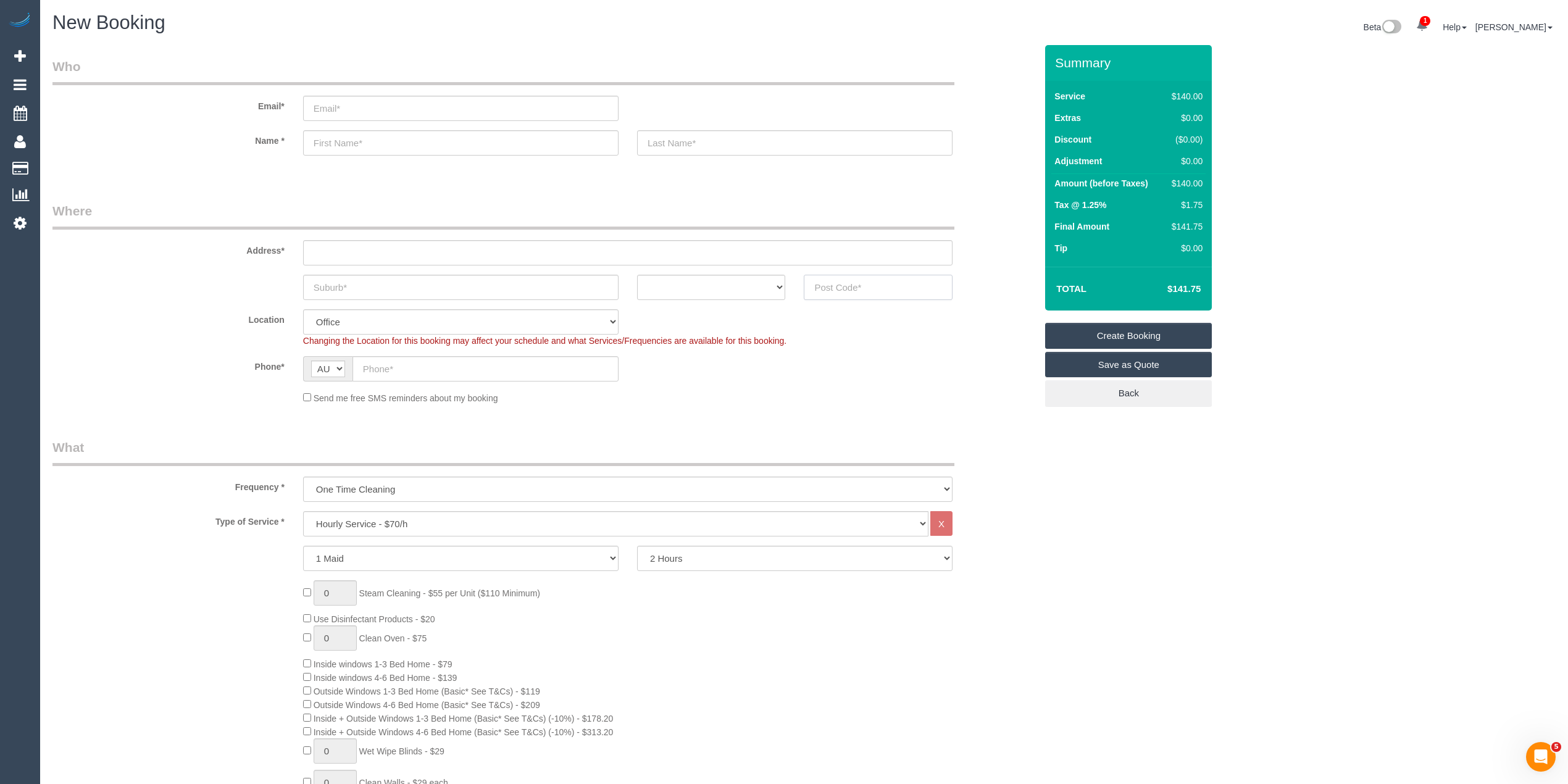
click at [874, 280] on input "text" at bounding box center [878, 287] width 149 height 25
type input "3094"
click at [389, 238] on div "Address*" at bounding box center [543, 234] width 1001 height 64
click at [402, 257] on input "text" at bounding box center [627, 253] width 649 height 25
type input "-"
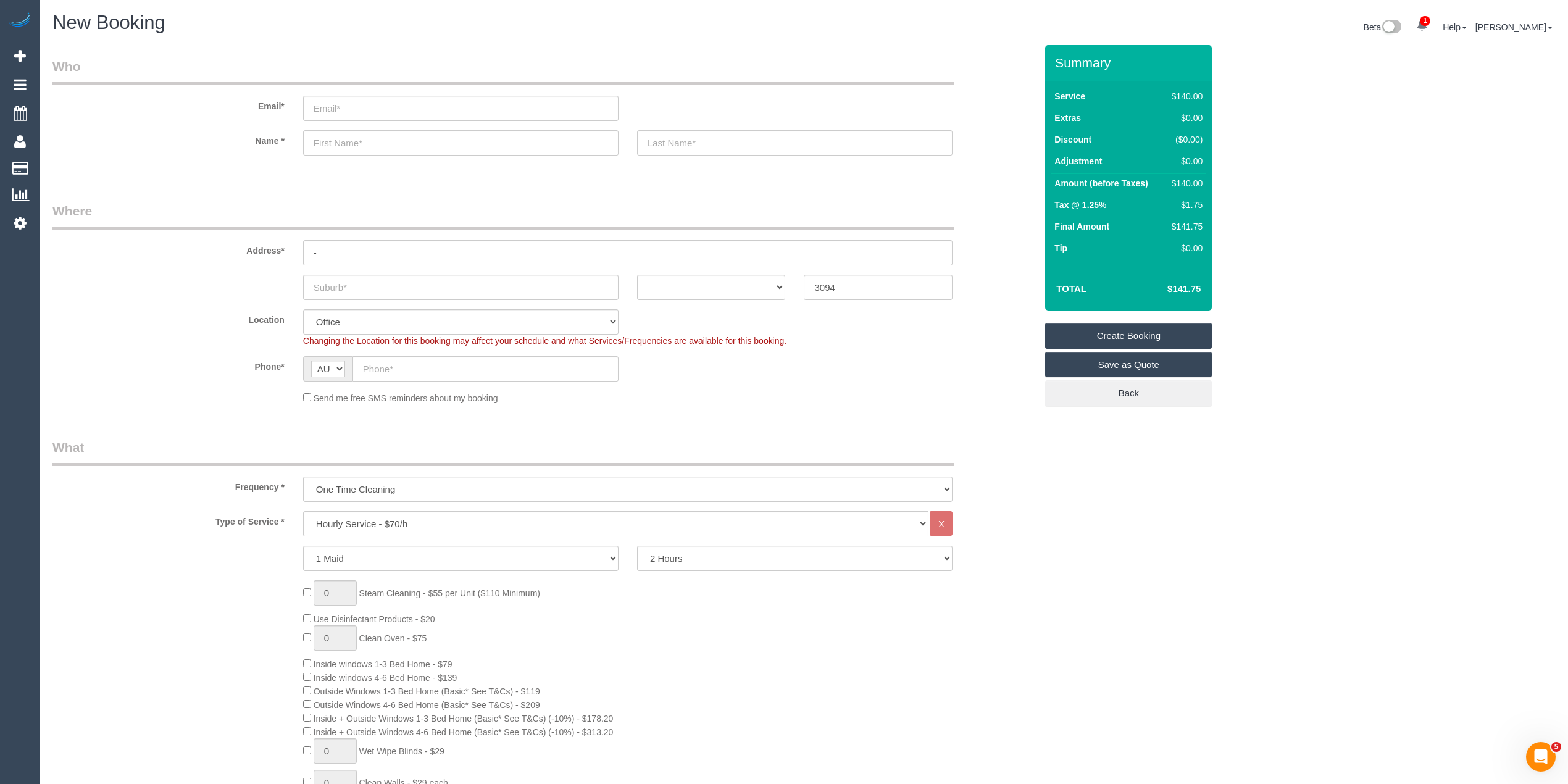
select select "56"
select select "object:2145"
click at [404, 522] on select "Hourly Service - $70/h Hourly Service - $65/h Hourly Service - $60/h Hourly Ser…" at bounding box center [616, 524] width 625 height 25
select select "212"
click at [303, 511] on select "Hourly Service - $70/h Hourly Service - $65/h Hourly Service - $60/h Hourly Ser…" at bounding box center [616, 524] width 625 height 25
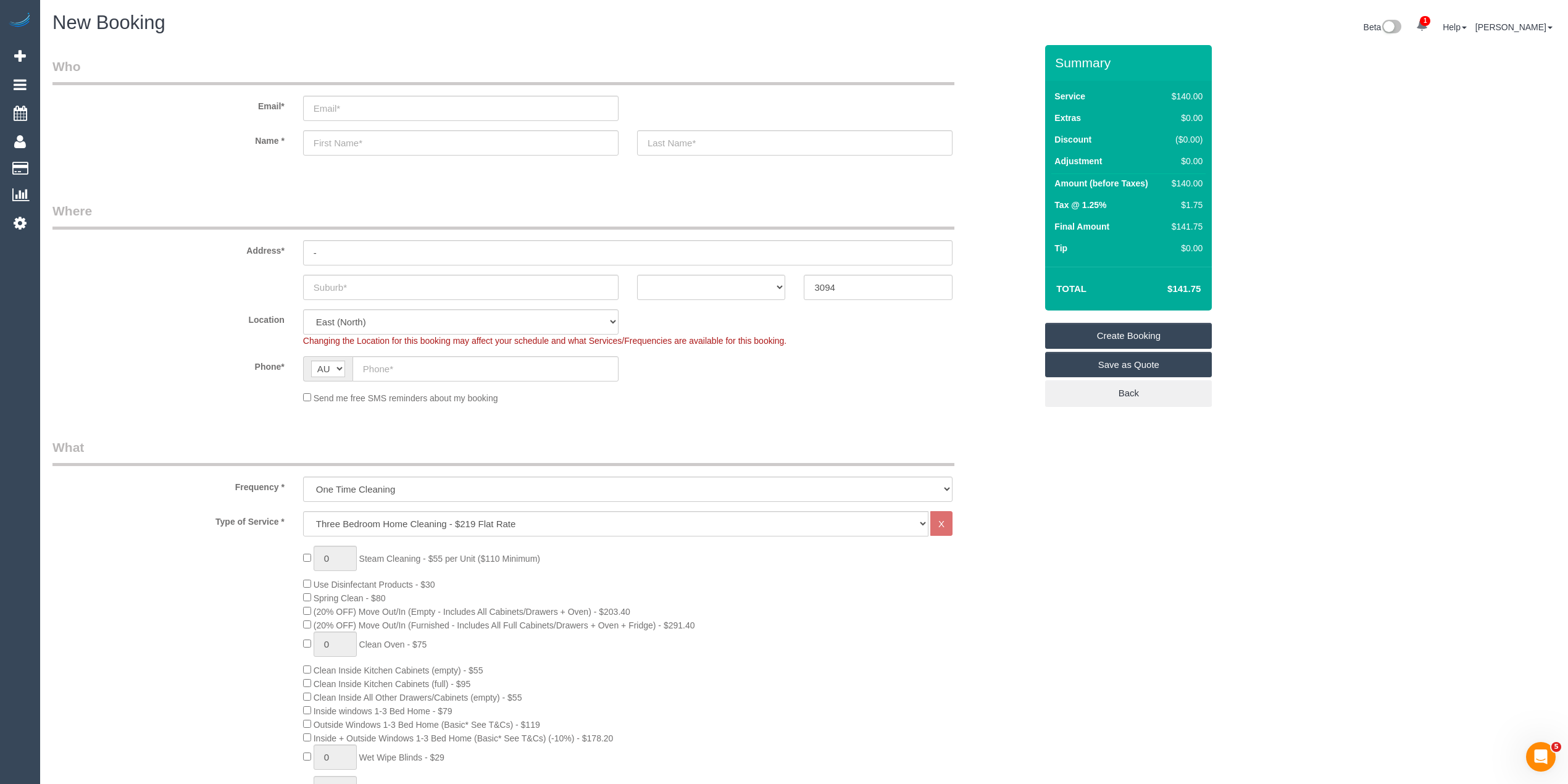
click at [311, 597] on span "Spring Clean - $80" at bounding box center [344, 598] width 83 height 10
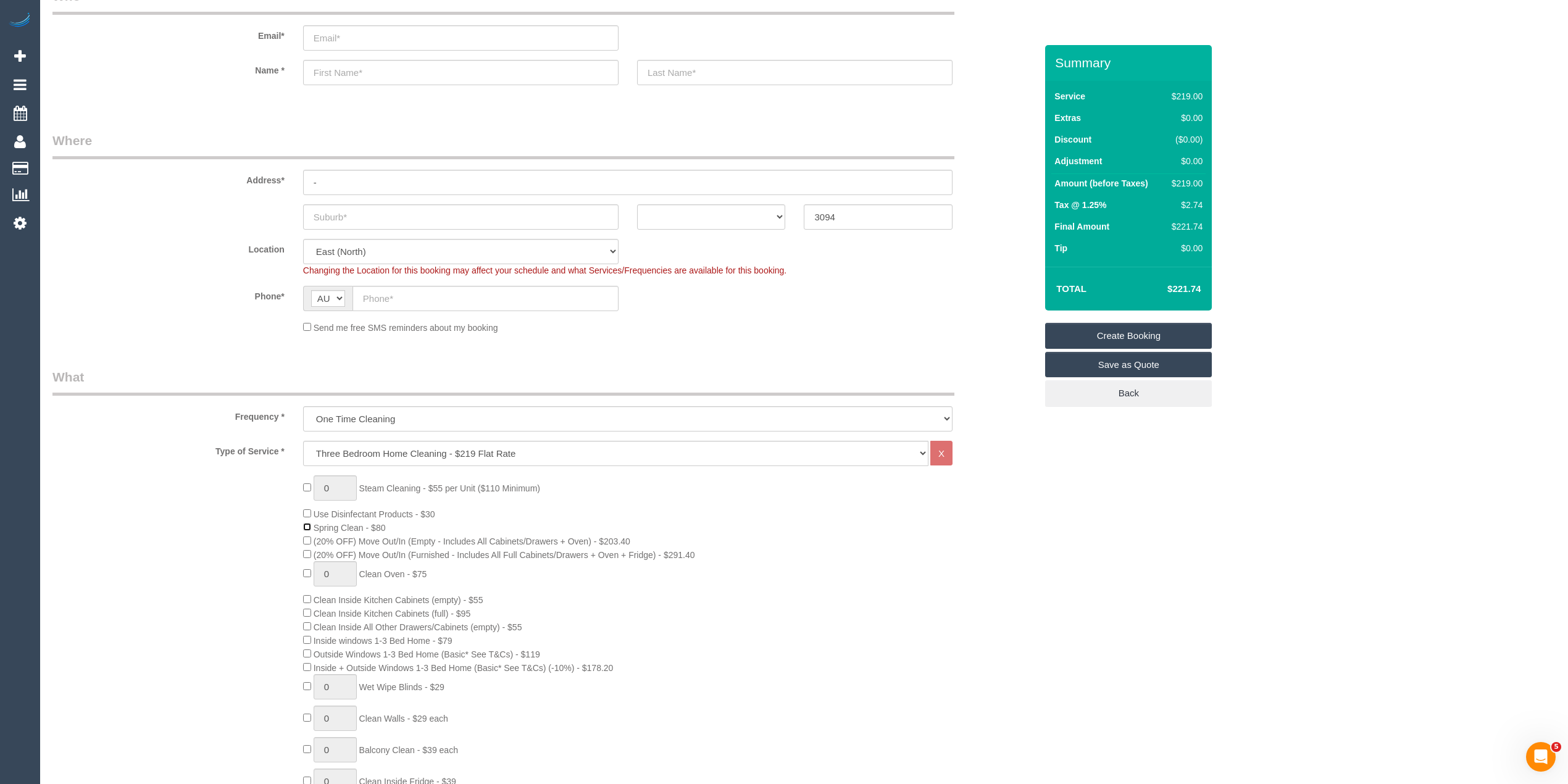
scroll to position [164, 0]
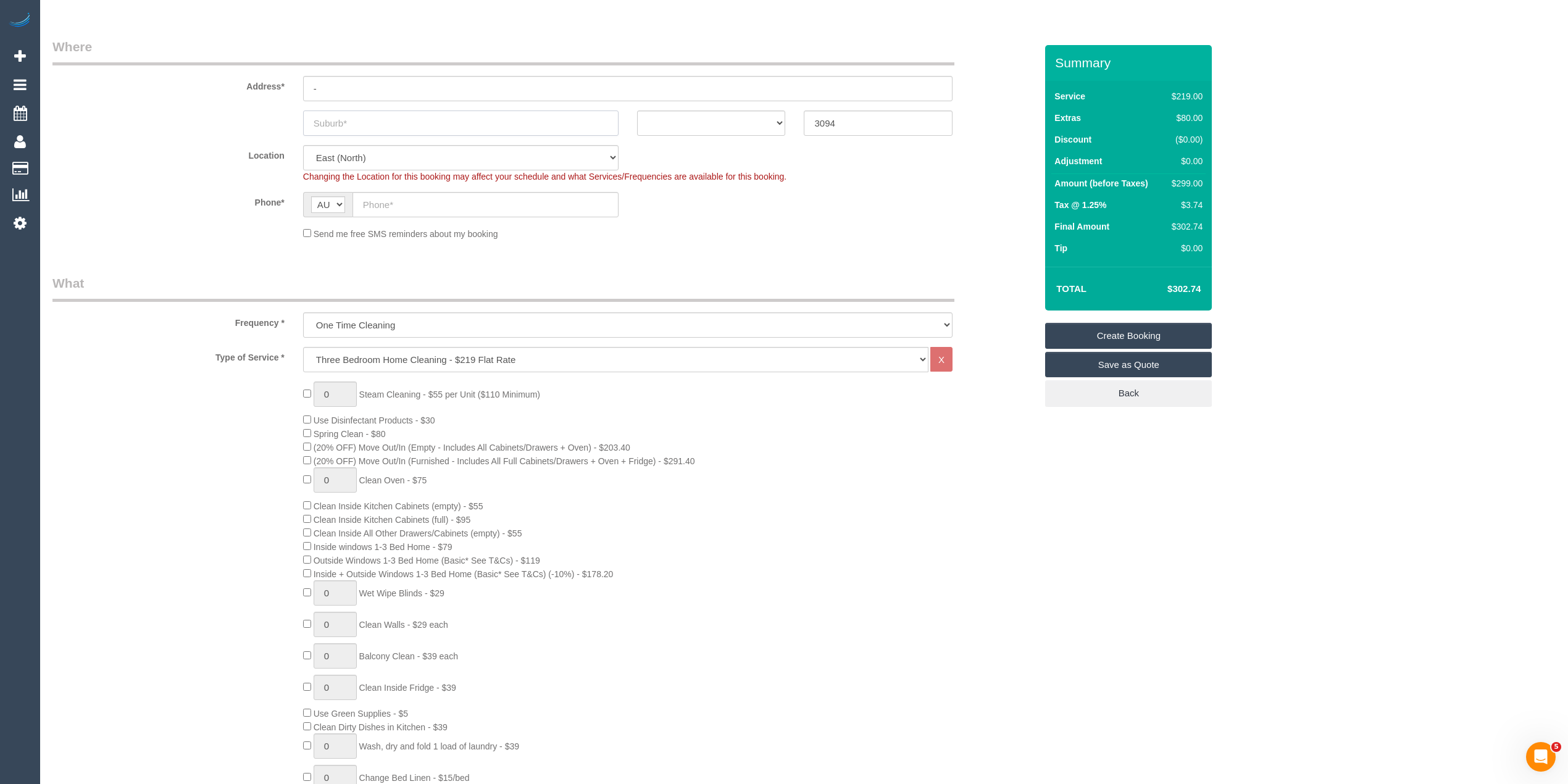
click at [343, 118] on input "text" at bounding box center [461, 123] width 315 height 25
paste input "Montmorency"
type input "Montmorency"
click at [700, 121] on select "ACT [GEOGRAPHIC_DATA] NT [GEOGRAPHIC_DATA] SA TAS [GEOGRAPHIC_DATA] [GEOGRAPHIC…" at bounding box center [712, 123] width 149 height 25
select select "VIC"
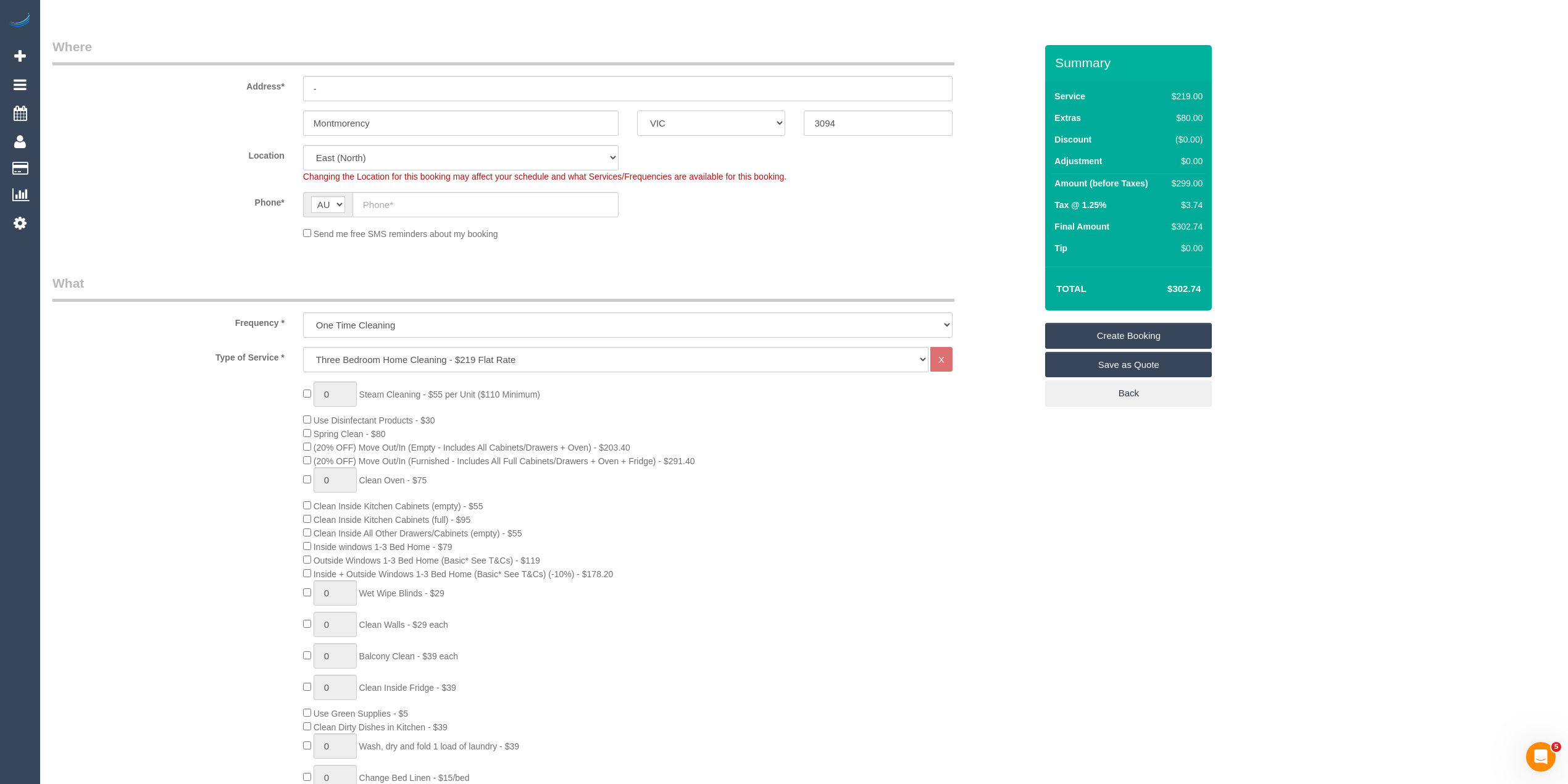
click at [637, 111] on select "ACT [GEOGRAPHIC_DATA] NT [GEOGRAPHIC_DATA] SA TAS [GEOGRAPHIC_DATA] [GEOGRAPHIC…" at bounding box center [712, 123] width 149 height 25
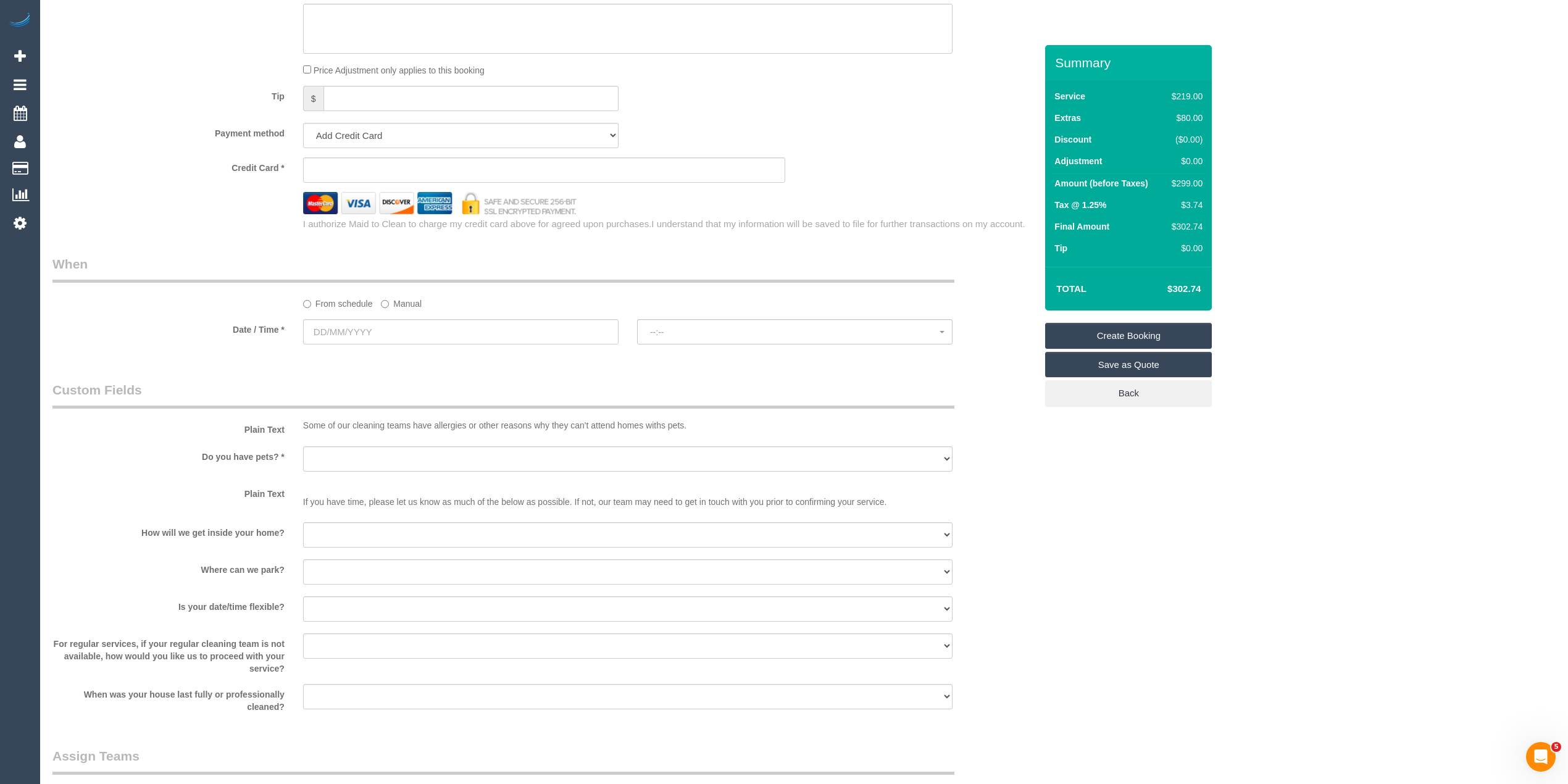
scroll to position [1235, 0]
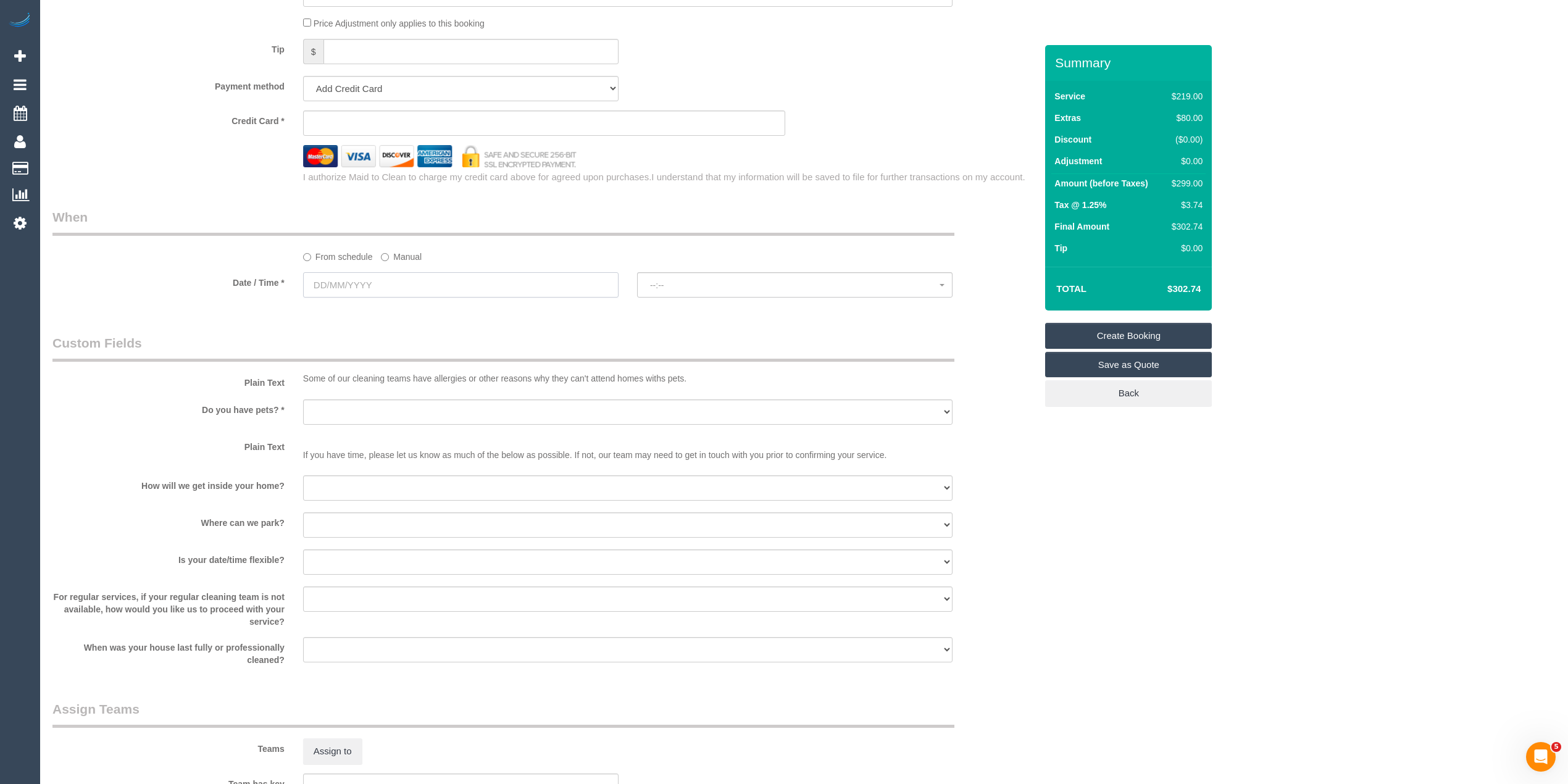
click at [333, 285] on input "text" at bounding box center [461, 285] width 315 height 25
click at [364, 411] on link "21" at bounding box center [362, 411] width 20 height 16
type input "[DATE]"
select select "spot1"
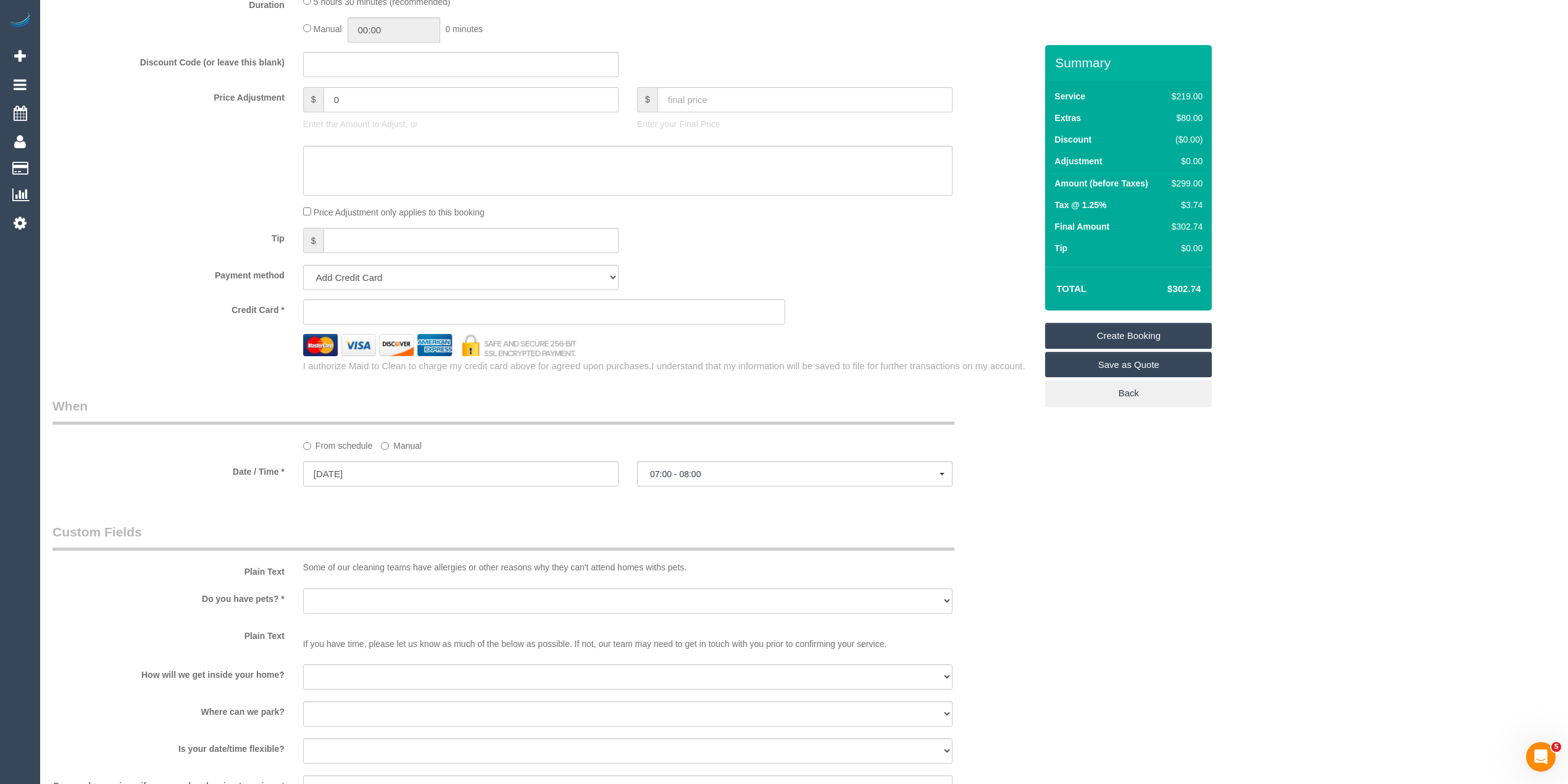
scroll to position [988, 0]
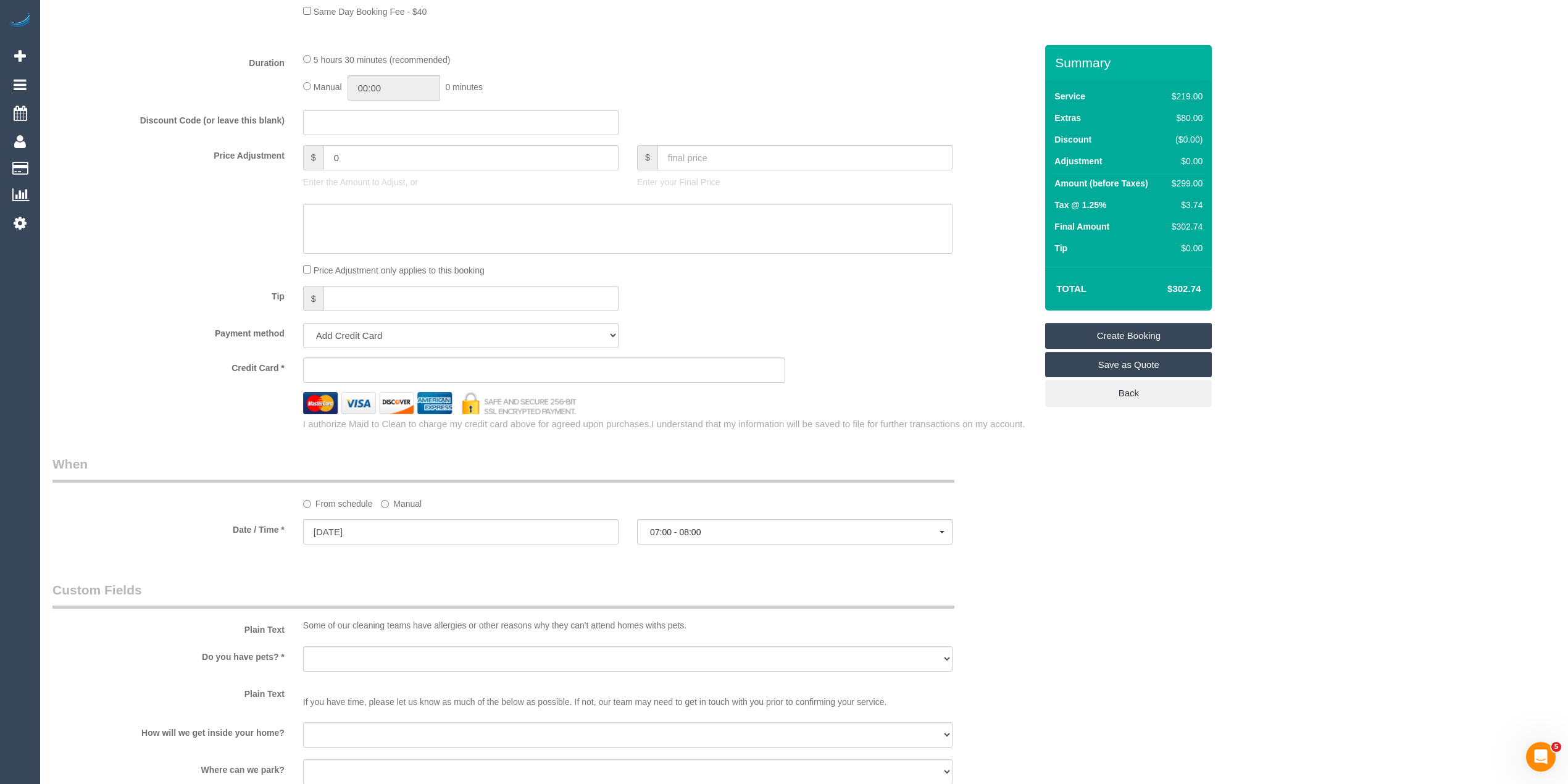
click at [1196, 521] on div "Who Email* Name * Where Address* - Montmorency ACT [GEOGRAPHIC_DATA] NT [GEOGRA…" at bounding box center [804, 177] width 1503 height 2240
click at [359, 536] on input "[DATE]" at bounding box center [461, 532] width 315 height 25
click at [363, 660] on link "21" at bounding box center [362, 658] width 20 height 16
click at [721, 535] on span "07:00 - 08:00" at bounding box center [794, 532] width 289 height 10
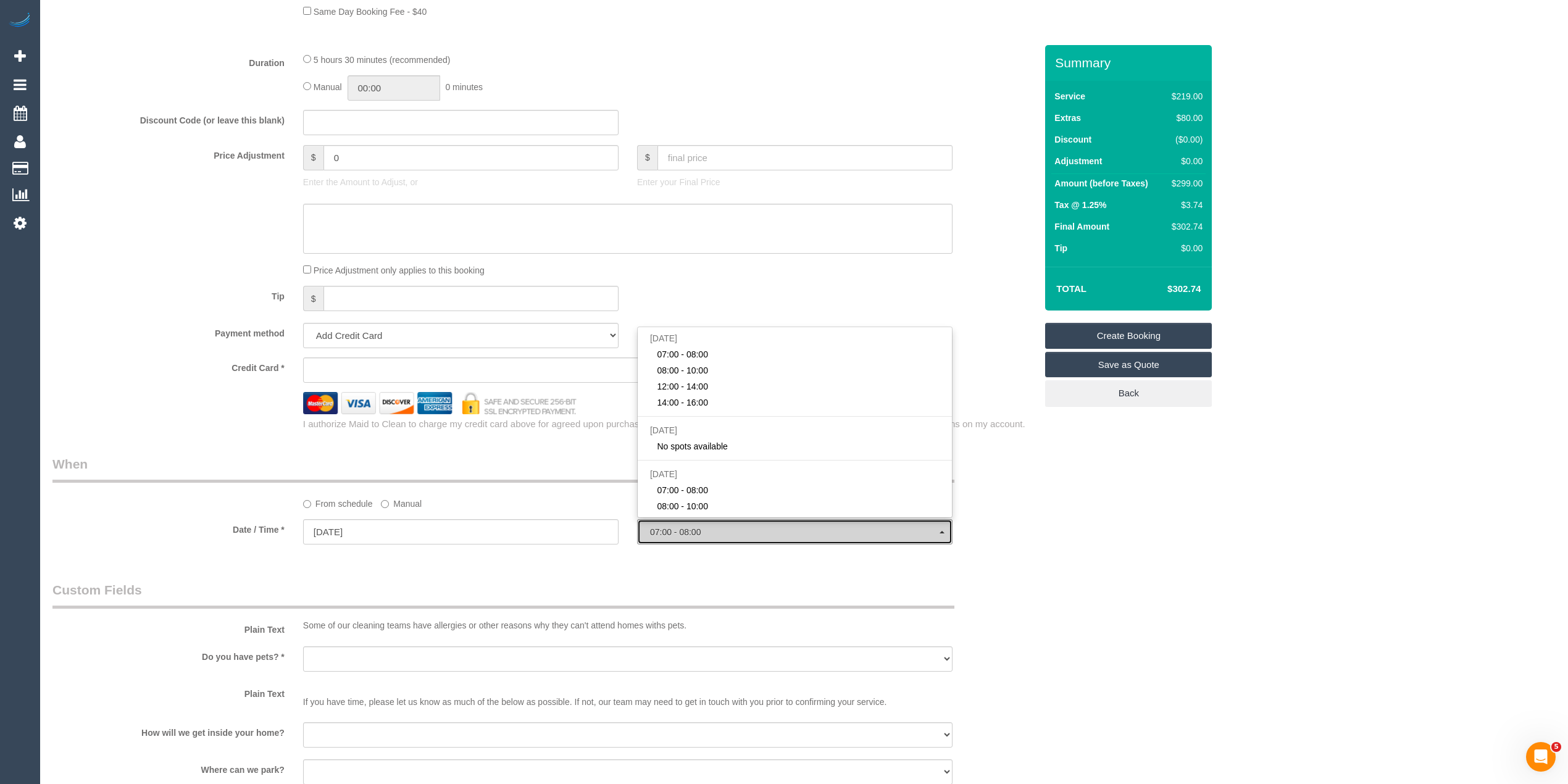
click at [721, 535] on span "07:00 - 08:00" at bounding box center [794, 532] width 289 height 10
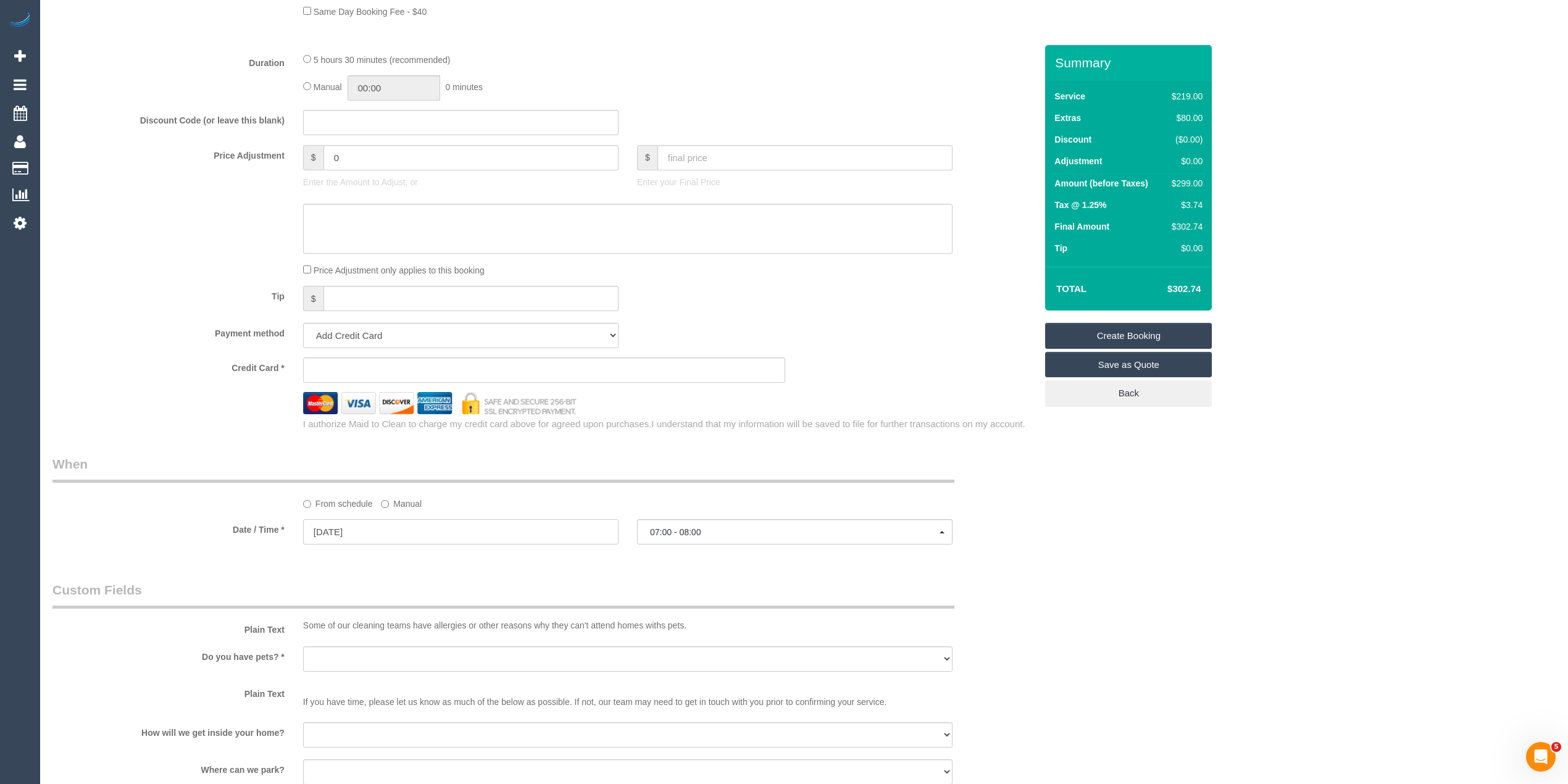
click at [343, 522] on input "[DATE]" at bounding box center [461, 532] width 315 height 25
click at [406, 663] on link "23" at bounding box center [407, 658] width 20 height 16
type input "[DATE]"
select select "spot6"
click at [660, 525] on button "07:00 - 08:00" at bounding box center [795, 532] width 315 height 25
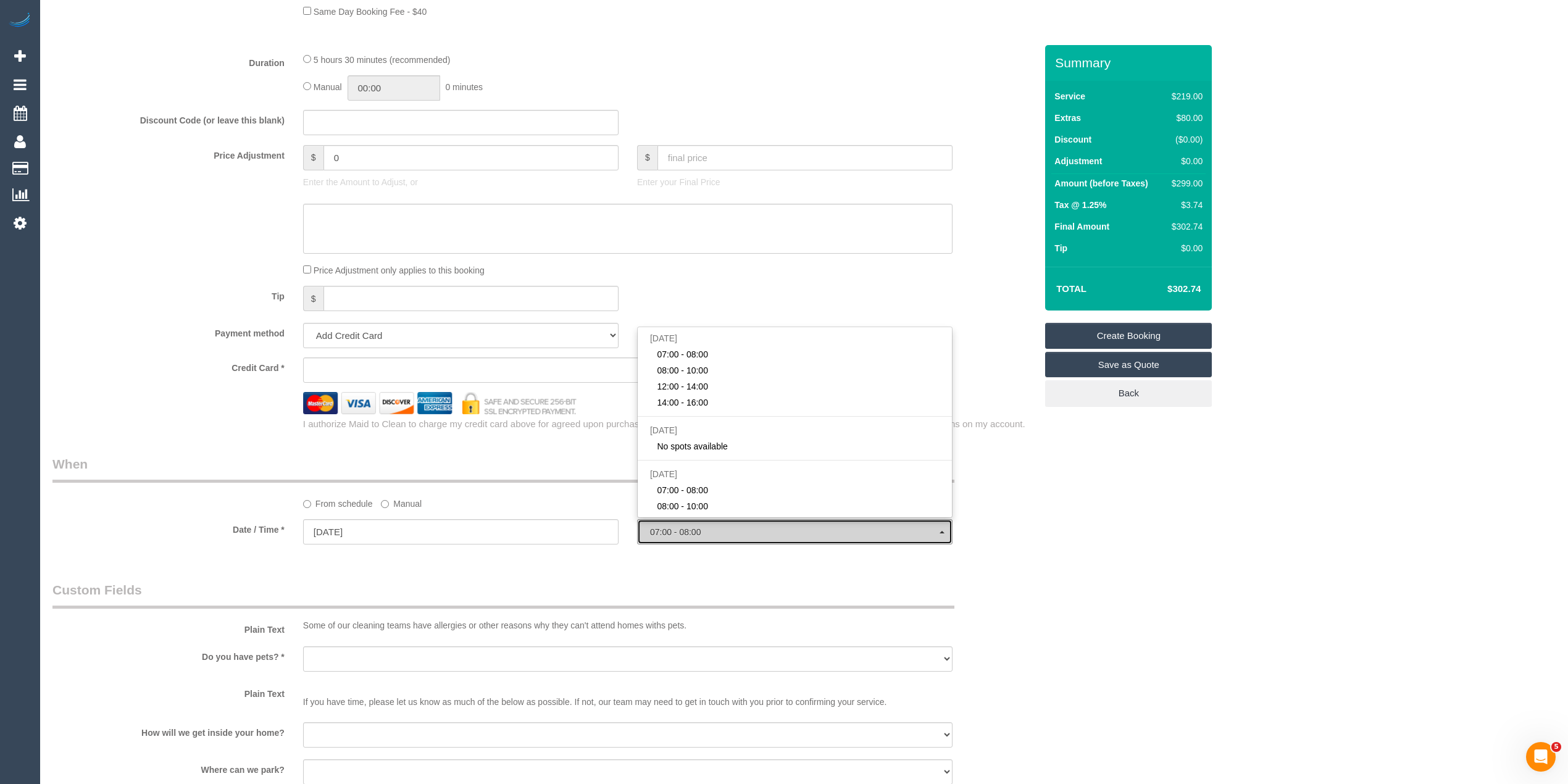
click at [660, 525] on button "07:00 - 08:00" at bounding box center [795, 532] width 315 height 25
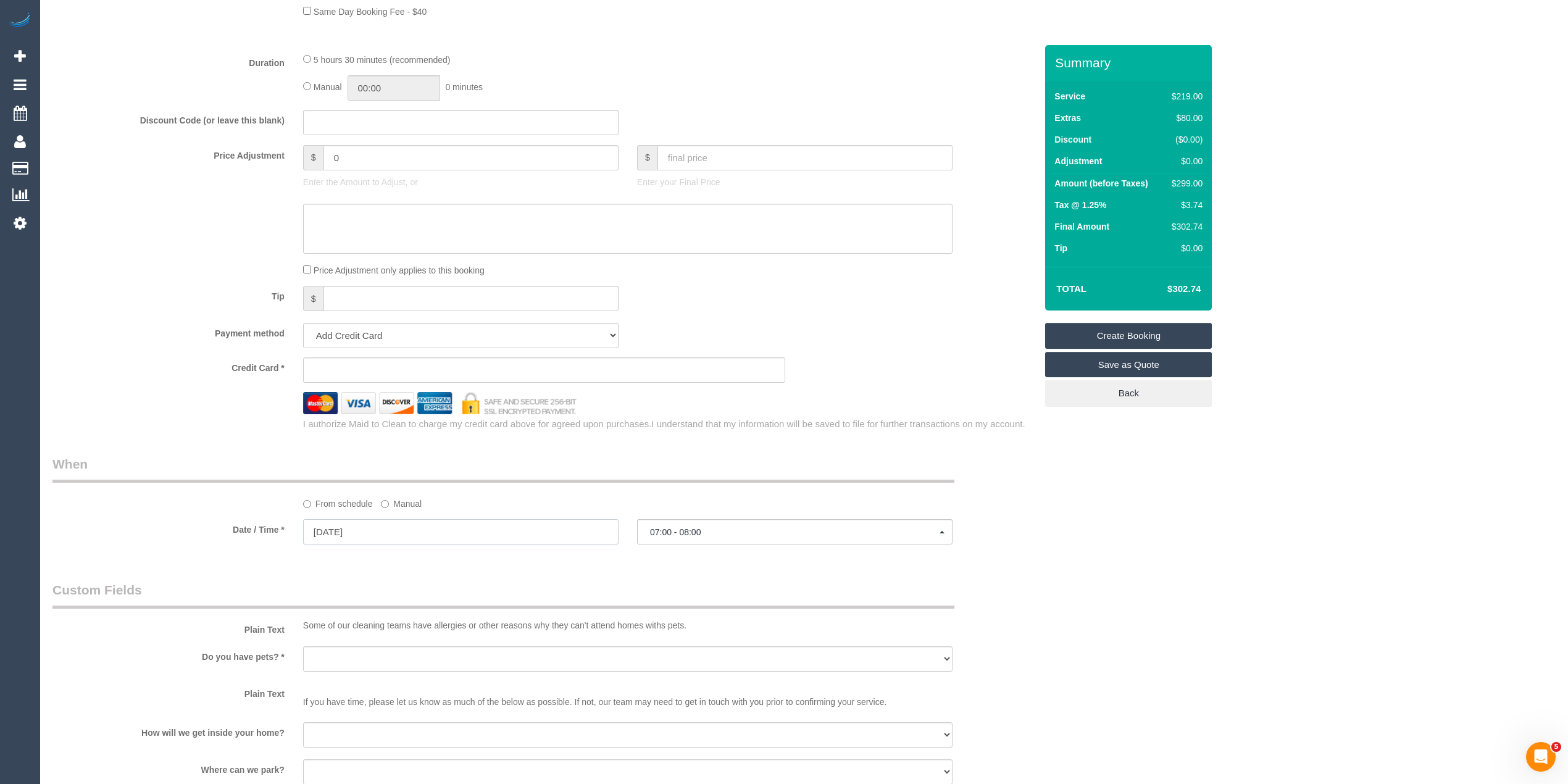
click at [357, 527] on input "[DATE]" at bounding box center [461, 532] width 315 height 25
click at [359, 665] on link "21" at bounding box center [362, 658] width 20 height 16
type input "[DATE]"
select select "spot1"
click at [699, 533] on span "07:00 - 08:00" at bounding box center [794, 532] width 289 height 10
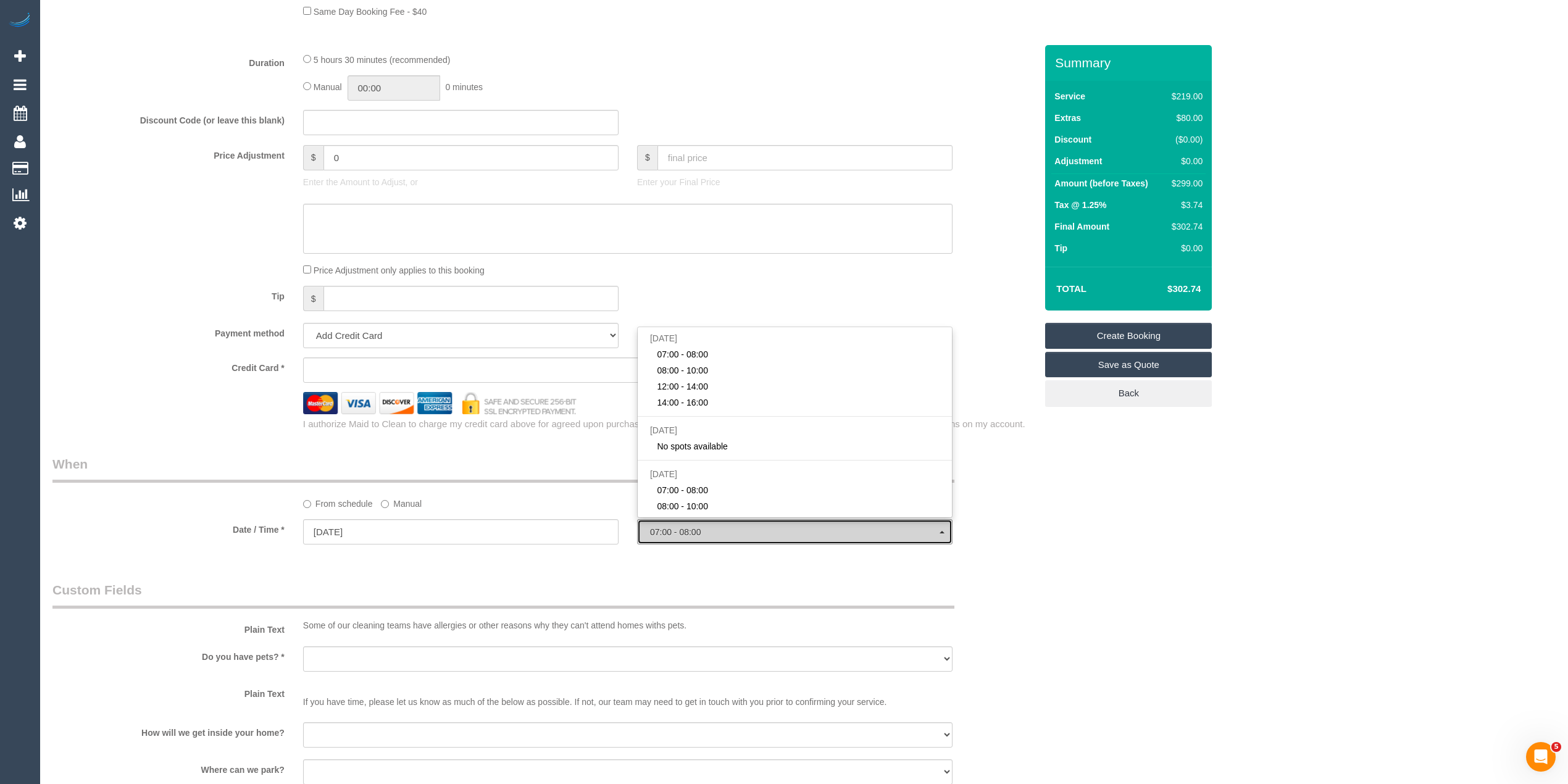
click at [699, 533] on span "07:00 - 08:00" at bounding box center [794, 532] width 289 height 10
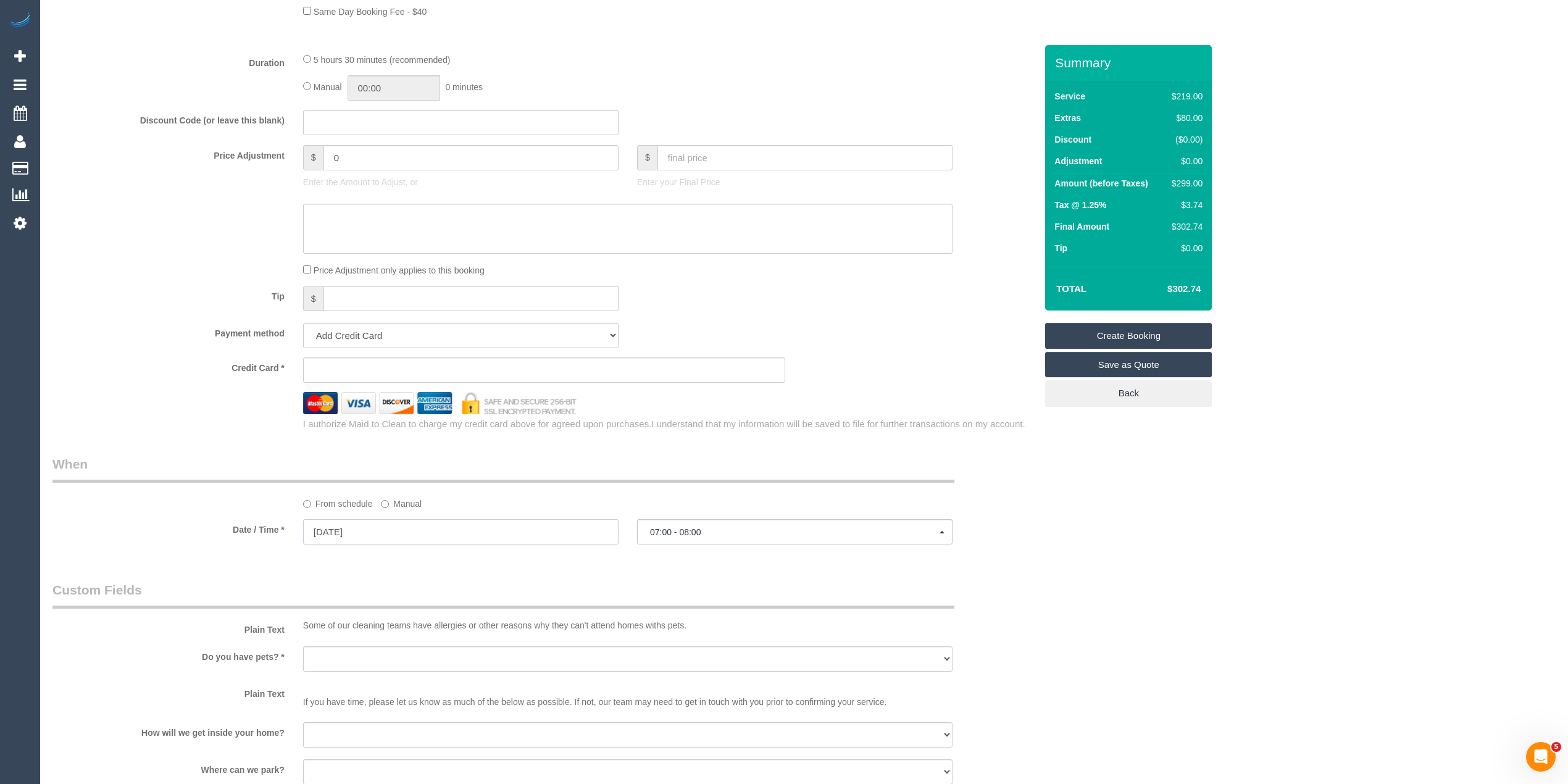
click at [369, 536] on input "[DATE]" at bounding box center [461, 532] width 315 height 25
click at [408, 661] on link "23" at bounding box center [407, 658] width 20 height 16
type input "[DATE]"
click at [677, 536] on span "07:00 - 08:00" at bounding box center [794, 532] width 289 height 10
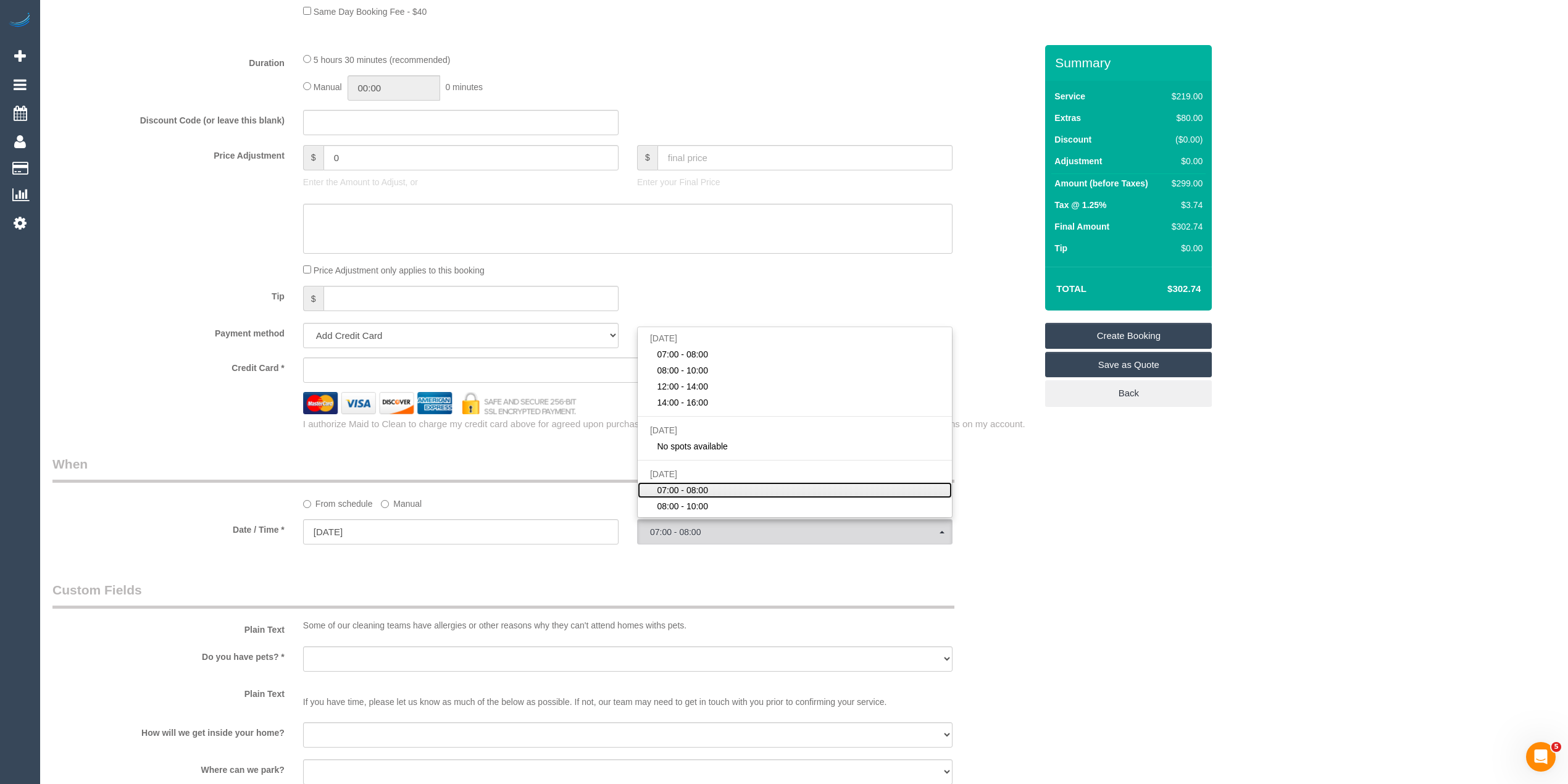
scroll to position [82, 0]
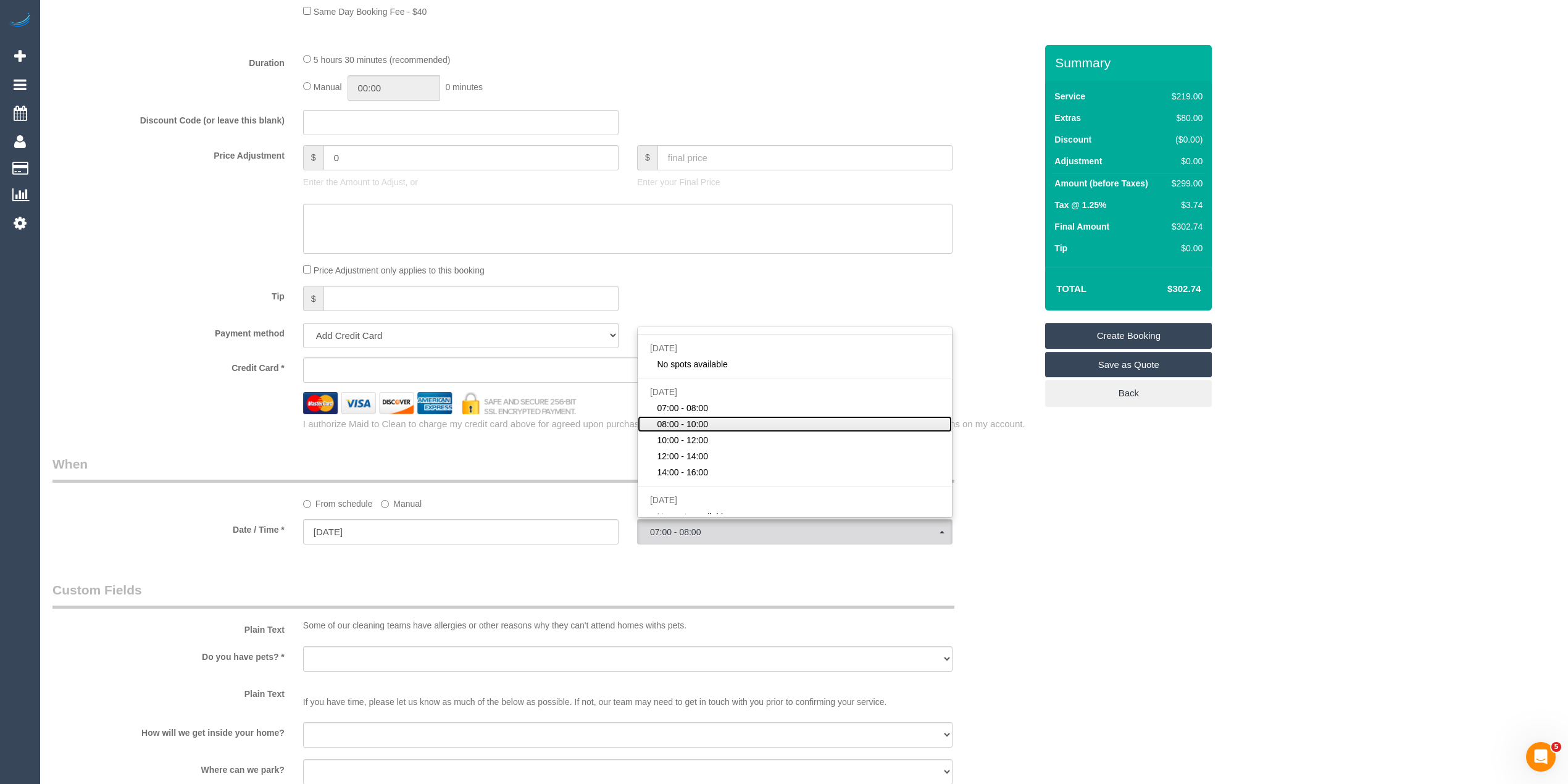
click at [707, 424] on span "08:00 - 10:00" at bounding box center [682, 424] width 51 height 13
select select "spot7"
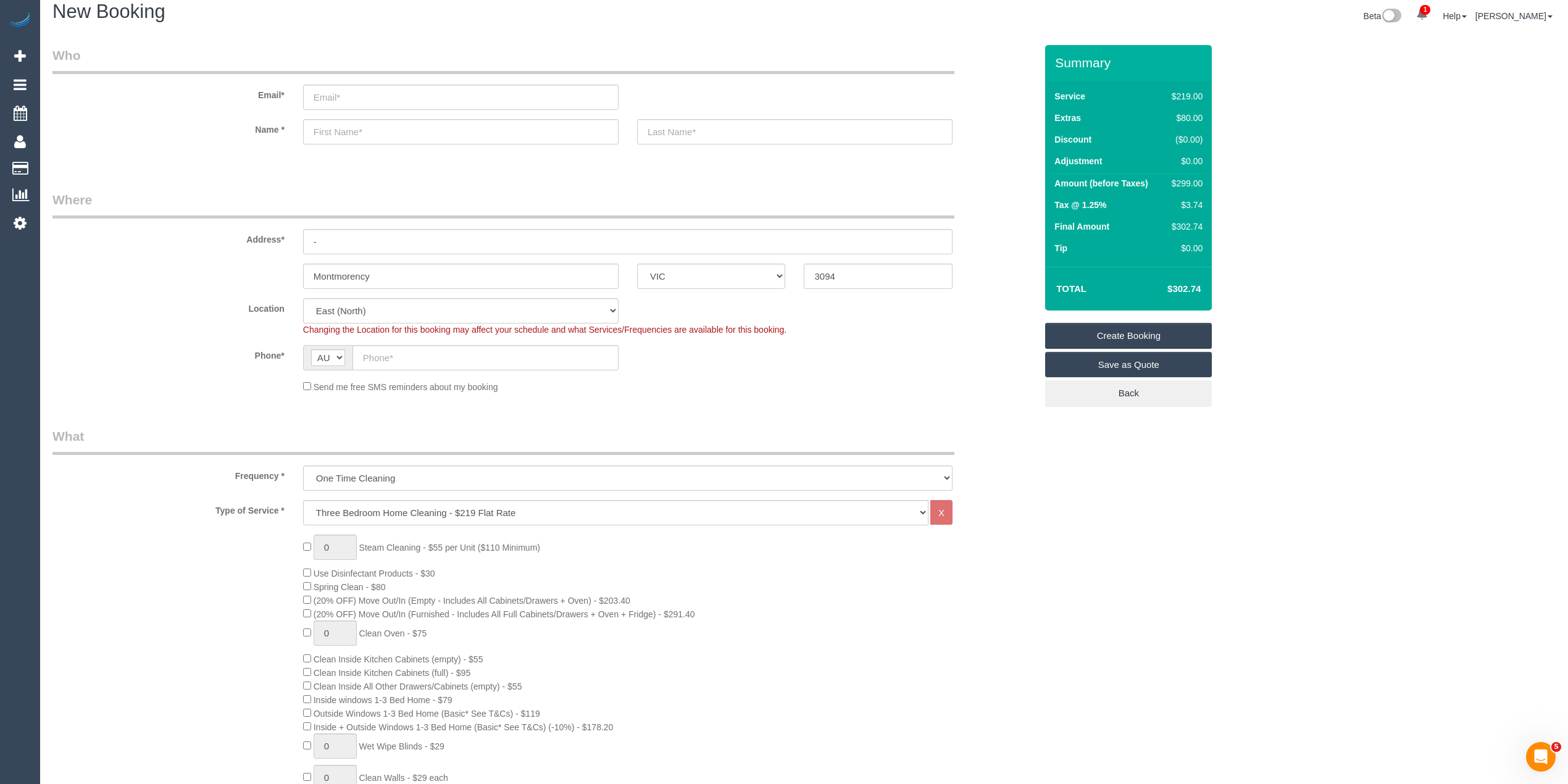
scroll to position [0, 0]
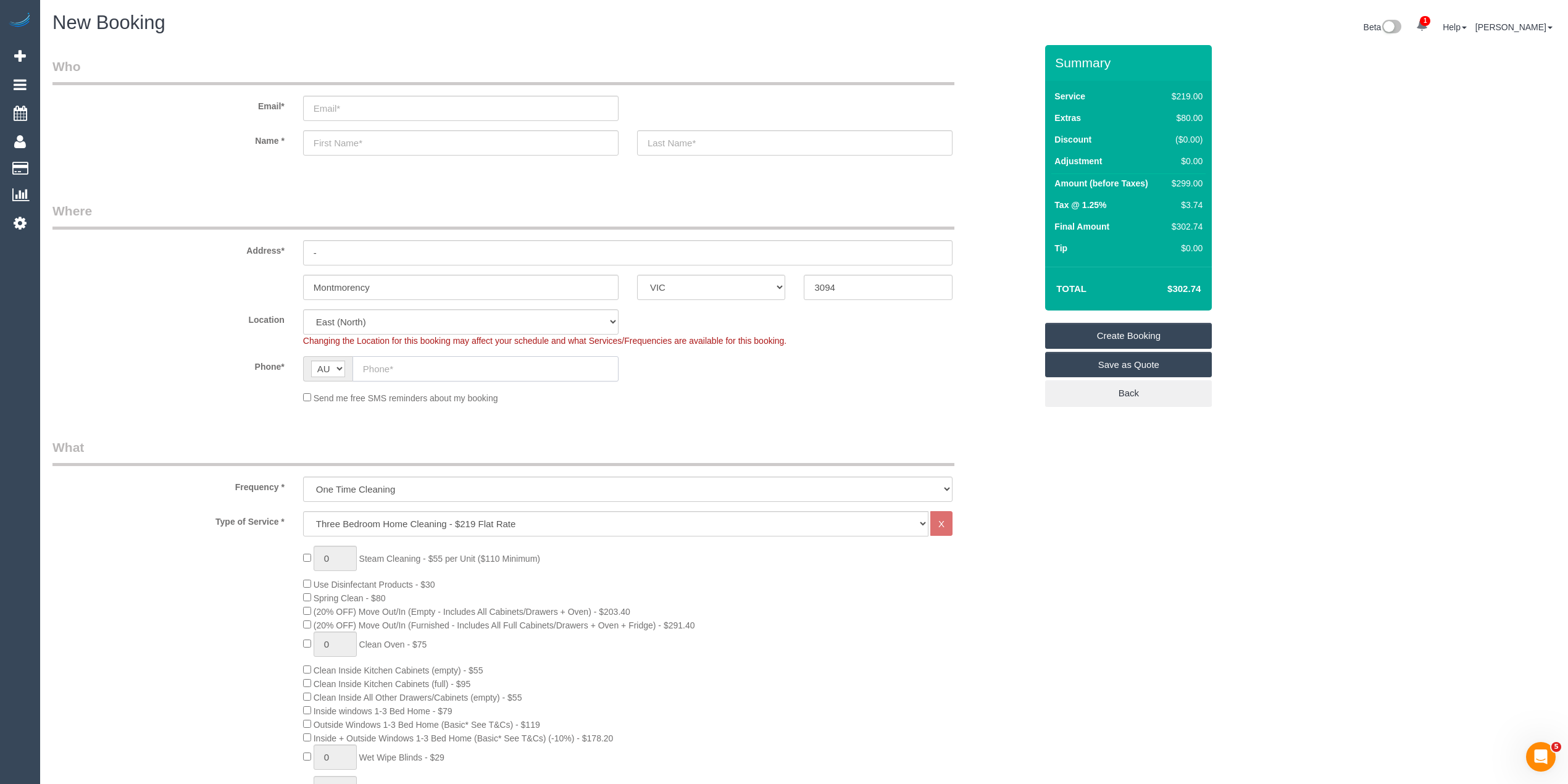
click at [410, 366] on input "text" at bounding box center [485, 369] width 266 height 25
paste input "61 414 161 034"
click at [372, 365] on input "61 414 161 034" at bounding box center [485, 369] width 266 height 25
drag, startPoint x: 374, startPoint y: 366, endPoint x: 338, endPoint y: 351, distance: 39.0
click at [338, 351] on sui-booking-location "Location [GEOGRAPHIC_DATA] (North) East (South) [GEOGRAPHIC_DATA] (East) [GEOGR…" at bounding box center [544, 357] width 984 height 95
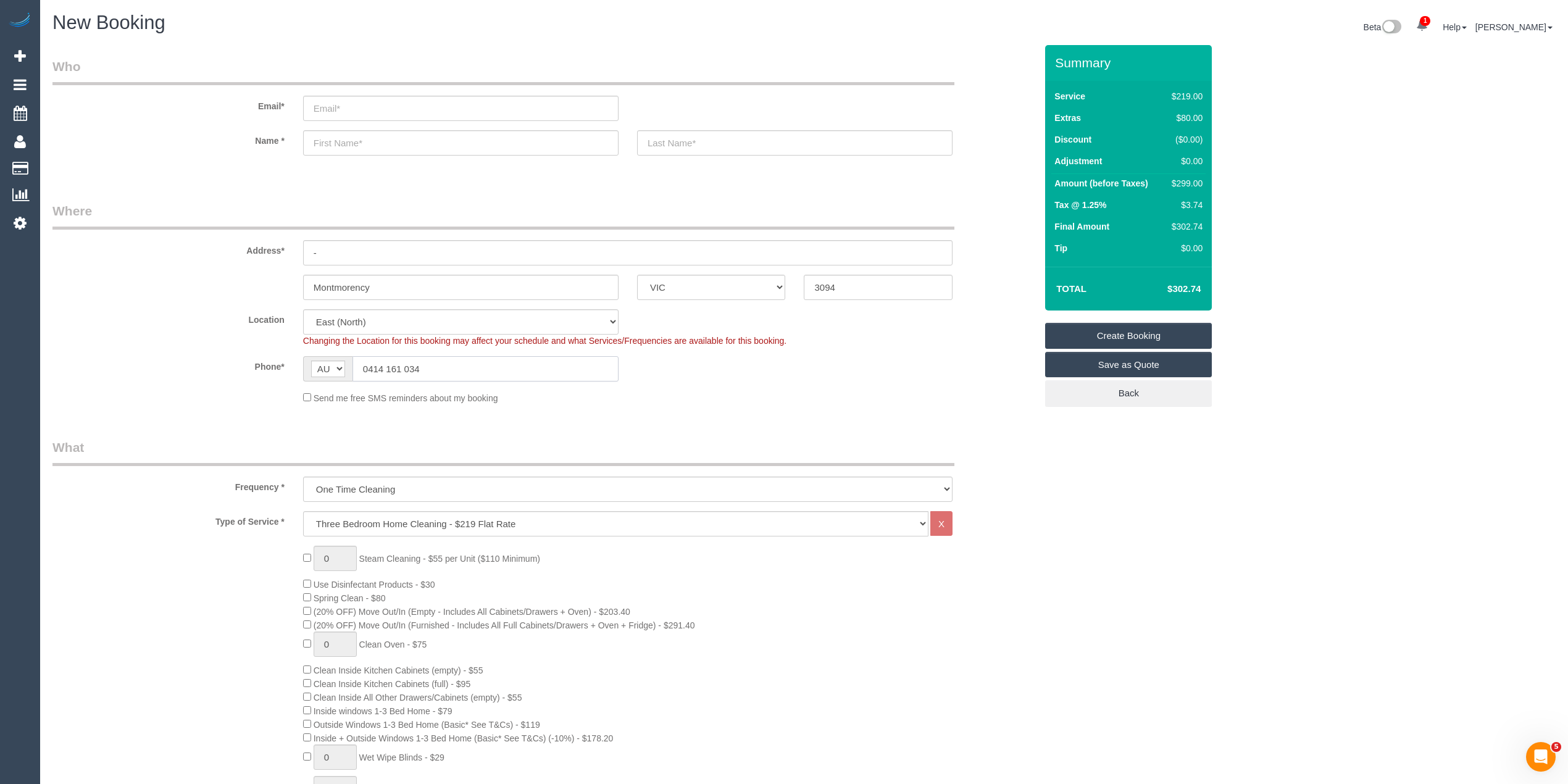
type input "0414 161 034"
click at [363, 105] on input "email" at bounding box center [461, 109] width 315 height 25
select select "spot18"
click at [384, 103] on input "email" at bounding box center [461, 109] width 315 height 25
type input "[PERSON_NAME][EMAIL_ADDRESS][DOMAIN_NAME]"
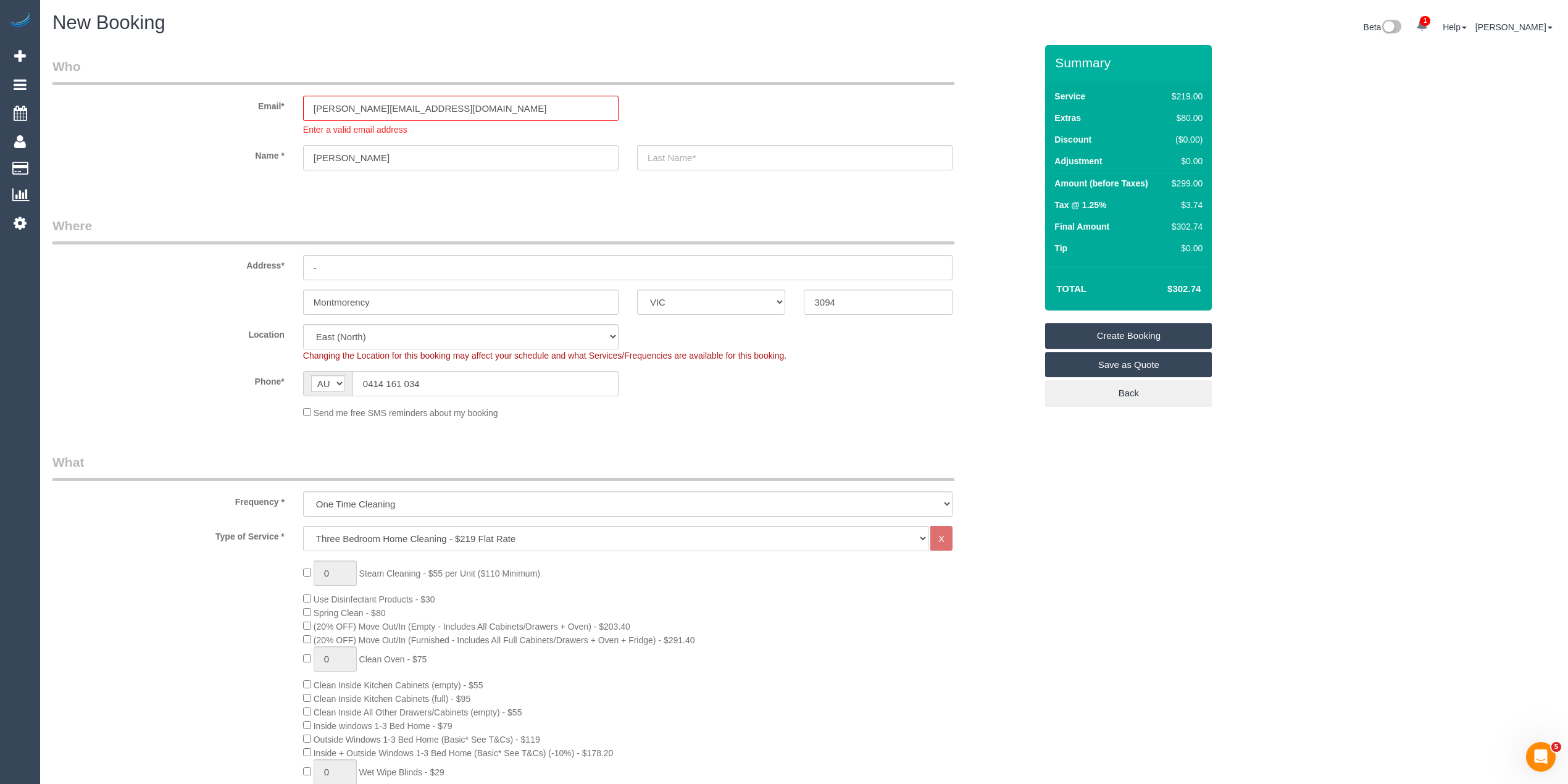
type input "[PERSON_NAME]"
drag, startPoint x: 387, startPoint y: 107, endPoint x: 343, endPoint y: 105, distance: 44.0
click at [343, 105] on input "[PERSON_NAME][EMAIL_ADDRESS][DOMAIN_NAME]" at bounding box center [461, 109] width 315 height 25
drag, startPoint x: 740, startPoint y: 161, endPoint x: 731, endPoint y: 151, distance: 13.5
click at [731, 151] on input "text" at bounding box center [795, 158] width 315 height 25
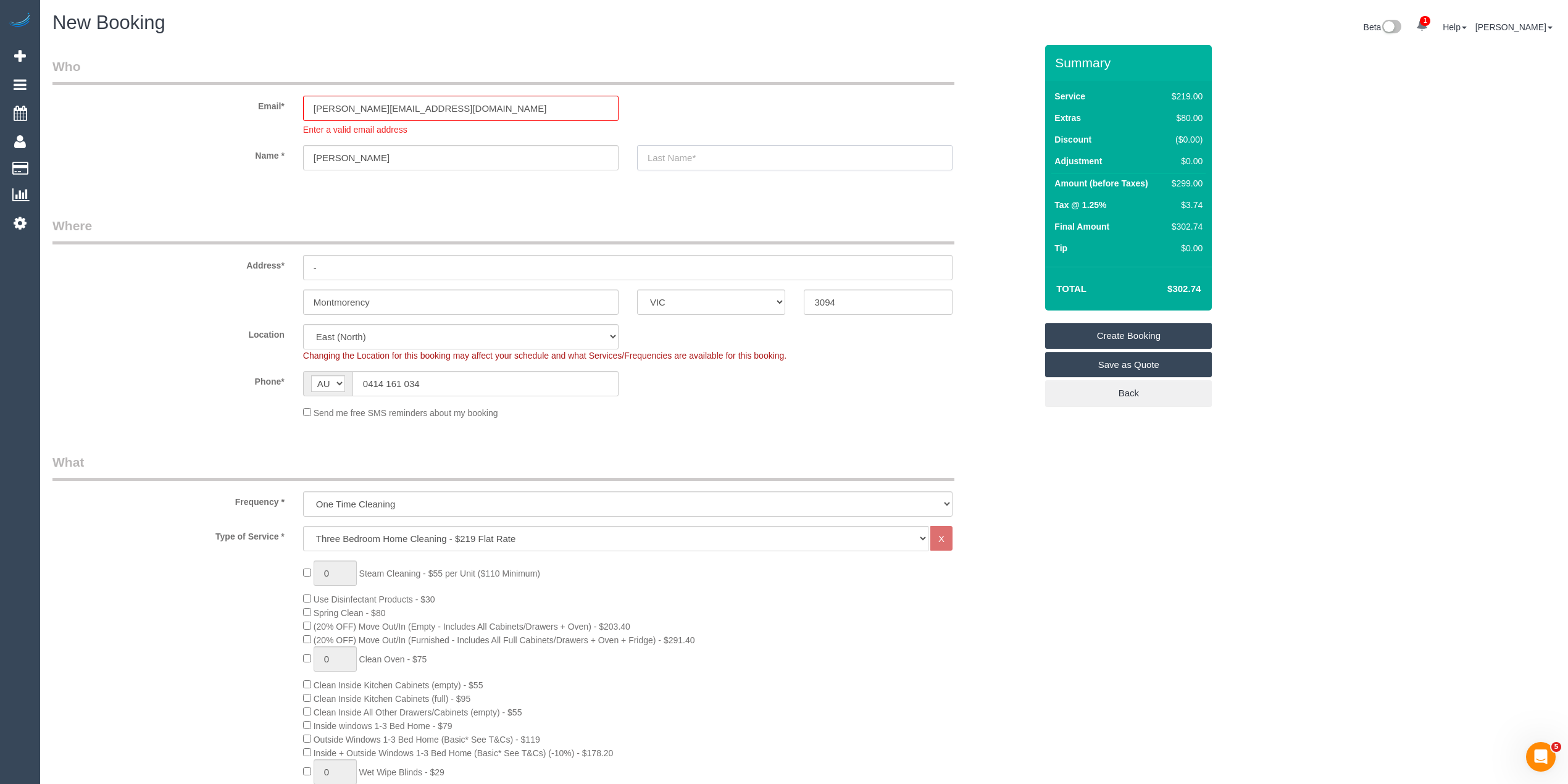
click at [731, 151] on input "text" at bounding box center [795, 158] width 315 height 25
paste input "[PERSON_NAME]"
type input "[PERSON_NAME]"
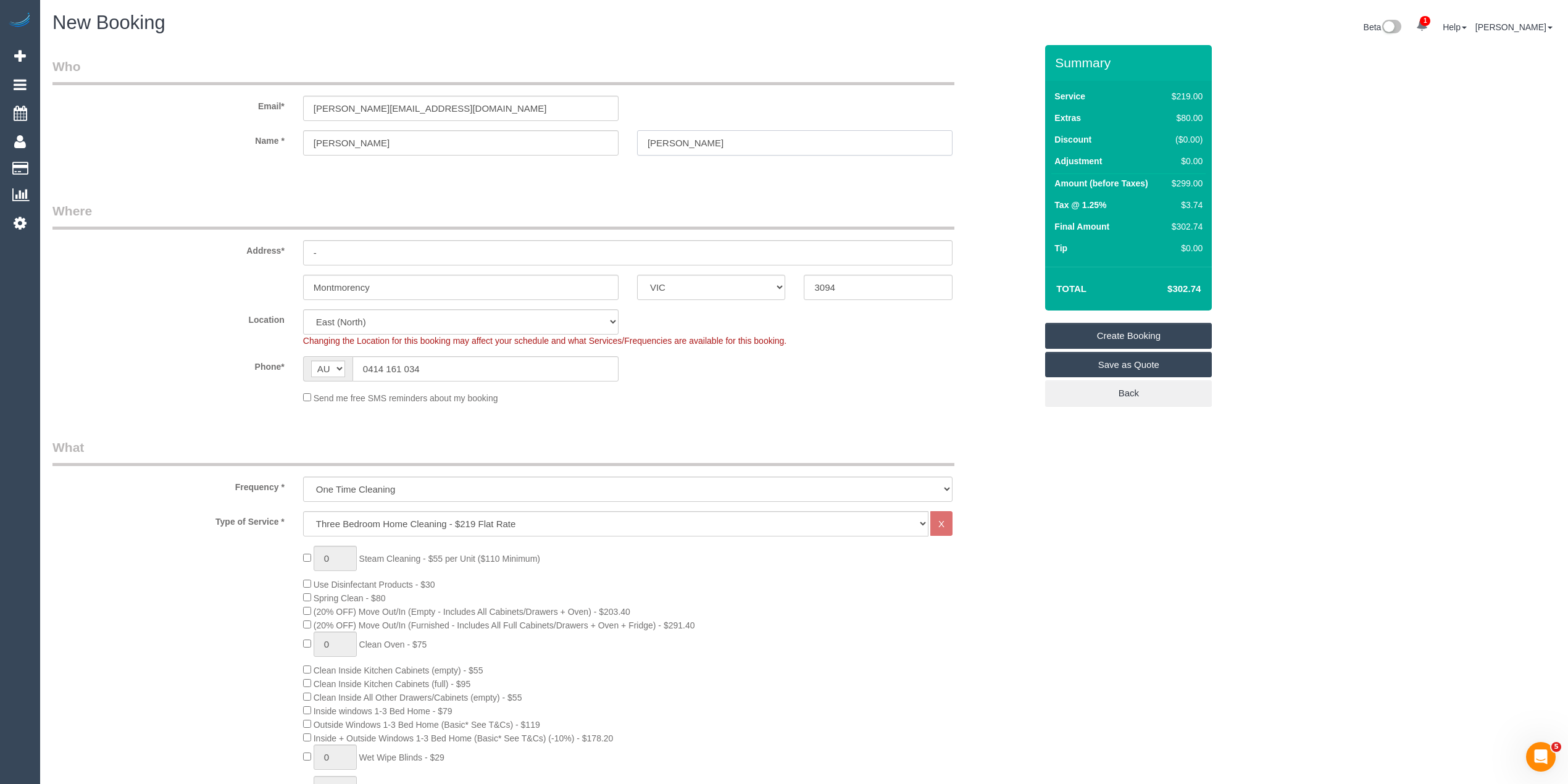
drag, startPoint x: 656, startPoint y: 149, endPoint x: 627, endPoint y: 141, distance: 30.1
click at [627, 141] on div "[PERSON_NAME]" at bounding box center [794, 143] width 334 height 25
select select "spot35"
type input "[PERSON_NAME]"
click at [393, 253] on input "-" at bounding box center [627, 253] width 649 height 25
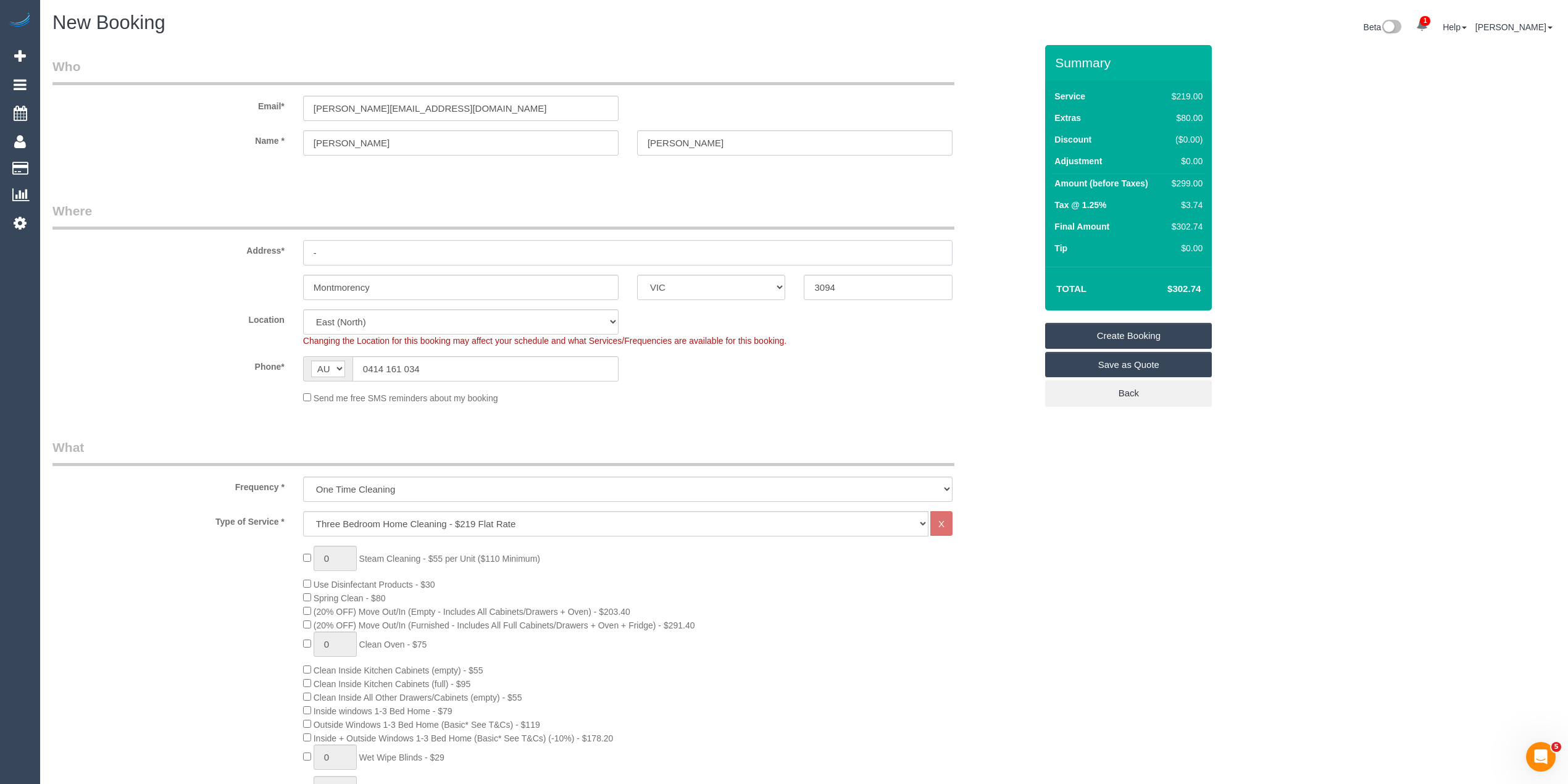
drag, startPoint x: 393, startPoint y: 253, endPoint x: 351, endPoint y: 240, distance: 44.0
click at [364, 240] on input "-" at bounding box center [627, 253] width 649 height 25
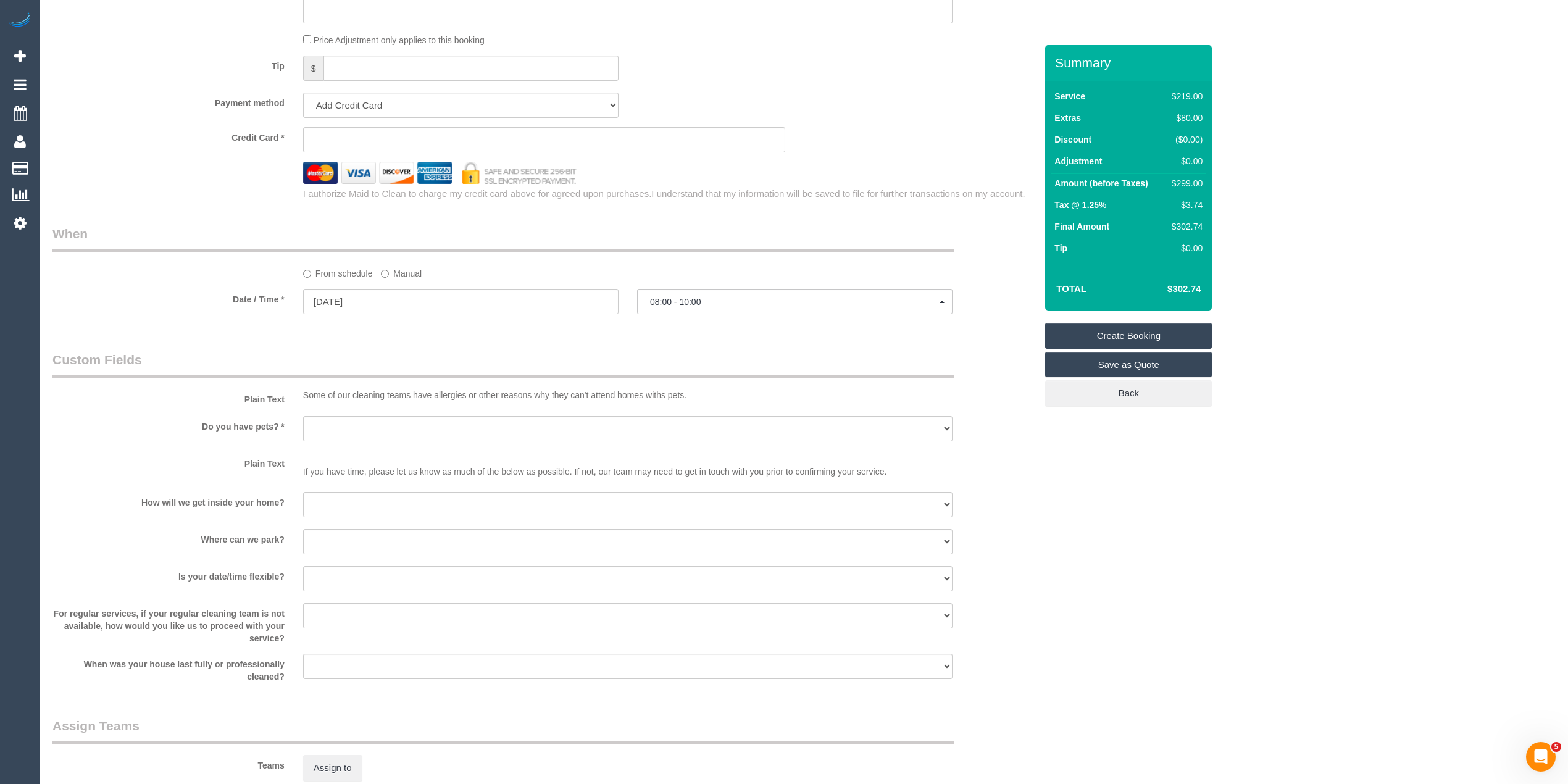
scroll to position [1235, 0]
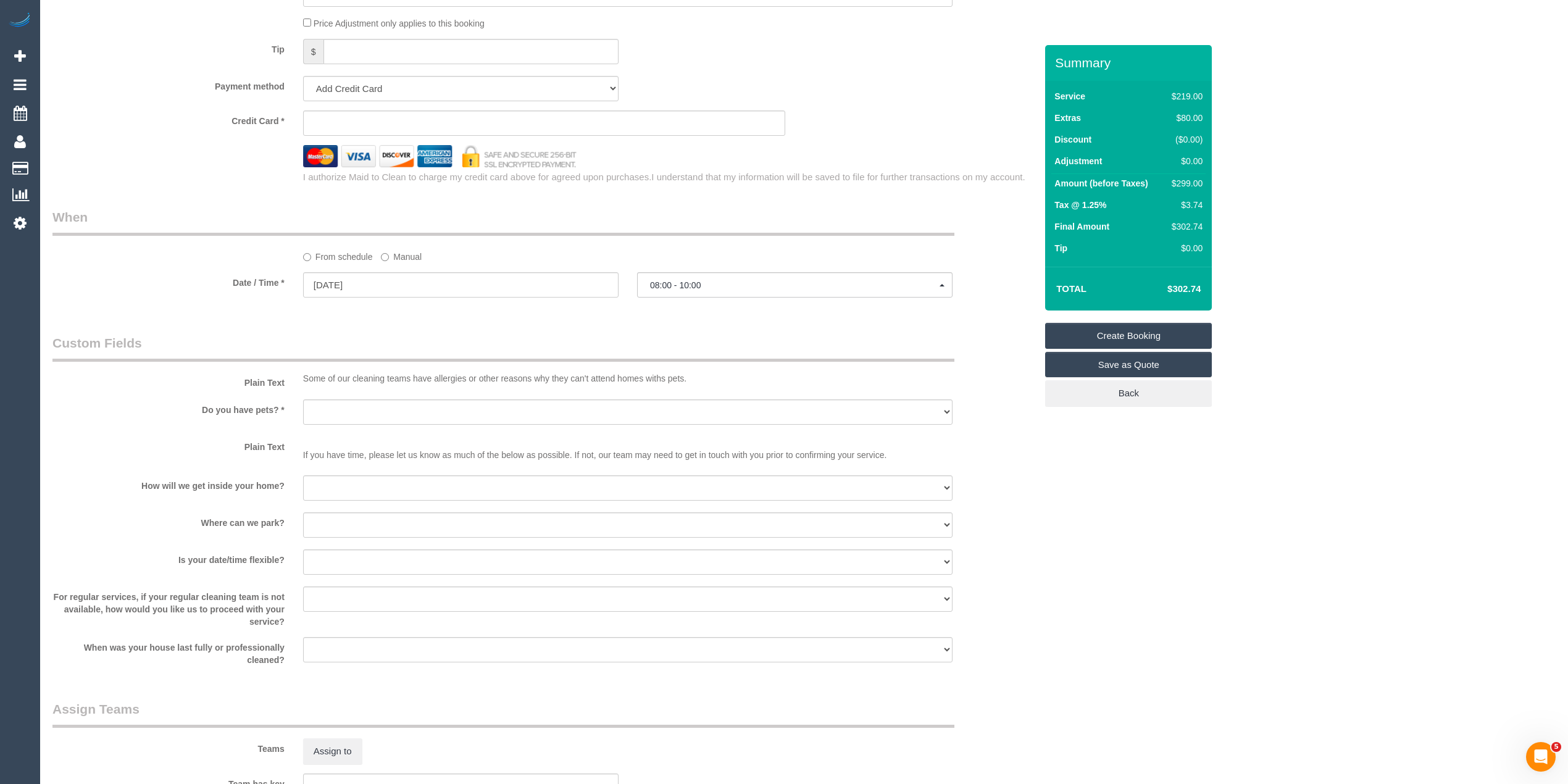
type input "[STREET_ADDRESS]"
click at [370, 405] on select "Yes - Cats Yes - Dogs No pets Yes - Dogs and Cats Yes - Other" at bounding box center [627, 412] width 649 height 25
select select "number:29"
click at [303, 400] on select "Yes - Cats Yes - Dogs No pets Yes - Dogs and Cats Yes - Other" at bounding box center [627, 412] width 649 height 25
click at [383, 492] on select "I will be home Key will be left (please provide details below) Lock box/Access …" at bounding box center [627, 488] width 649 height 25
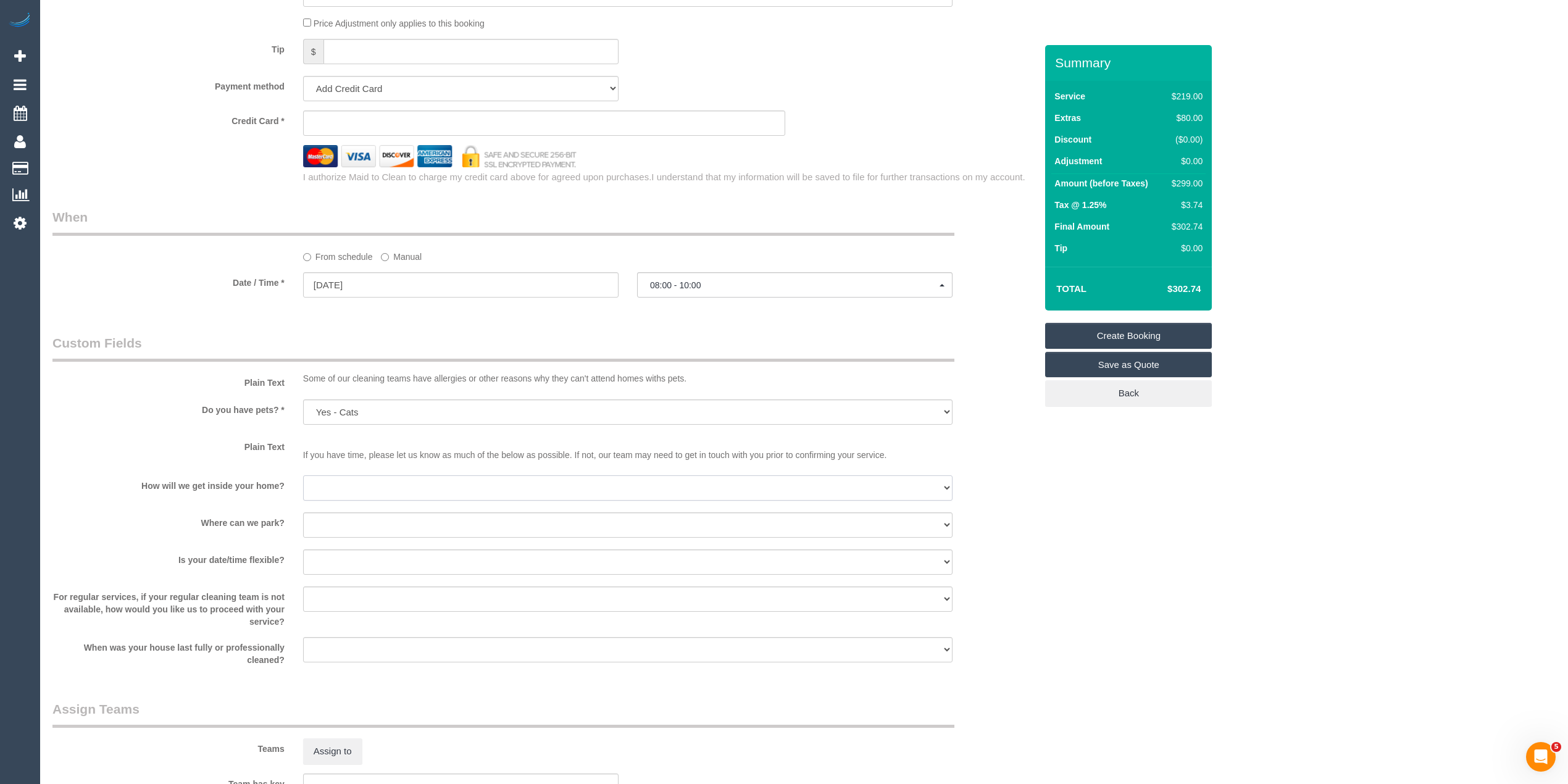
select select "number:14"
click at [303, 477] on select "I will be home Key will be left (please provide details below) Lock box/Access …" at bounding box center [627, 488] width 649 height 25
click at [393, 536] on select "I will provide parking on-site Free street parking Paid street parking (cost wi…" at bounding box center [627, 525] width 649 height 25
select select "number:19"
click at [303, 514] on select "I will provide parking on-site Free street parking Paid street parking (cost wi…" at bounding box center [627, 525] width 649 height 25
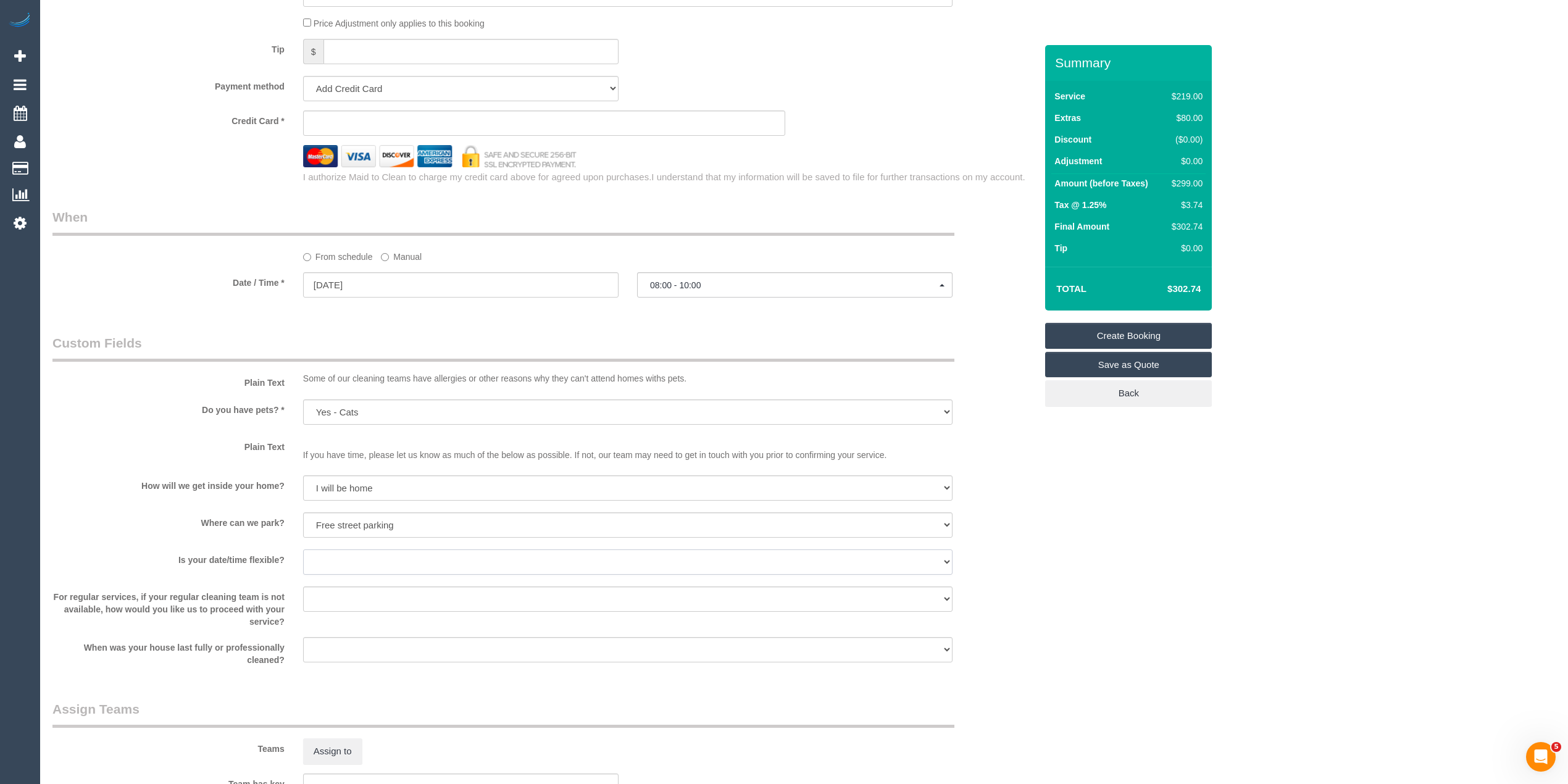
click at [418, 550] on sui-booking-custom-fields "Plain Text Some of our cleaning teams have allergies or other reasons why they …" at bounding box center [544, 500] width 984 height 332
select select "number:36"
click at [303, 551] on select "Yes - date and time Yes - date but not time Yes - time but not date No - No fle…" at bounding box center [627, 562] width 649 height 25
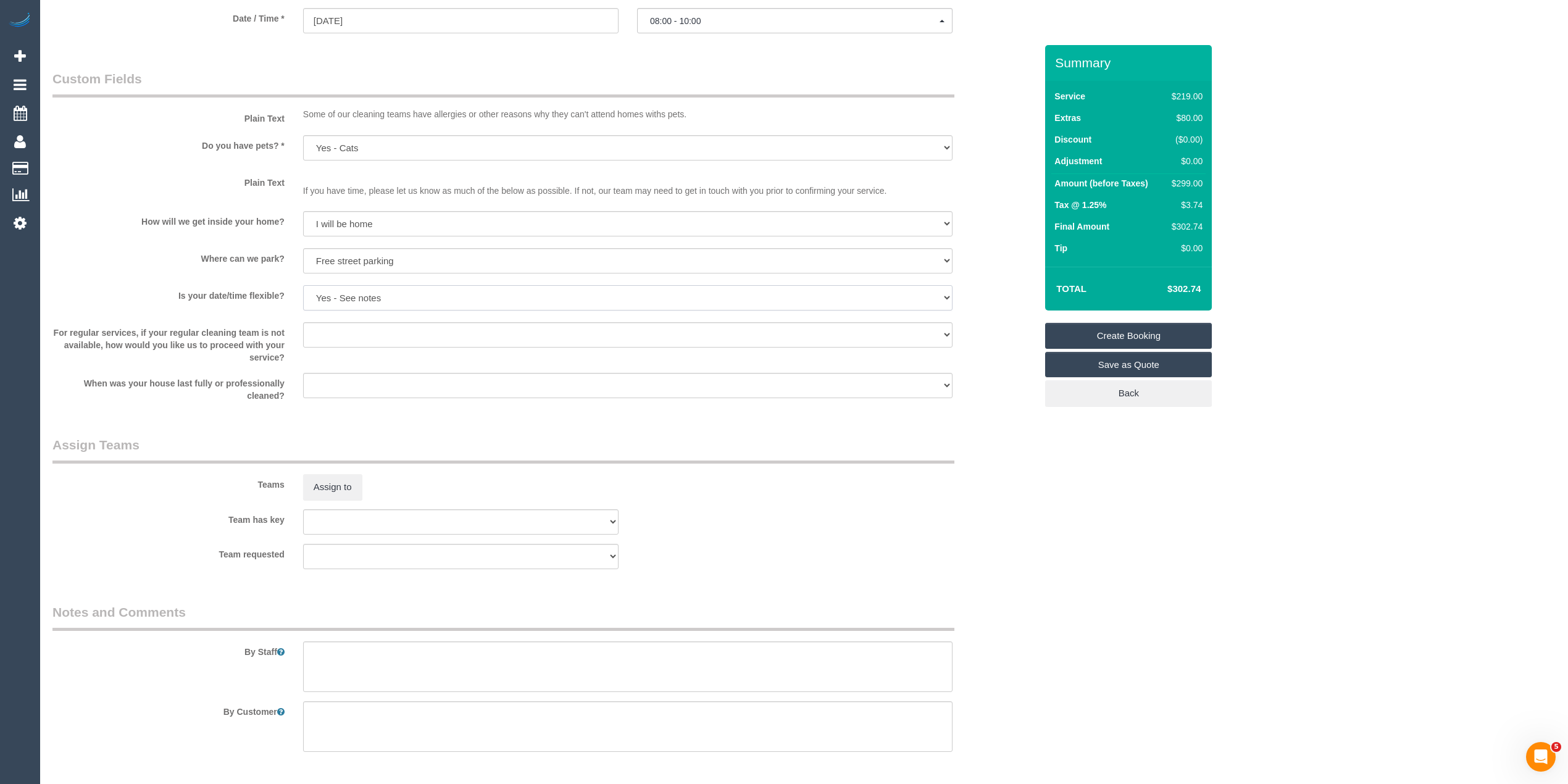
scroll to position [1545, 0]
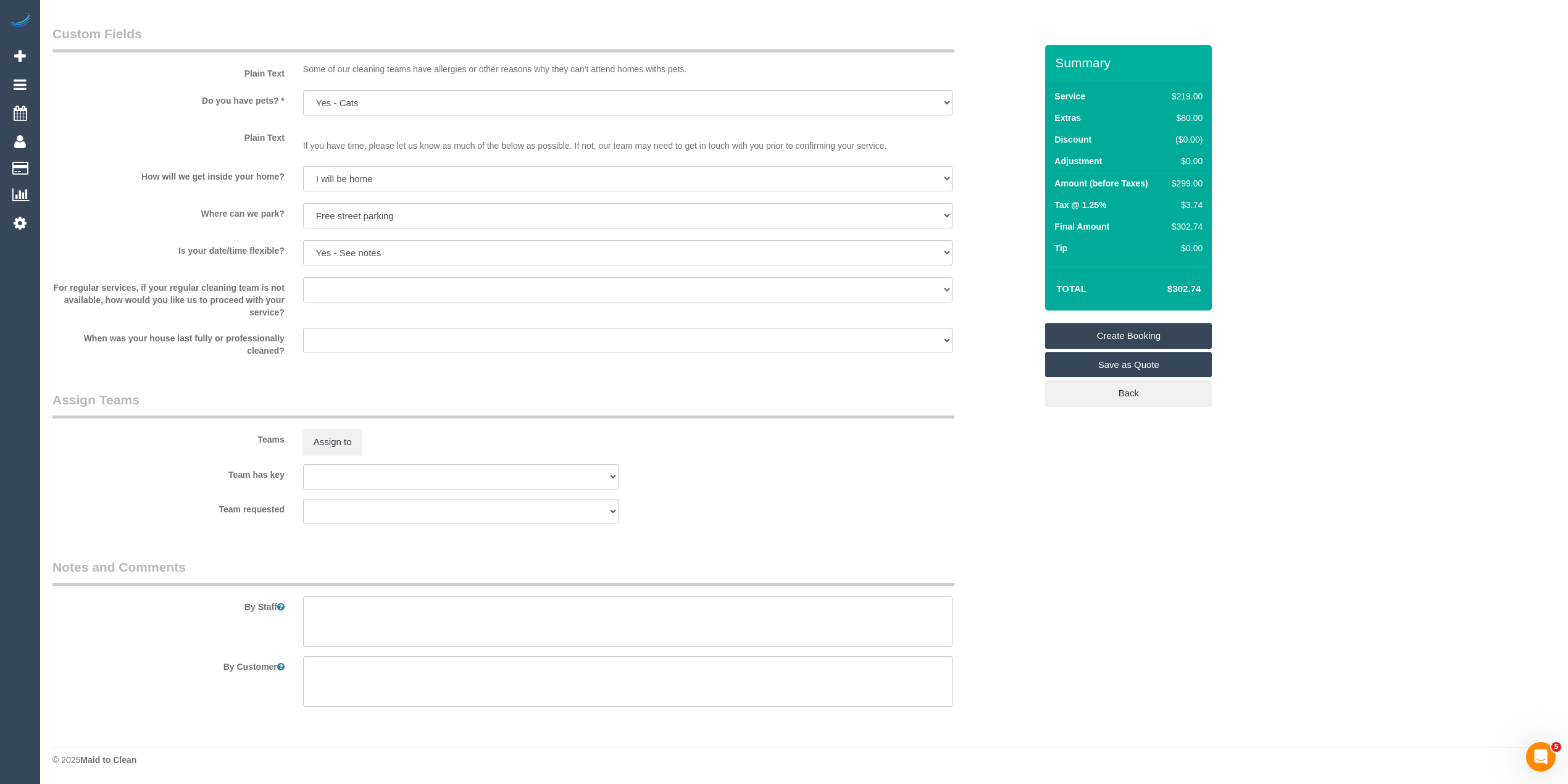
click at [421, 616] on textarea at bounding box center [627, 622] width 649 height 51
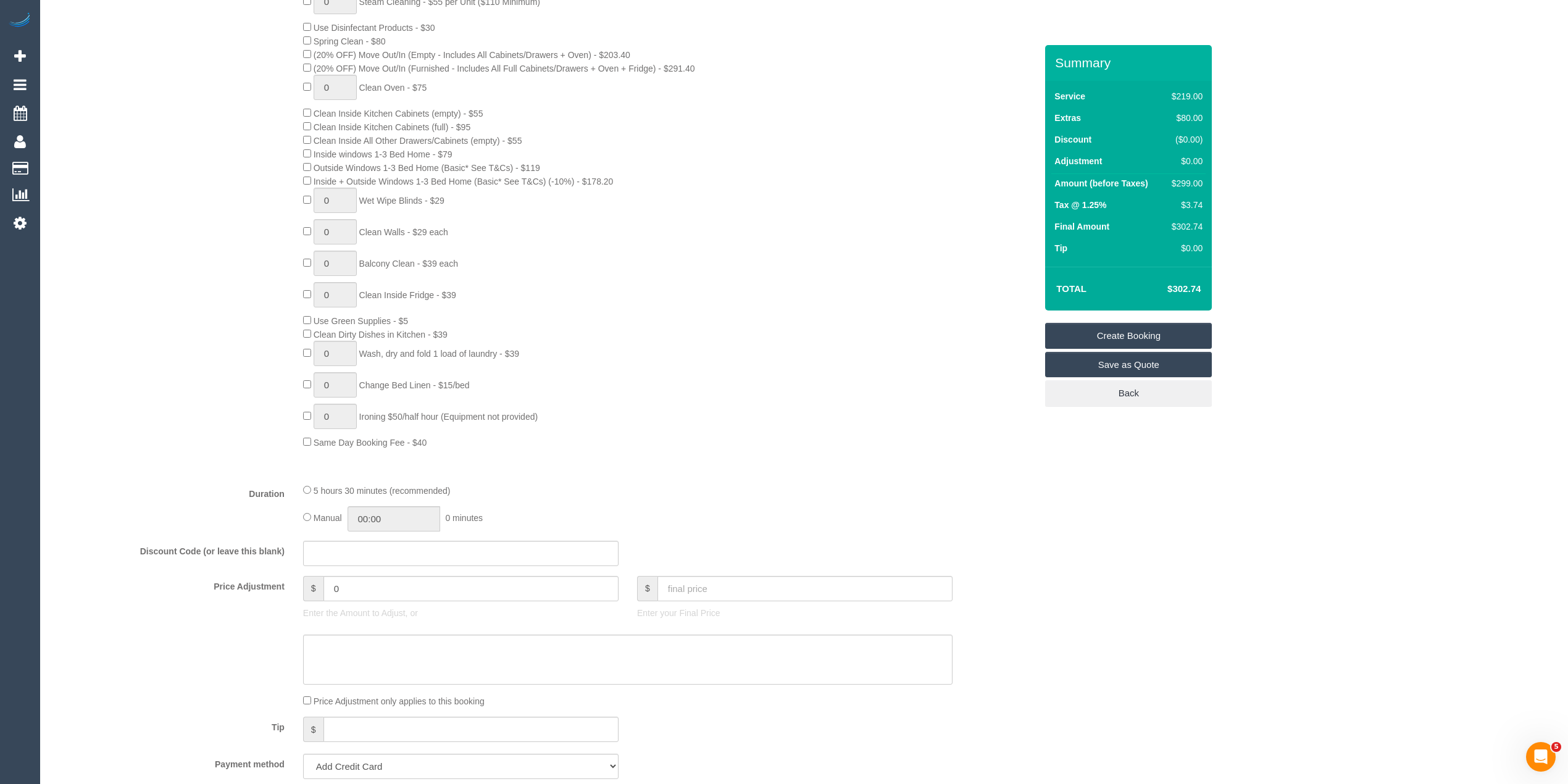
scroll to position [0, 0]
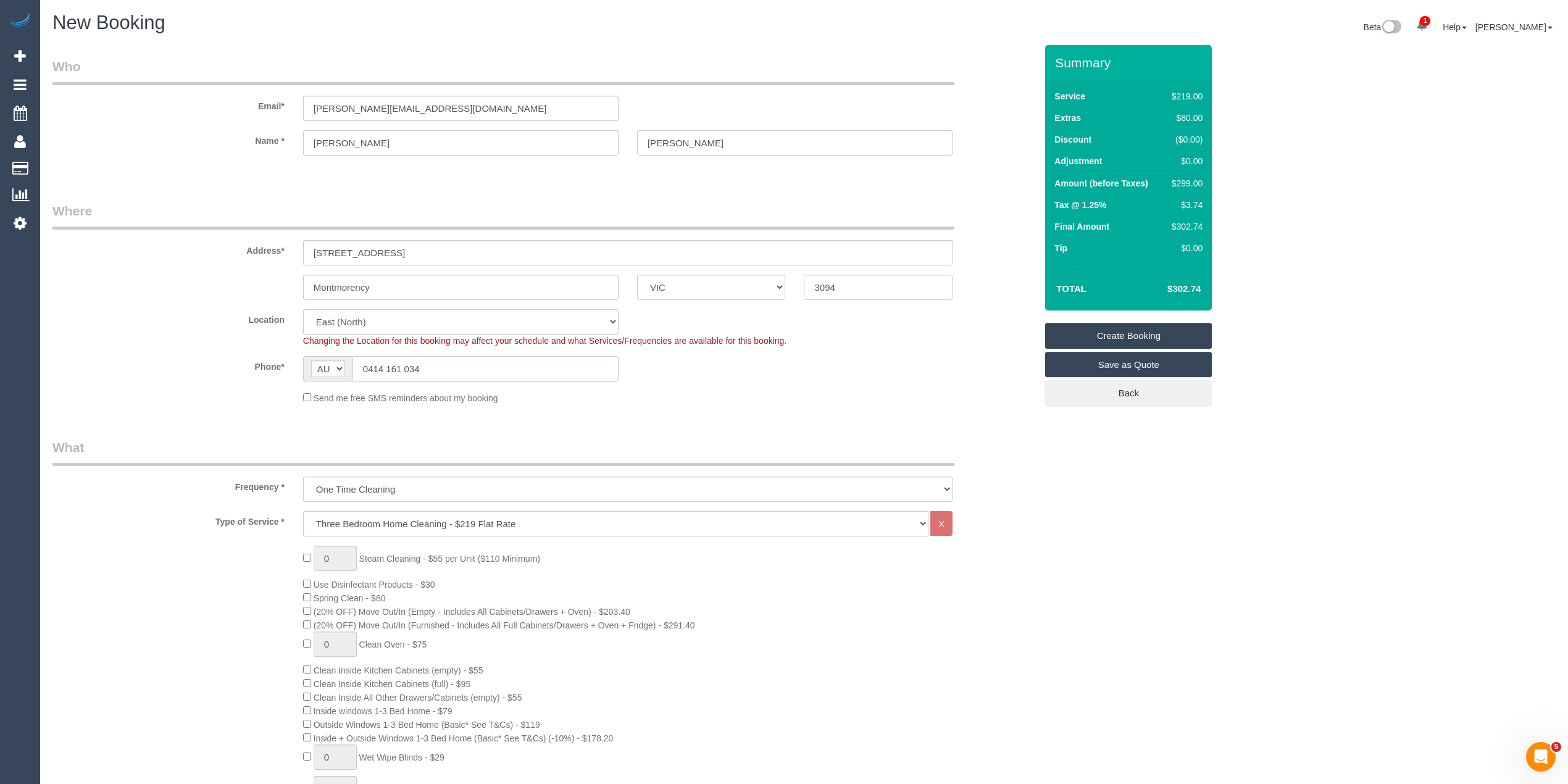
drag, startPoint x: 436, startPoint y: 366, endPoint x: 337, endPoint y: 362, distance: 99.1
click at [337, 362] on div "AF AL DZ AD AO AI AQ AG AR AM AW AU AT AZ BS BH BD BB BY BE BZ BJ BM BT BO BA B…" at bounding box center [461, 369] width 315 height 25
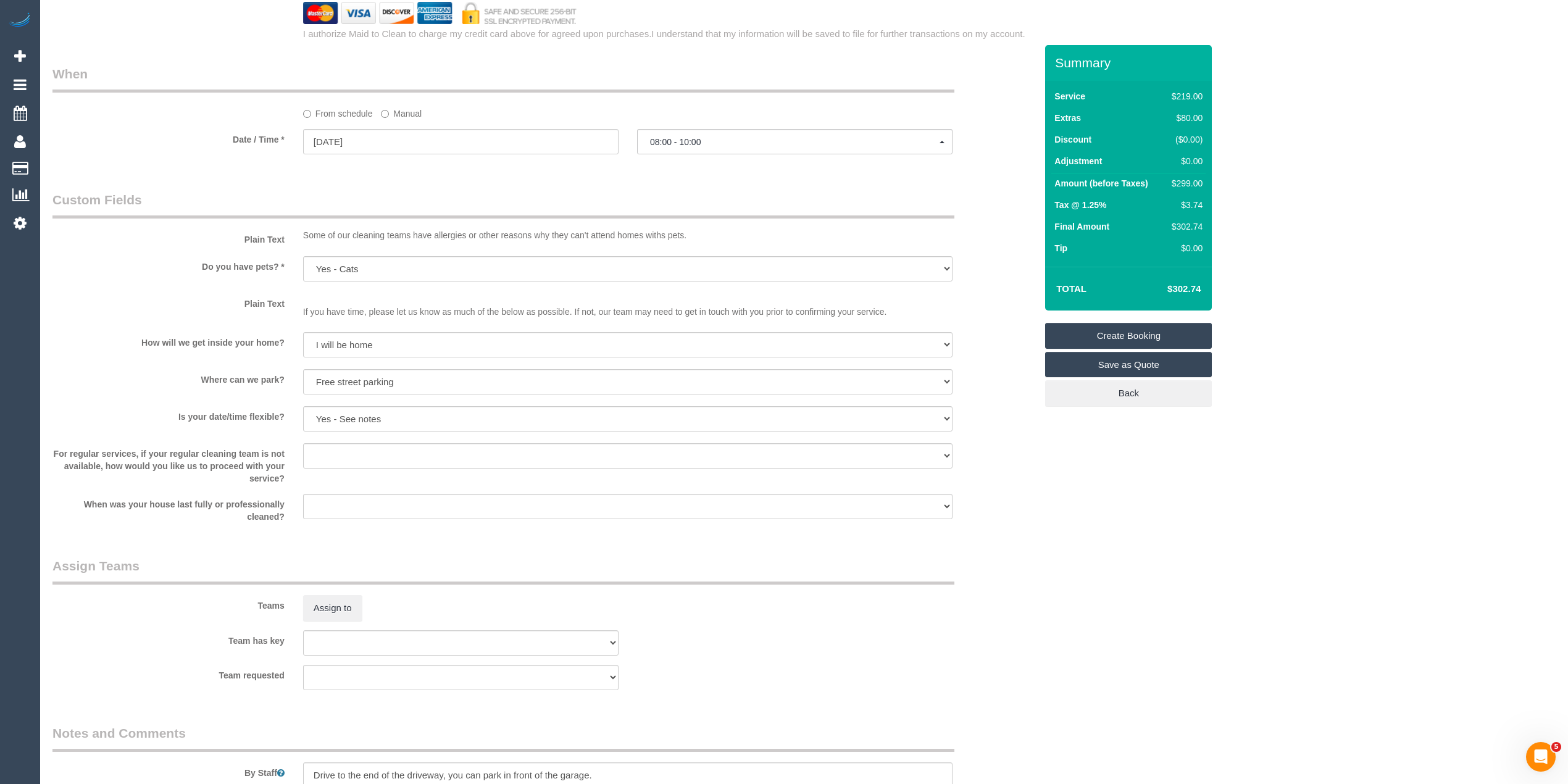
scroll to position [1545, 0]
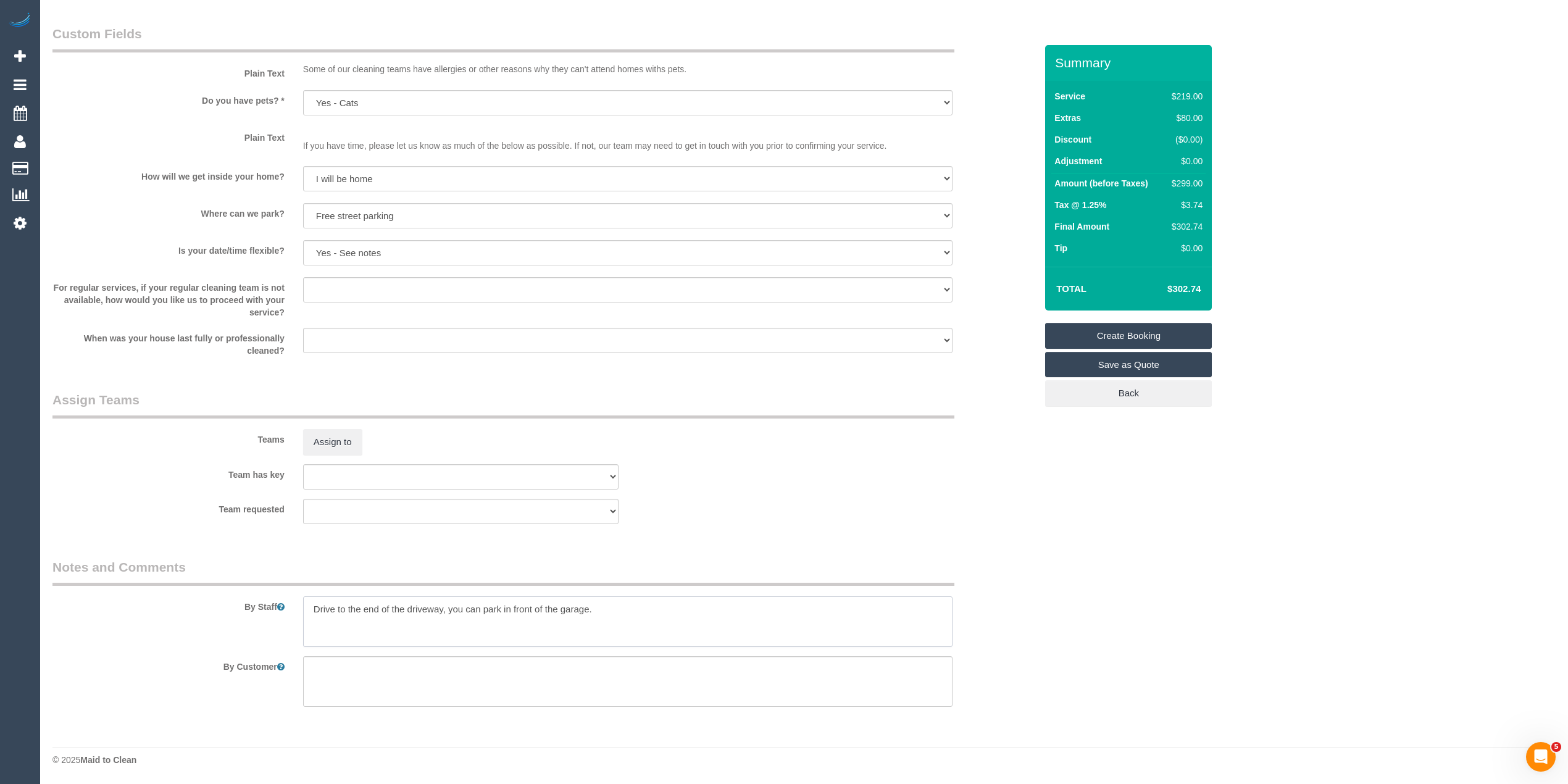
click at [643, 613] on textarea at bounding box center [627, 622] width 649 height 51
paste textarea "0414 161 034"
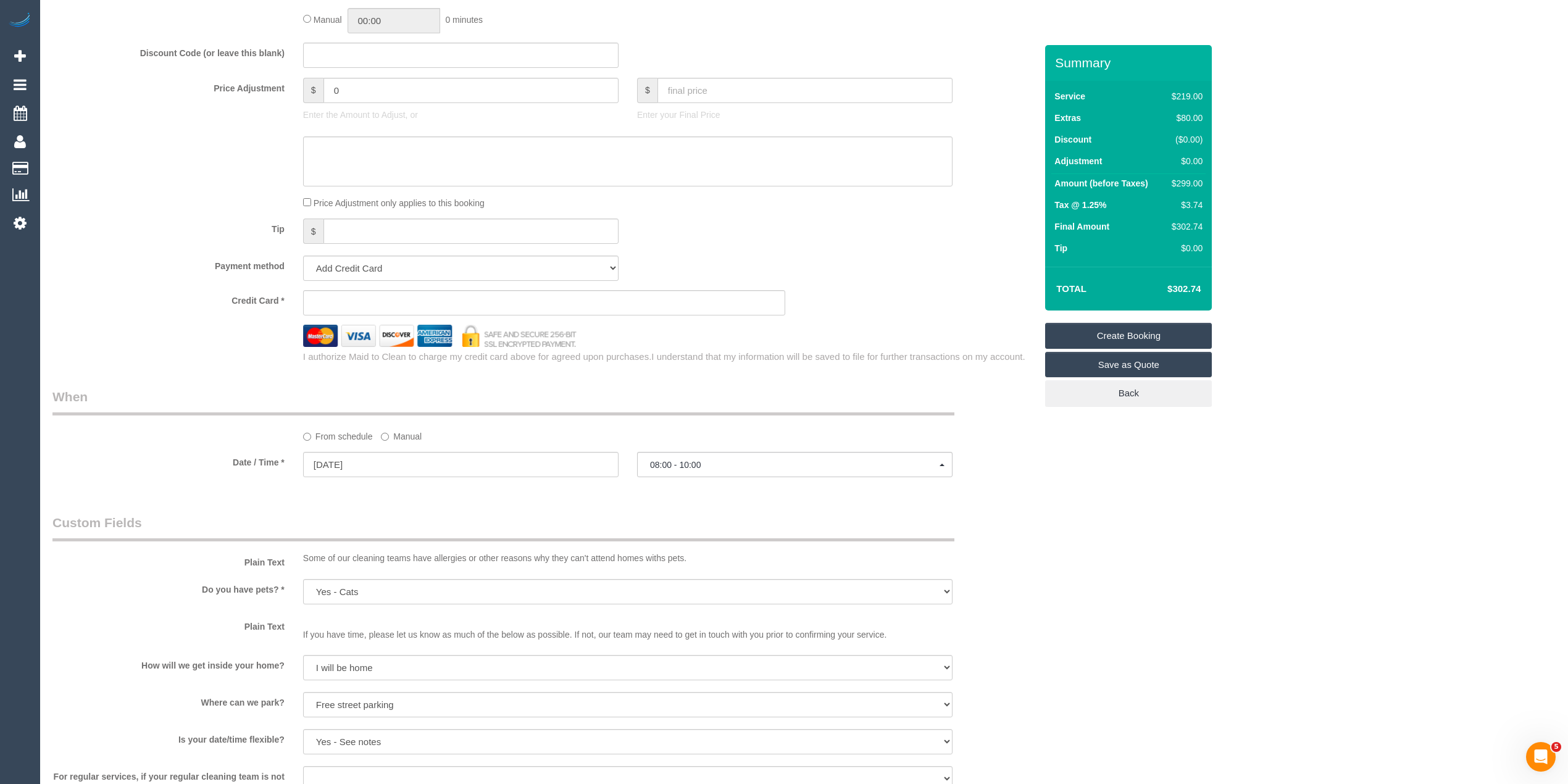
scroll to position [1051, 0]
type textarea "Drive to the end of the driveway, you can park in front of the garage. Any issu…"
click at [387, 302] on sui-stripe-card at bounding box center [544, 307] width 483 height 25
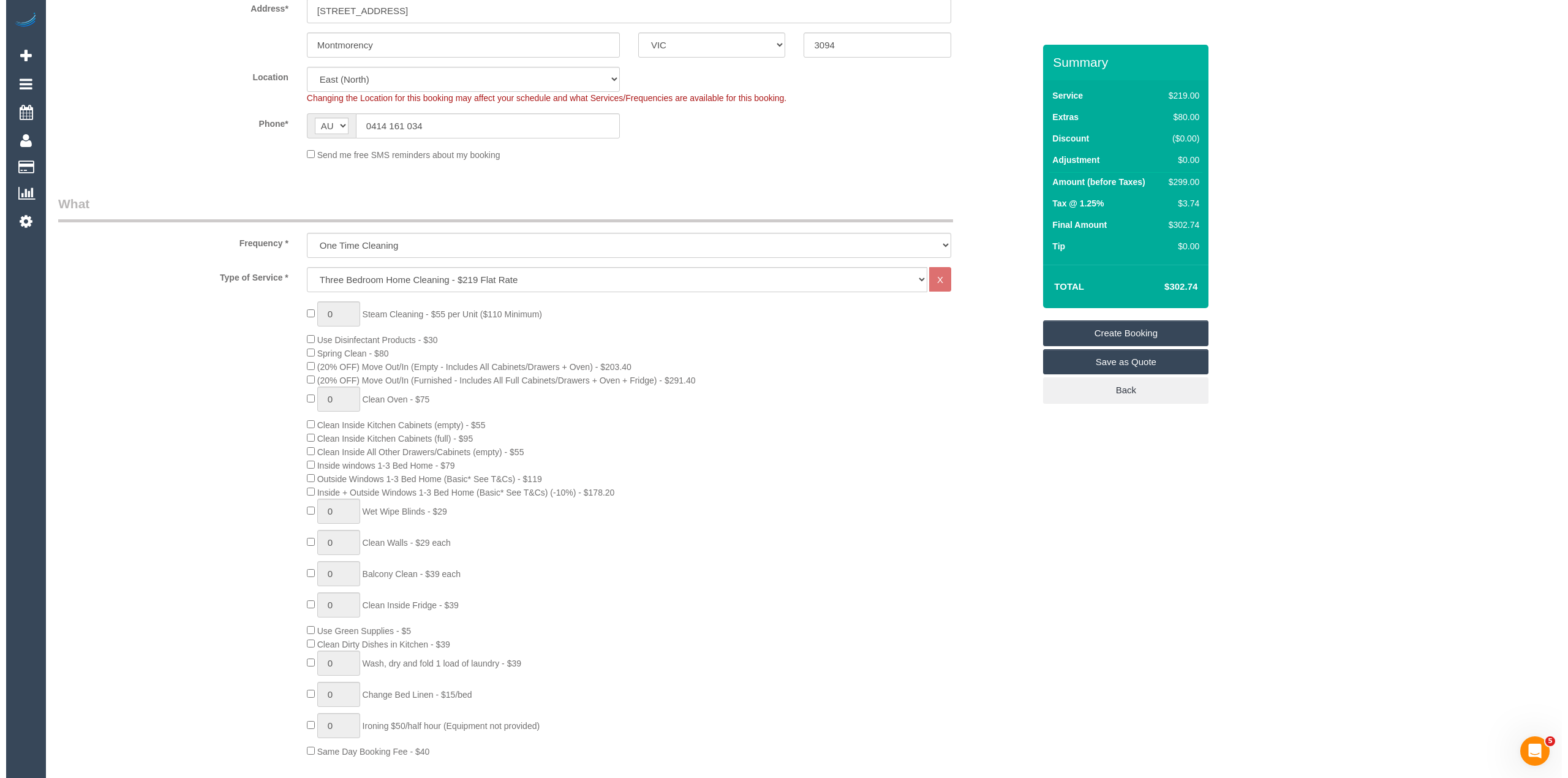
scroll to position [0, 0]
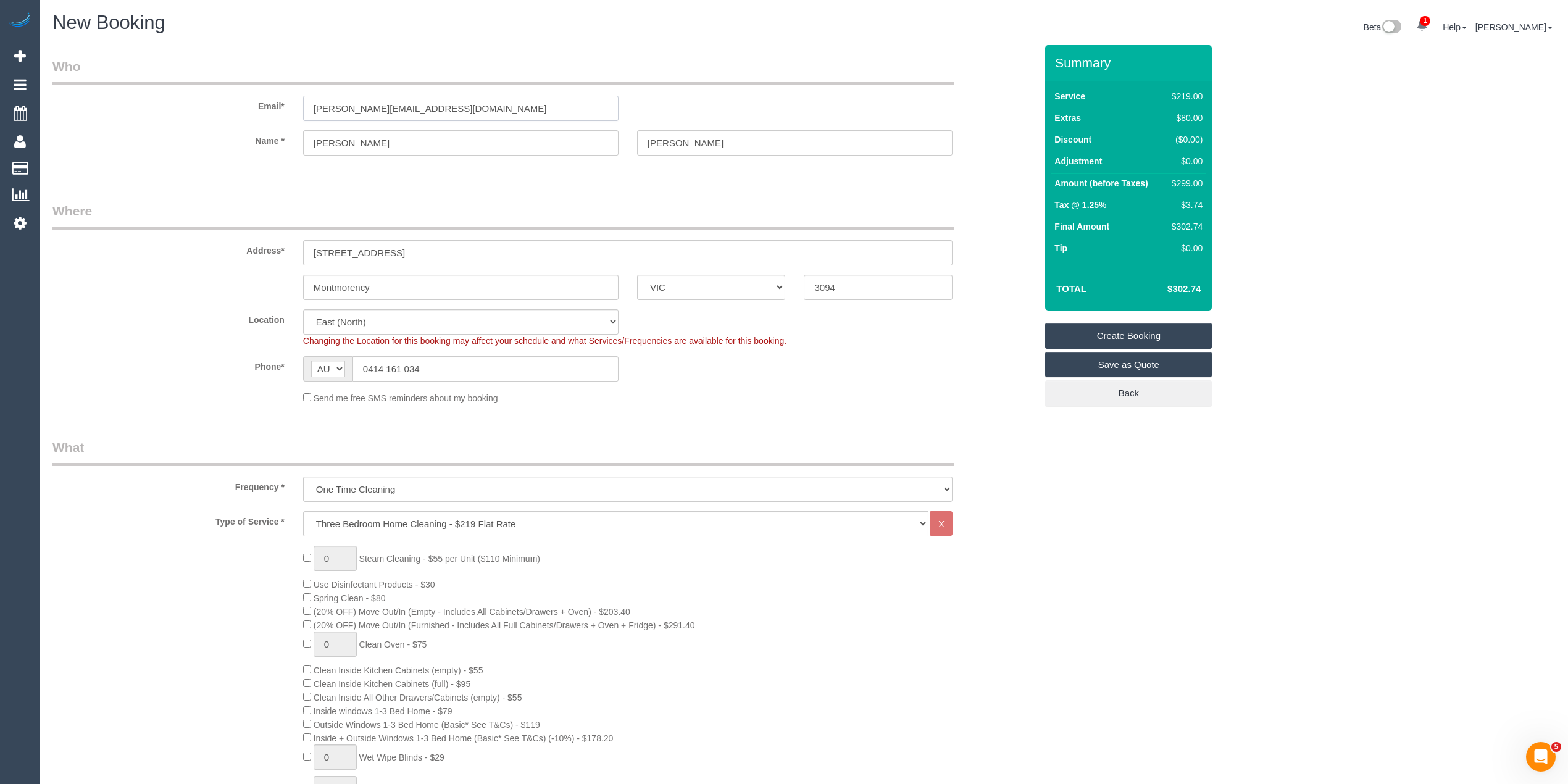
drag, startPoint x: 474, startPoint y: 110, endPoint x: 178, endPoint y: 136, distance: 297.1
click at [178, 136] on sui-booking-customer "Email* [PERSON_NAME][EMAIL_ADDRESS][DOMAIN_NAME] Name * [PERSON_NAME]" at bounding box center [544, 112] width 984 height 111
click at [1140, 332] on link "Create Booking" at bounding box center [1129, 335] width 167 height 26
